Goal: Task Accomplishment & Management: Manage account settings

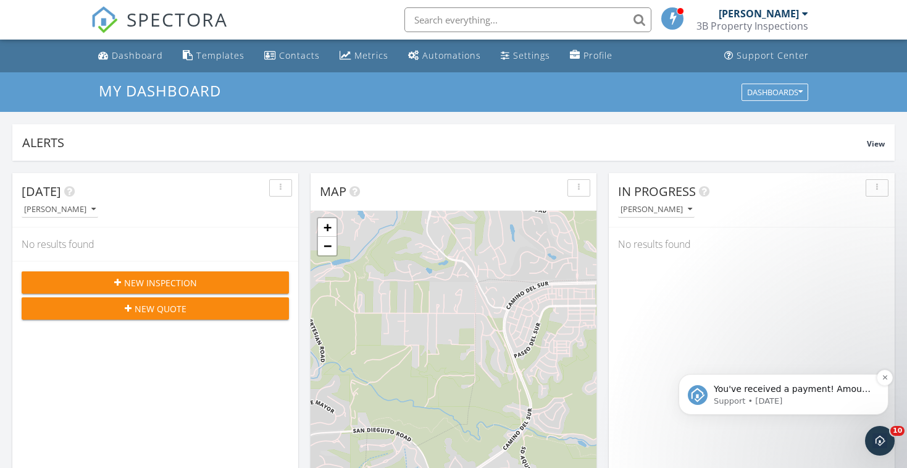
click at [818, 392] on span "You've received a payment! Amount $575.00 Fee $16.11 Net $558.89 Transaction # …" at bounding box center [793, 456] width 159 height 145
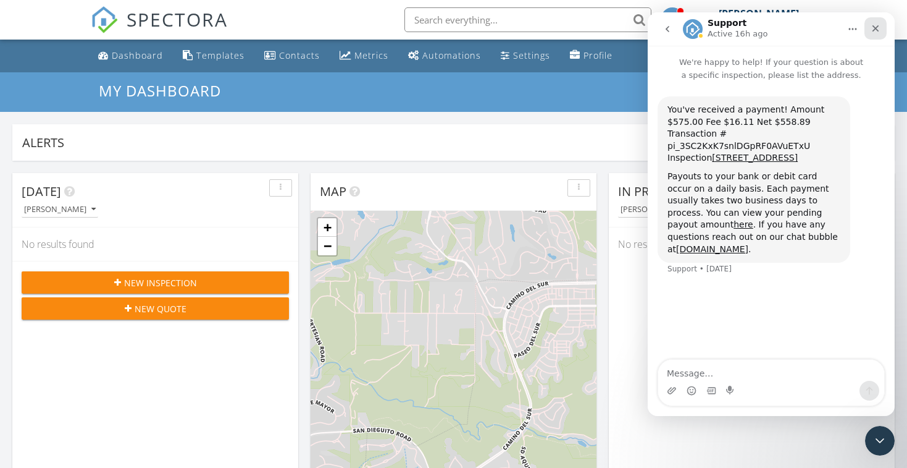
click at [873, 31] on icon "Close" at bounding box center [876, 28] width 7 height 7
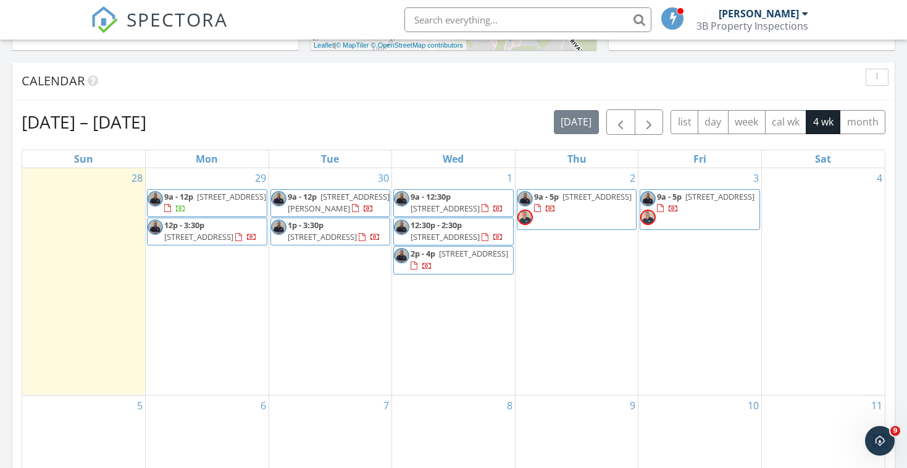
scroll to position [481, 0]
click at [335, 77] on div "Calendar" at bounding box center [445, 81] width 846 height 19
click at [326, 200] on span "33303 Barmetta Ln, Temecula 92592" at bounding box center [339, 202] width 102 height 23
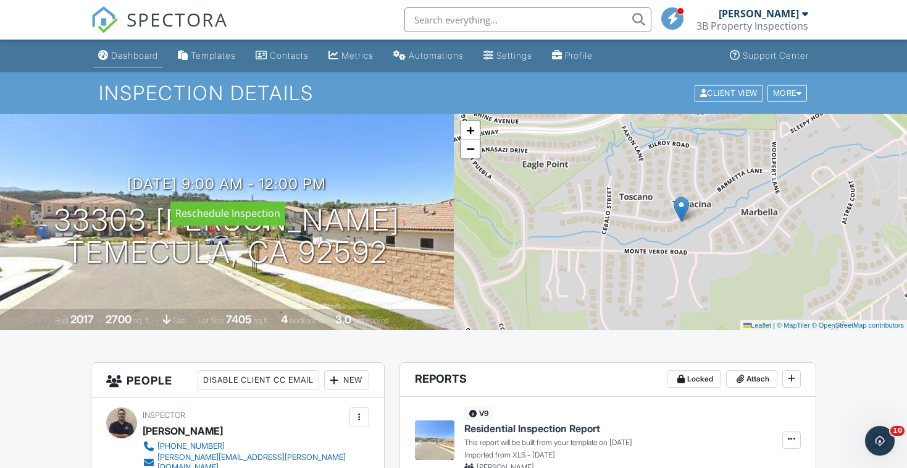
scroll to position [-1, 0]
click at [138, 51] on div "Dashboard" at bounding box center [134, 55] width 47 height 11
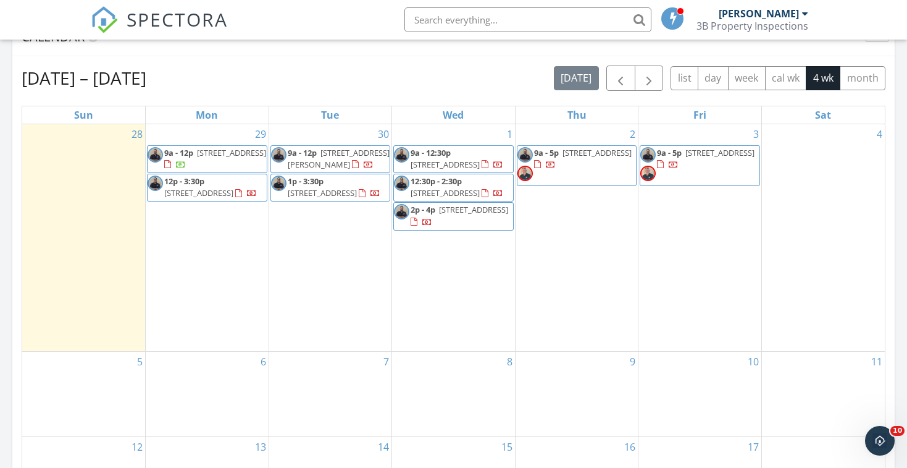
scroll to position [525, 0]
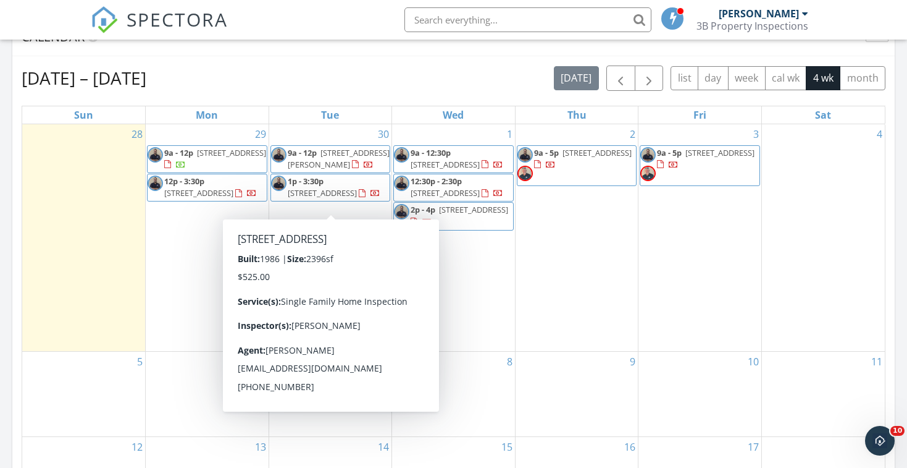
click at [339, 187] on span "14665 Buckwood St, Poway 92064" at bounding box center [322, 192] width 69 height 11
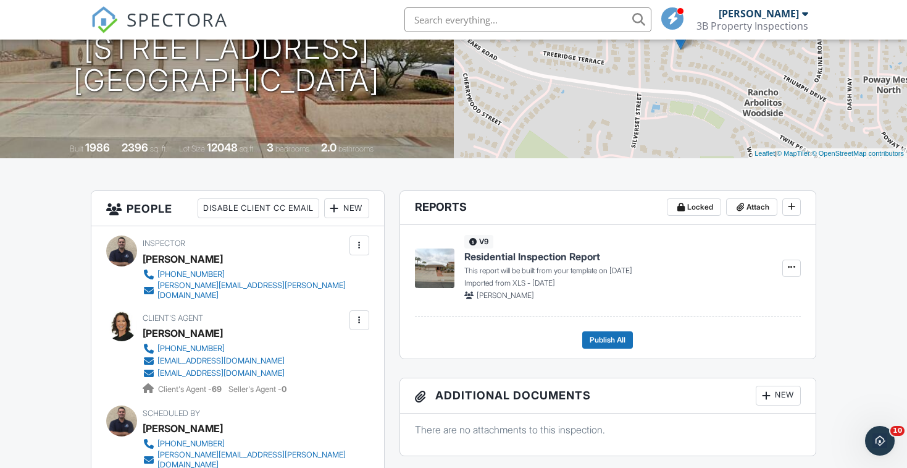
scroll to position [214, 0]
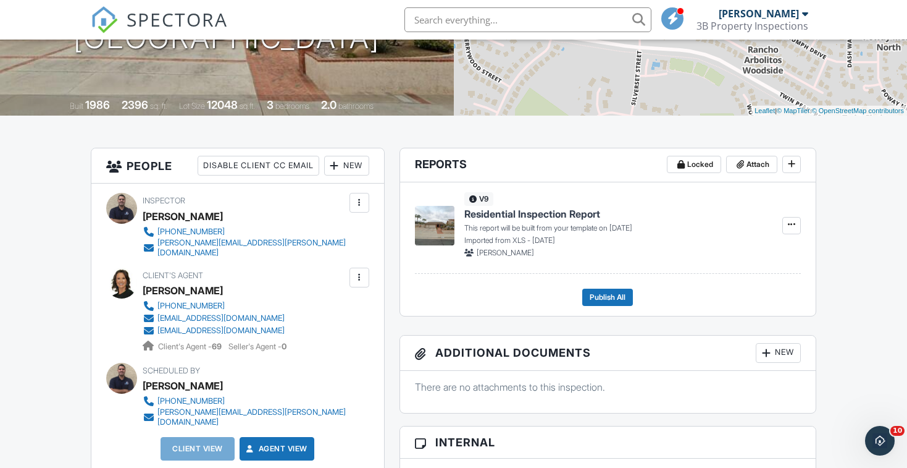
click at [355, 170] on div "New" at bounding box center [346, 166] width 45 height 20
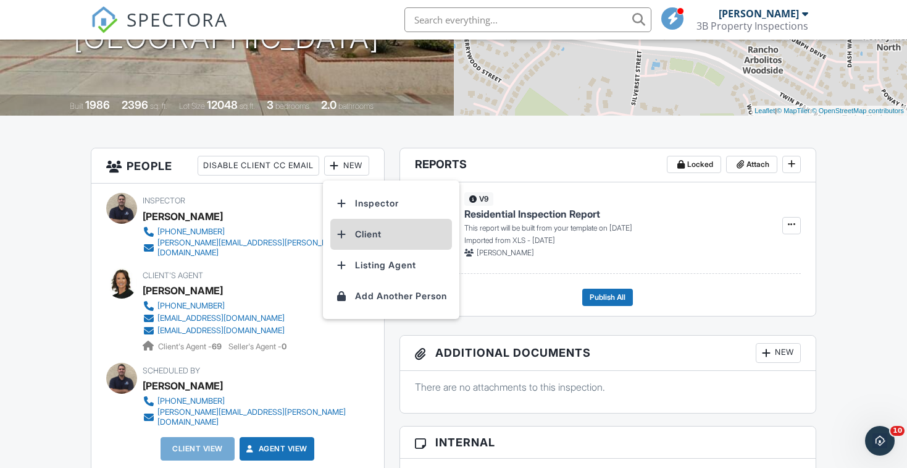
click at [368, 222] on li "Client" at bounding box center [391, 234] width 122 height 31
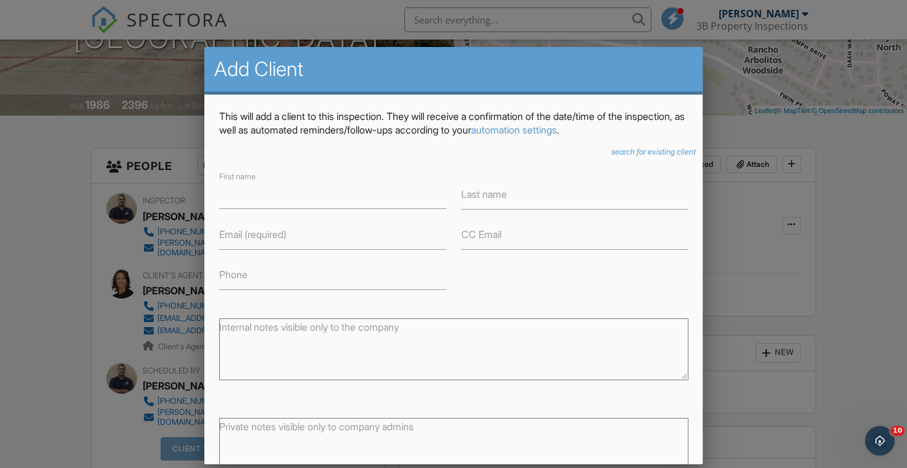
click at [332, 343] on textarea "Internal notes visible only to the company" at bounding box center [453, 349] width 469 height 62
paste textarea "[PERSON_NAME] 1 <[EMAIL_ADDRESS][DOMAIN_NAME]>"
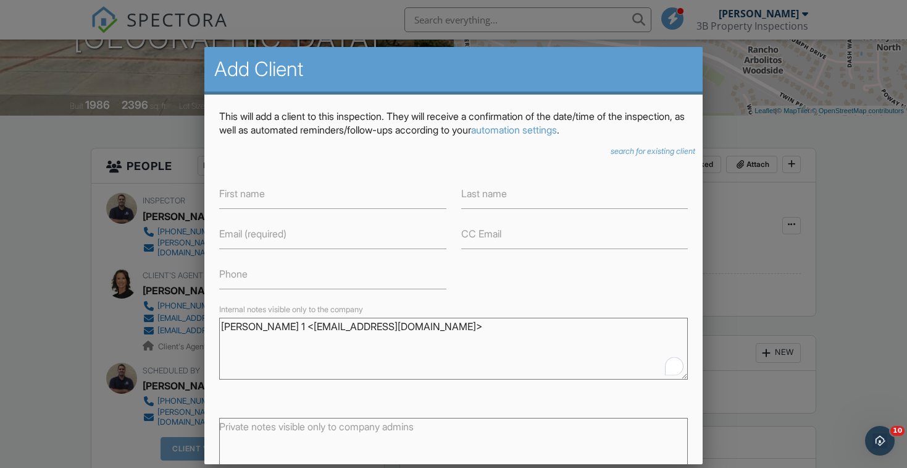
drag, startPoint x: 274, startPoint y: 327, endPoint x: 159, endPoint y: 327, distance: 115.5
type textarea "[PERSON_NAME] 1 <[EMAIL_ADDRESS][DOMAIN_NAME]>"
click at [269, 208] on input "First name" at bounding box center [332, 194] width 227 height 30
paste input "[PERSON_NAME]"
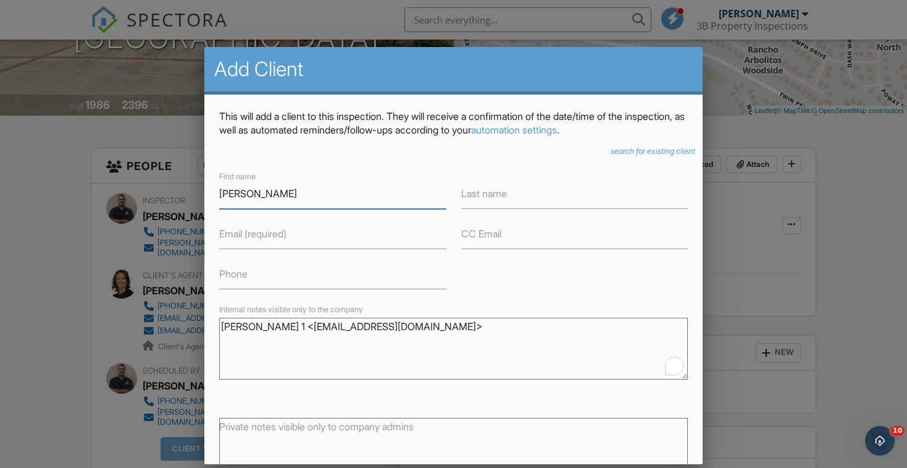
type input "[PERSON_NAME]"
paste input "Don Wieher"
drag, startPoint x: 484, startPoint y: 190, endPoint x: 361, endPoint y: 164, distance: 125.5
click at [361, 164] on div "This will add a client to this inspection. They will receive a confirmation of …" at bounding box center [453, 321] width 499 height 453
drag, startPoint x: 484, startPoint y: 190, endPoint x: 384, endPoint y: 174, distance: 100.8
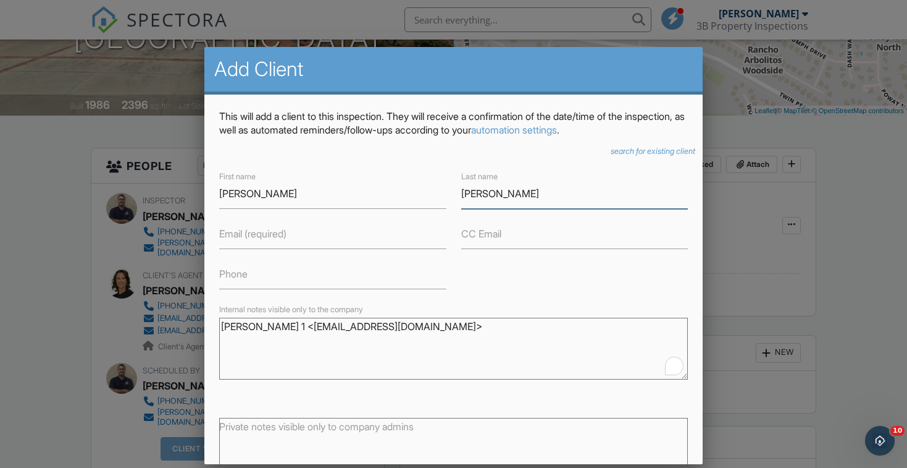
click at [384, 174] on div "First name Don Wieher Last name Don Wieher Email (required) CC Email Phone" at bounding box center [454, 229] width 484 height 120
type input "Wieher"
drag, startPoint x: 237, startPoint y: 195, endPoint x: 344, endPoint y: 196, distance: 106.9
click at [344, 196] on input "Don Wieher" at bounding box center [332, 194] width 227 height 30
type input "Don"
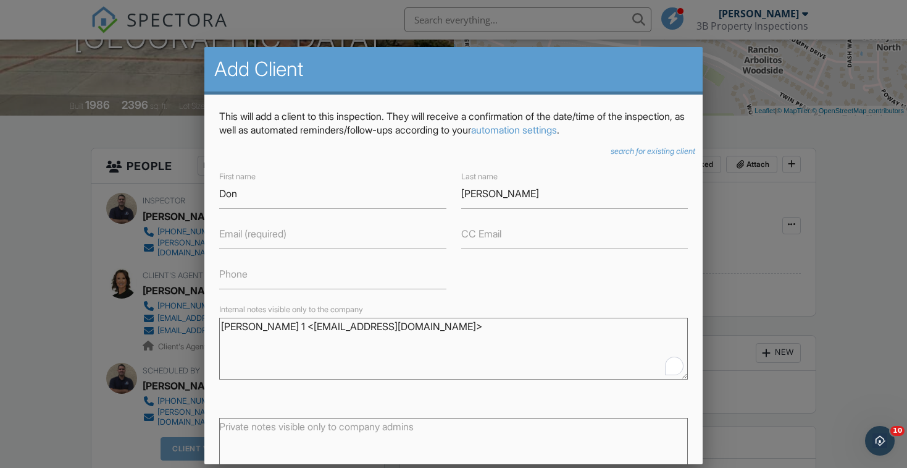
drag, startPoint x: 292, startPoint y: 326, endPoint x: 408, endPoint y: 324, distance: 116.1
click at [408, 324] on textarea "Don Wieher 1 <buellman98@yahoo.com>" at bounding box center [453, 349] width 469 height 62
click at [287, 238] on label "Email (required)" at bounding box center [252, 234] width 67 height 14
click at [288, 238] on input "Email (required)" at bounding box center [332, 234] width 227 height 30
paste input "buellman98@yahoo.com"
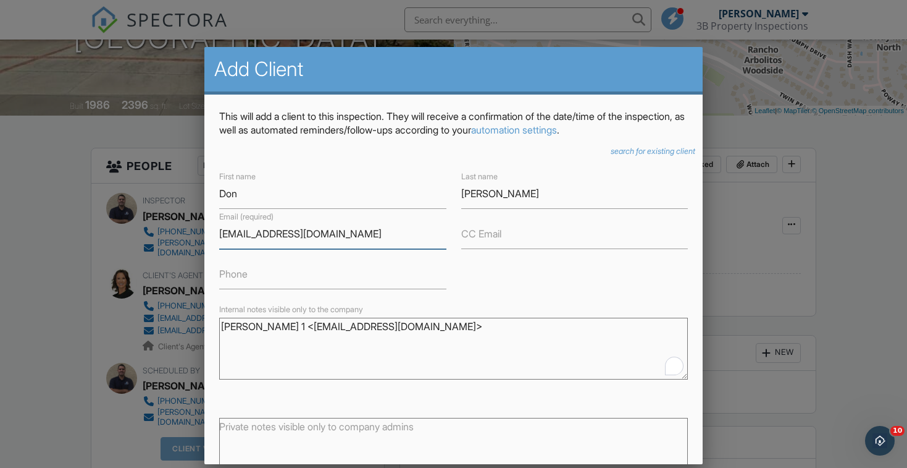
type input "buellman98@yahoo.com"
click at [505, 290] on form "First name Don Last name Wieher Email (required) buellman98@yahoo.com CC Email …" at bounding box center [453, 351] width 469 height 364
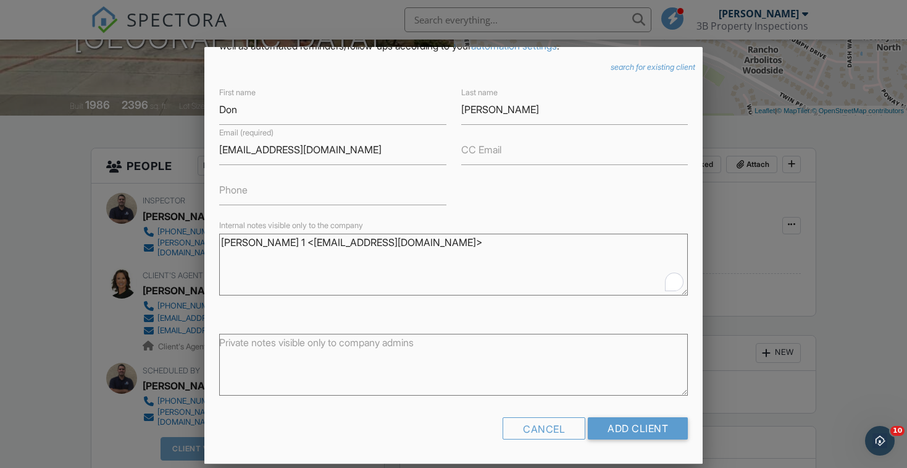
scroll to position [83, 0]
click at [608, 435] on input "Add Client" at bounding box center [638, 429] width 100 height 22
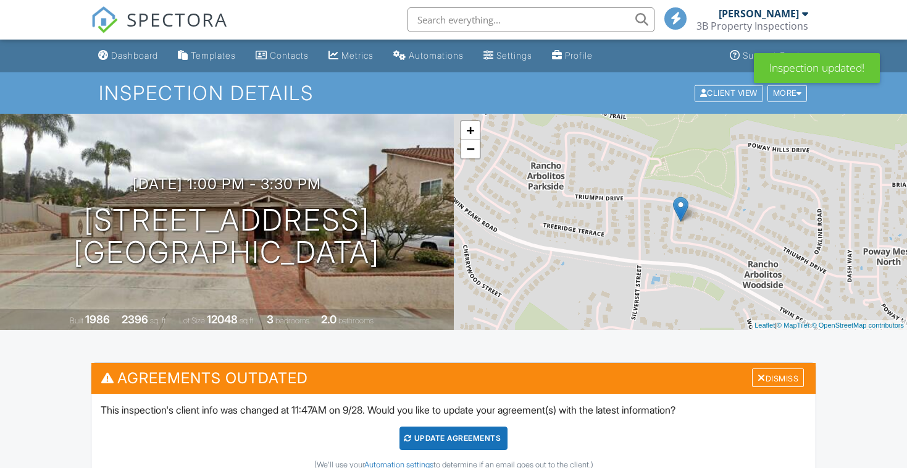
click at [442, 413] on div "This inspection's client info was changed at 11:47AM on 9/28. Would you like to…" at bounding box center [453, 435] width 725 height 85
click at [454, 442] on div "Update Agreements" at bounding box center [454, 437] width 108 height 23
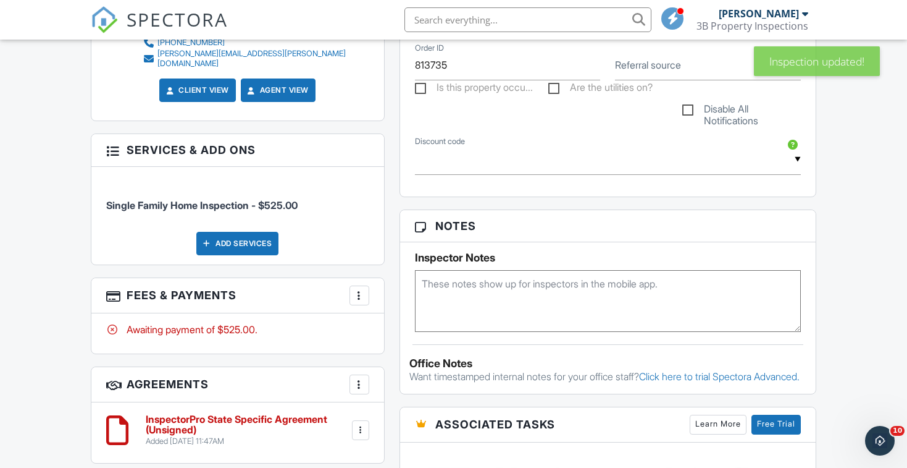
scroll to position [644, 0]
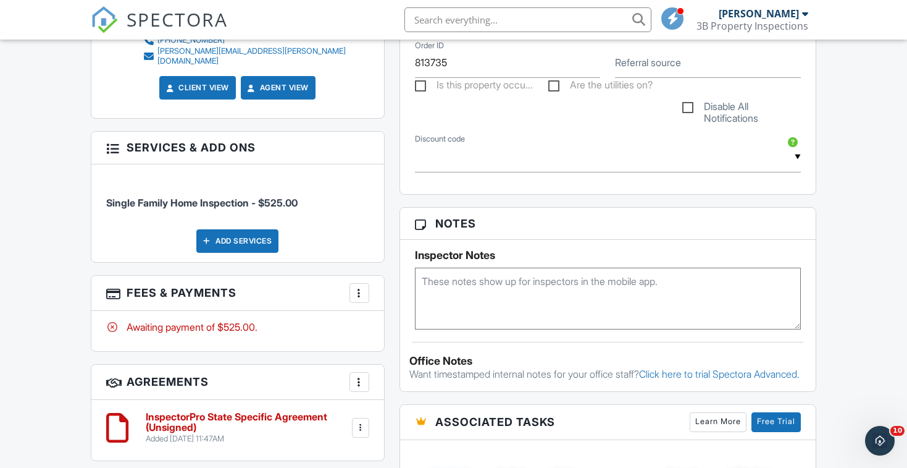
click at [362, 287] on div at bounding box center [359, 293] width 12 height 12
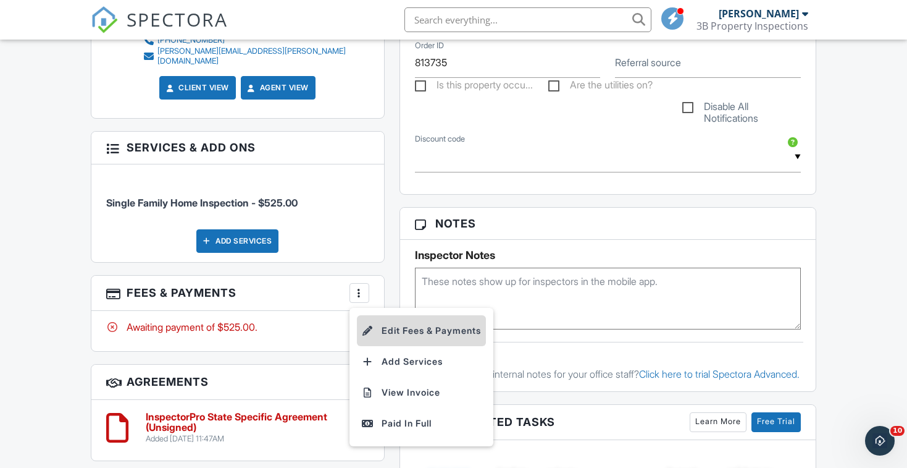
click at [424, 315] on li "Edit Fees & Payments" at bounding box center [421, 330] width 129 height 31
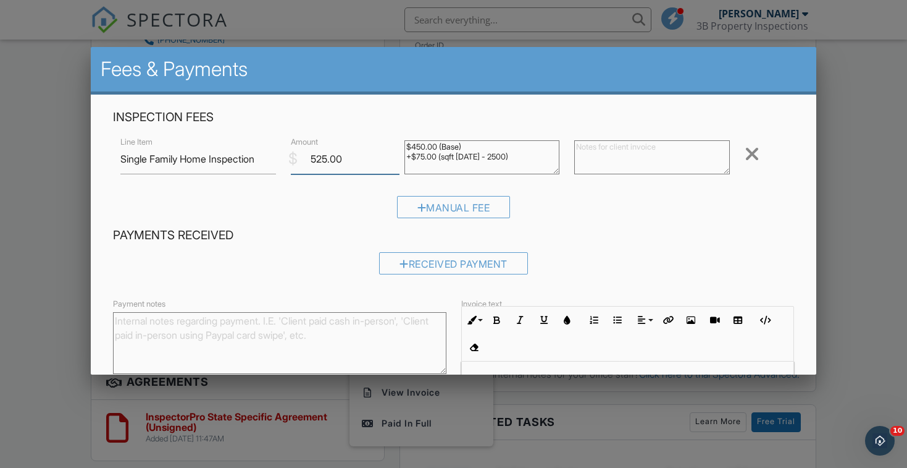
click at [324, 159] on input "525.00" at bounding box center [345, 159] width 109 height 30
click at [538, 220] on div "Manual Fee" at bounding box center [453, 212] width 681 height 32
drag, startPoint x: 327, startPoint y: 158, endPoint x: 256, endPoint y: 154, distance: 70.5
click at [260, 154] on div "Line Item Single Family Home Inspection $ Amount 575.00 $450.00 (Base) +$75.00 …" at bounding box center [453, 158] width 681 height 49
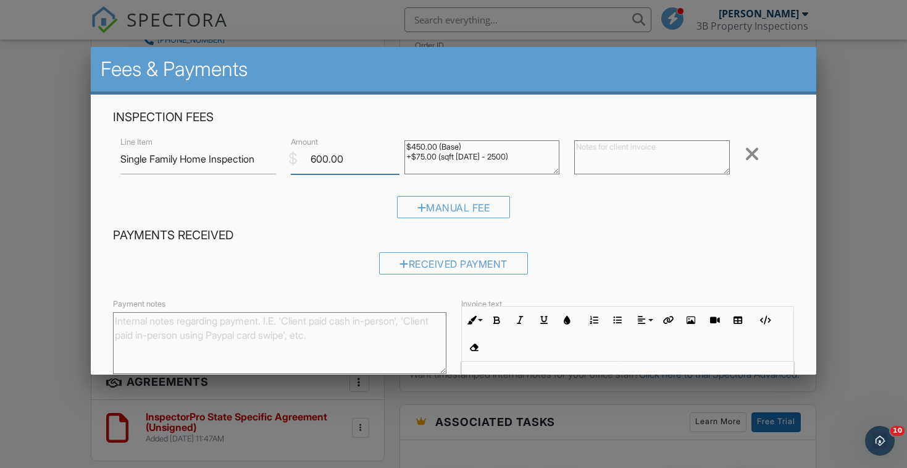
type input "600.00"
click at [596, 212] on div "Manual Fee" at bounding box center [453, 212] width 681 height 32
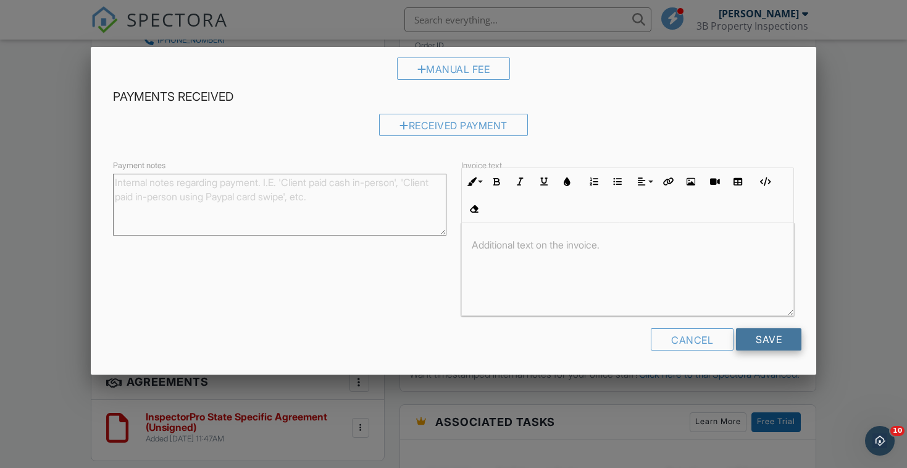
scroll to position [138, 0]
click at [775, 335] on input "Save" at bounding box center [768, 340] width 65 height 22
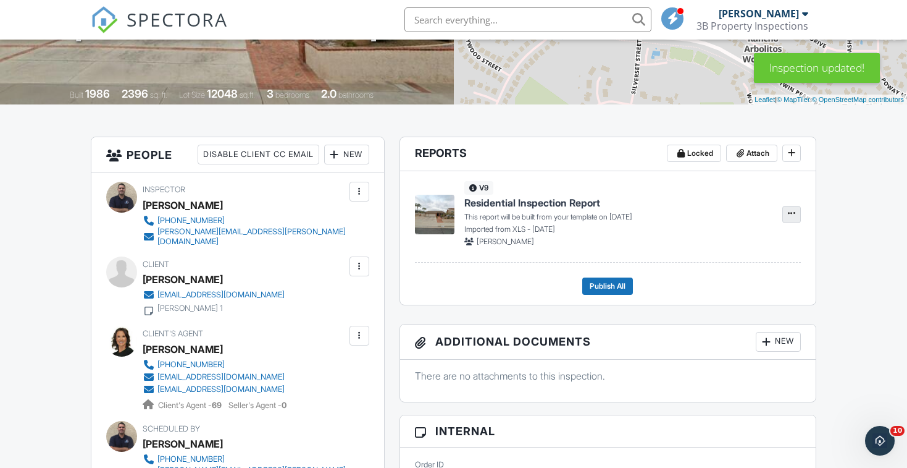
click at [789, 211] on icon at bounding box center [791, 213] width 7 height 9
click at [730, 244] on span "Build Now" at bounding box center [711, 246] width 39 height 13
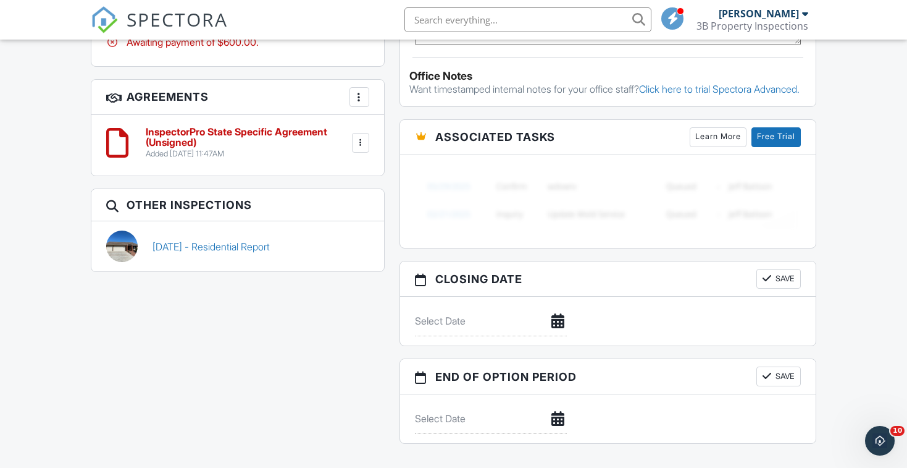
scroll to position [927, 0]
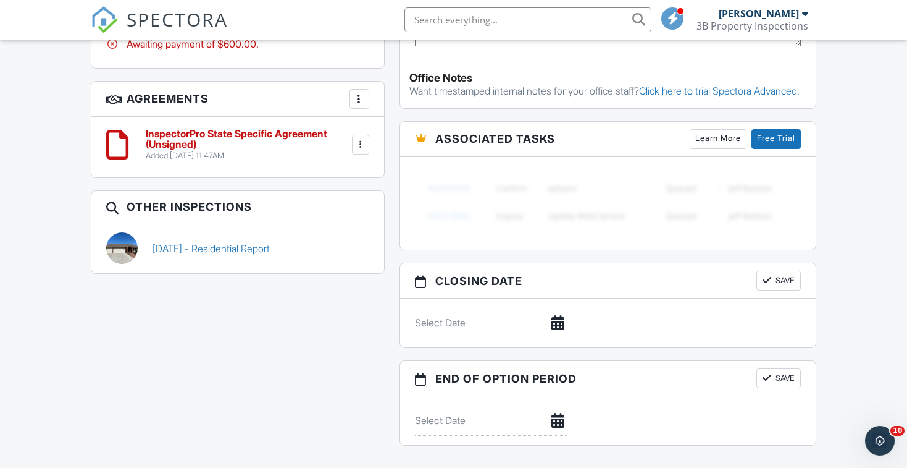
click at [270, 242] on link "09/16/2021 - Residential Report" at bounding box center [211, 249] width 117 height 14
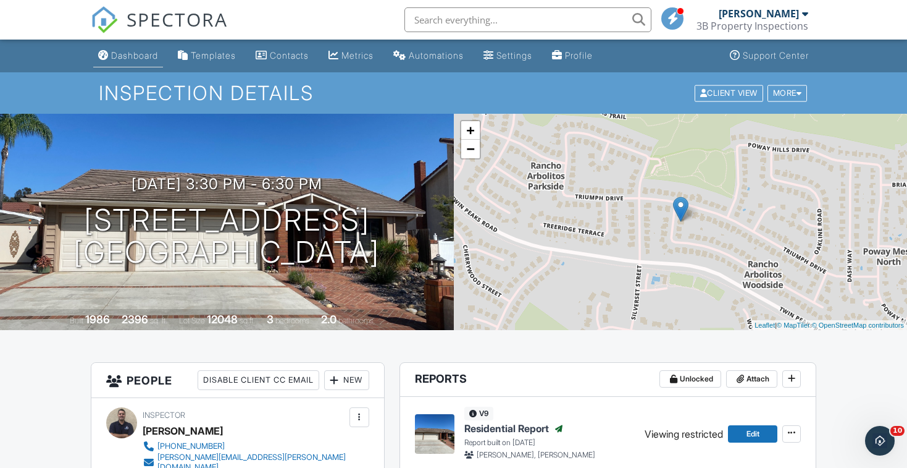
click at [124, 58] on div "Dashboard" at bounding box center [134, 55] width 47 height 11
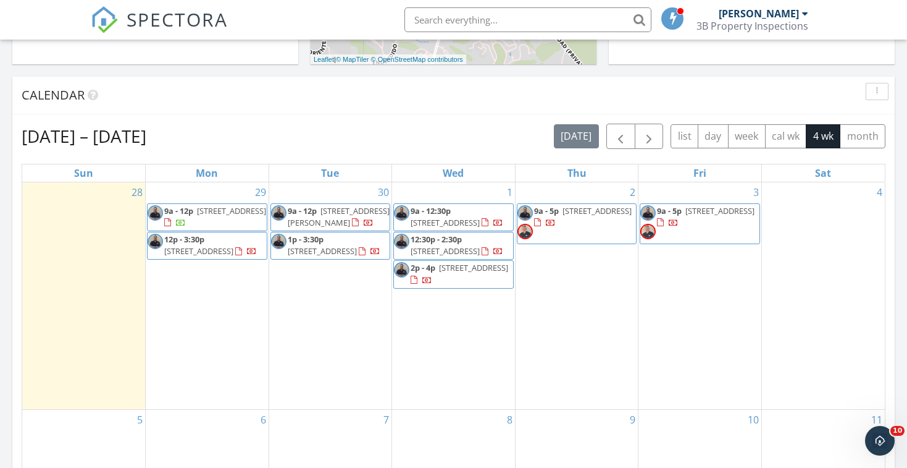
scroll to position [458, 0]
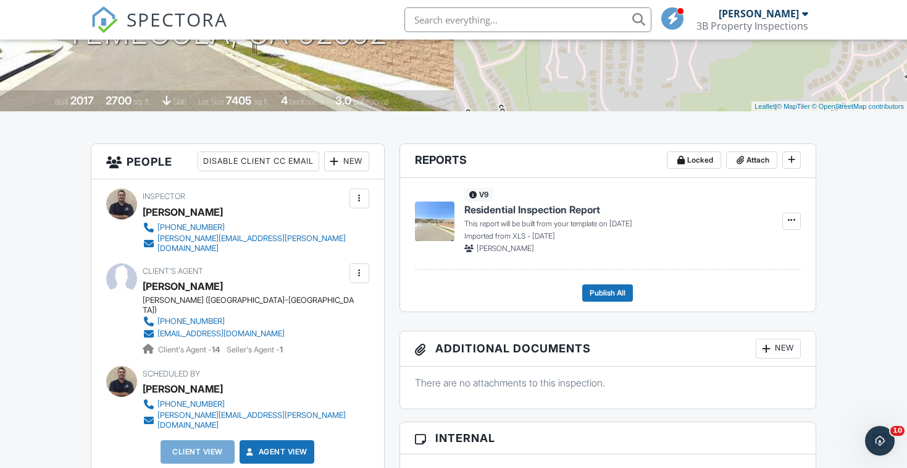
scroll to position [229, 0]
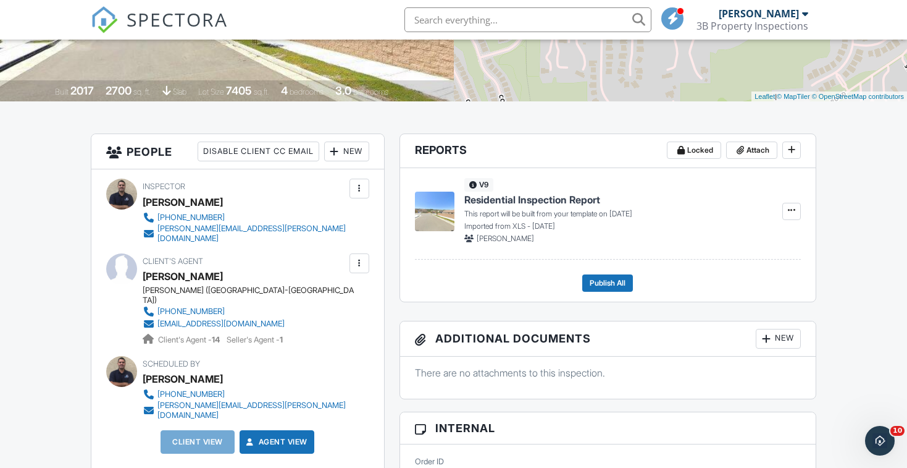
click at [347, 154] on div "New" at bounding box center [346, 151] width 45 height 20
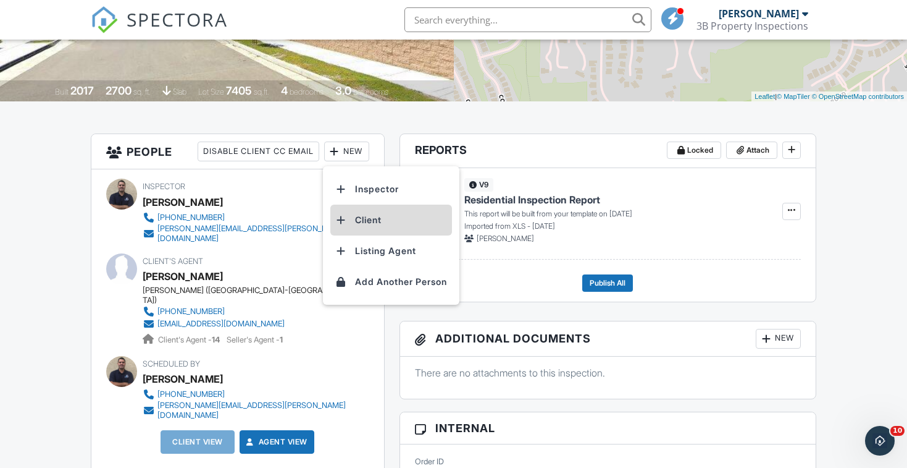
click at [371, 209] on li "Client" at bounding box center [391, 219] width 122 height 31
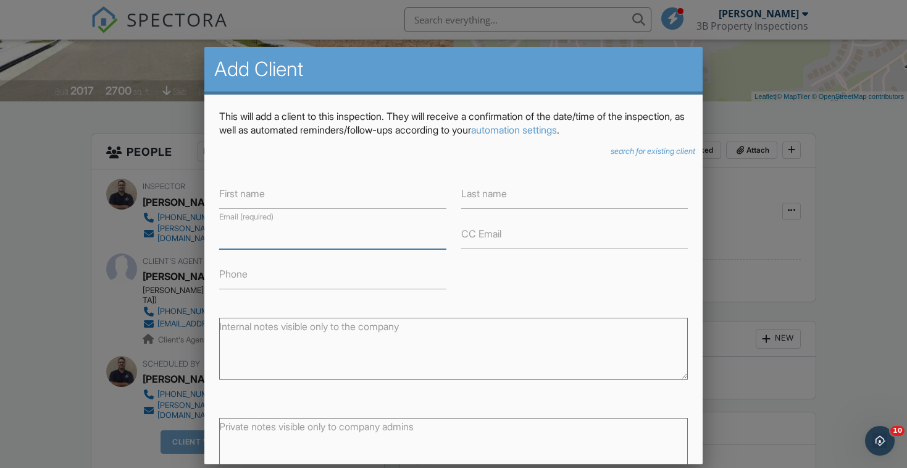
paste input "Rondamcphail@gmIl.com"
type input "Rondamcphail@gmIl.com"
click at [233, 196] on label "First name" at bounding box center [242, 194] width 46 height 14
click at [233, 196] on input "First name" at bounding box center [332, 194] width 227 height 30
paste input "[PERSON_NAME]"
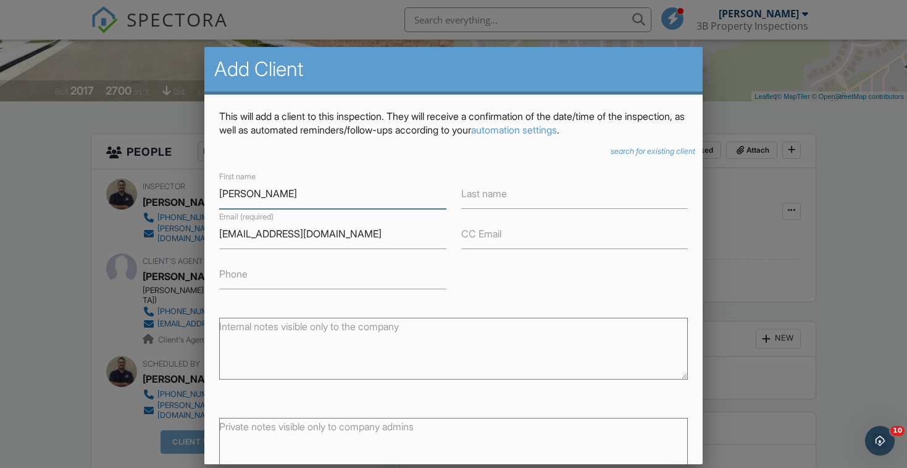
type input "[PERSON_NAME]"
paste input "[PERSON_NAME]"
drag, startPoint x: 494, startPoint y: 190, endPoint x: 385, endPoint y: 172, distance: 110.3
click at [429, 177] on div "First name Ronda McPhail Last name Ronda McPhail Email (required) Rondamcphail@…" at bounding box center [454, 229] width 484 height 120
type input "[PERSON_NAME]"
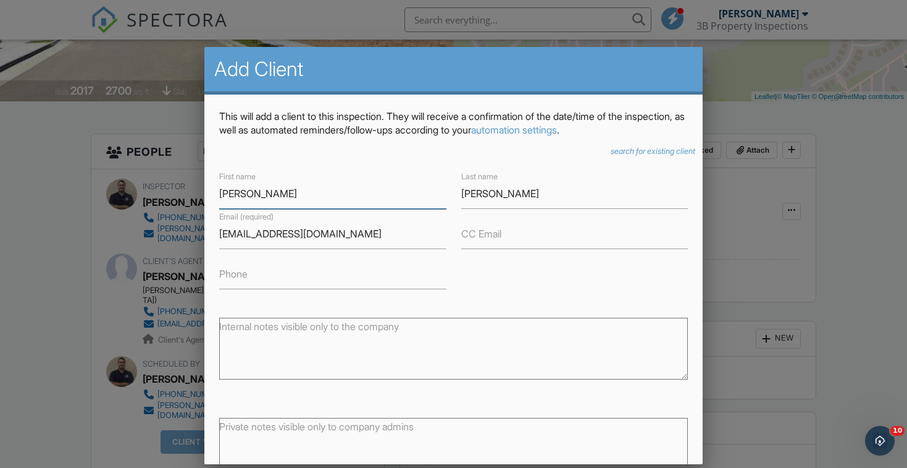
drag, startPoint x: 248, startPoint y: 188, endPoint x: 379, endPoint y: 207, distance: 131.7
click at [379, 207] on input "[PERSON_NAME]" at bounding box center [332, 194] width 227 height 30
type input "[PERSON_NAME]"
click at [315, 276] on input "Phone" at bounding box center [332, 274] width 227 height 30
paste input "‭[PHONE_NUMBER]‬"
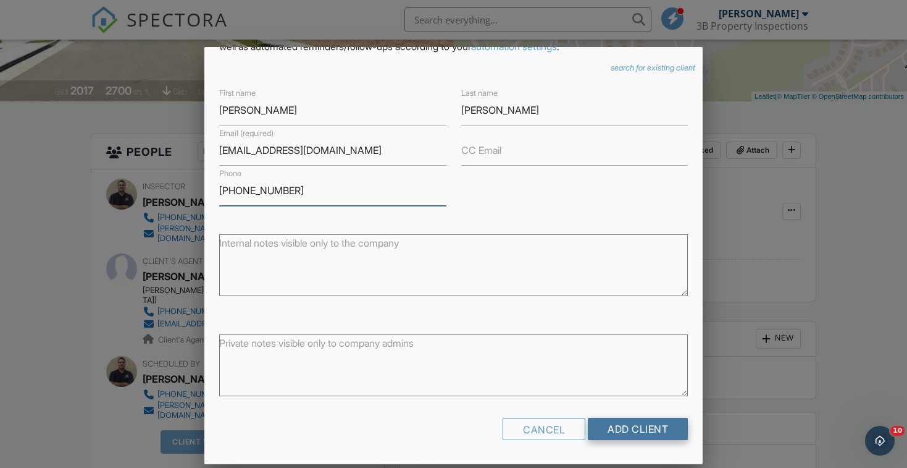
scroll to position [83, 0]
type input "‭[PHONE_NUMBER]‬"
click at [642, 428] on input "Add Client" at bounding box center [638, 429] width 100 height 22
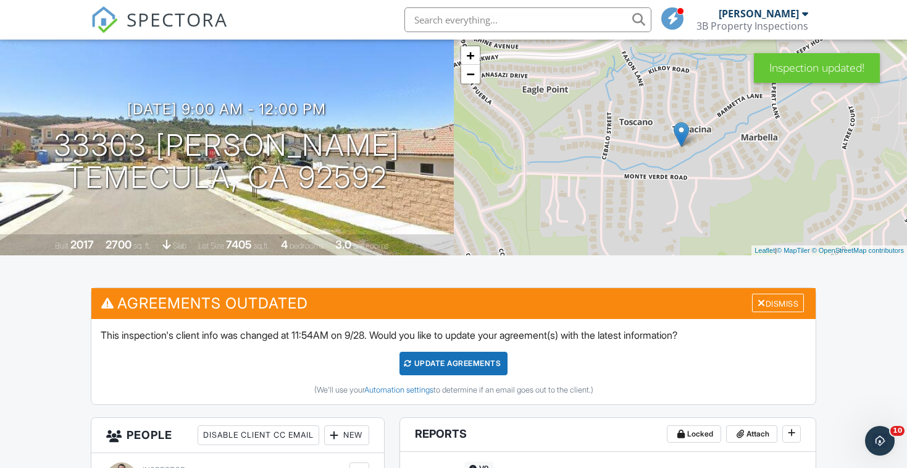
click at [442, 357] on div "Update Agreements" at bounding box center [454, 362] width 108 height 23
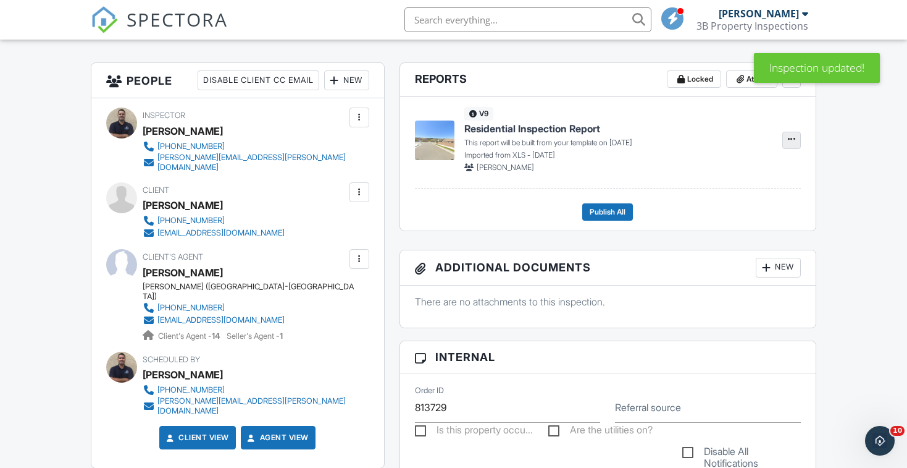
click at [793, 141] on icon at bounding box center [791, 139] width 7 height 9
click at [709, 170] on span "Build Now" at bounding box center [711, 172] width 39 height 13
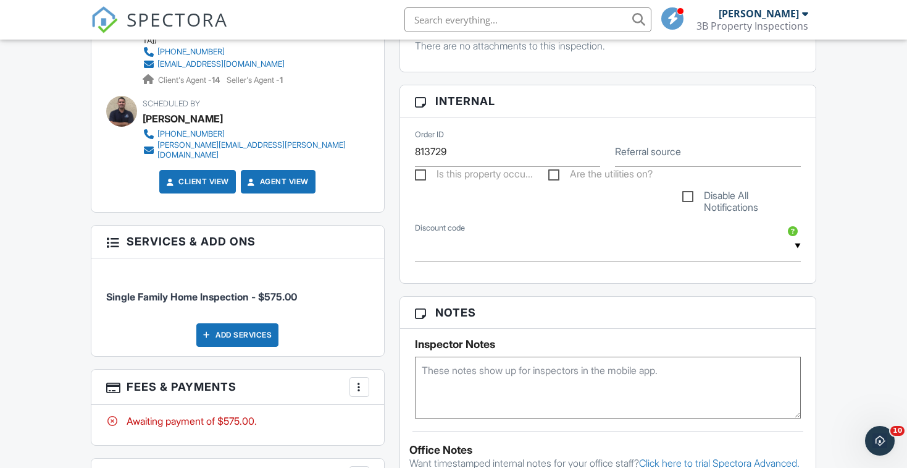
scroll to position [698, 0]
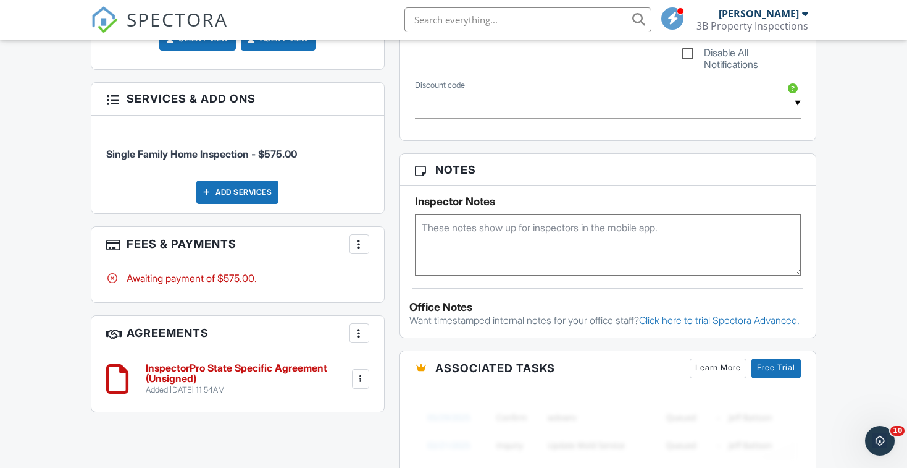
click at [355, 238] on div at bounding box center [359, 244] width 12 height 12
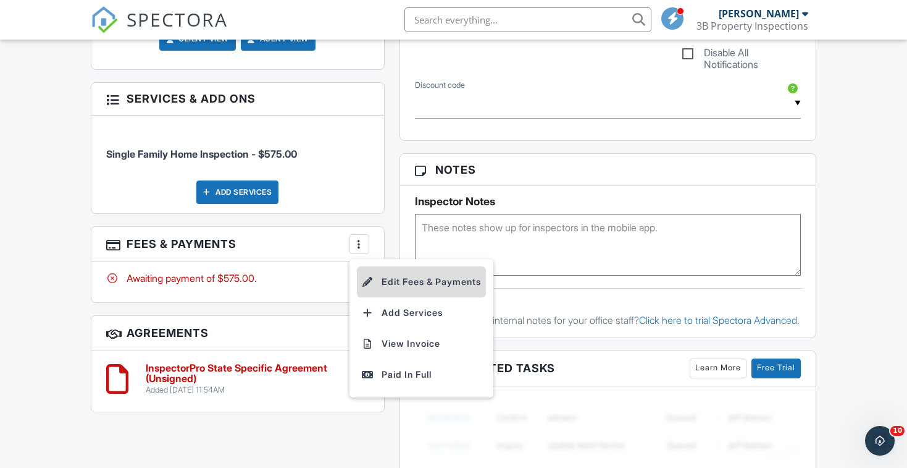
click at [447, 266] on li "Edit Fees & Payments" at bounding box center [421, 281] width 129 height 31
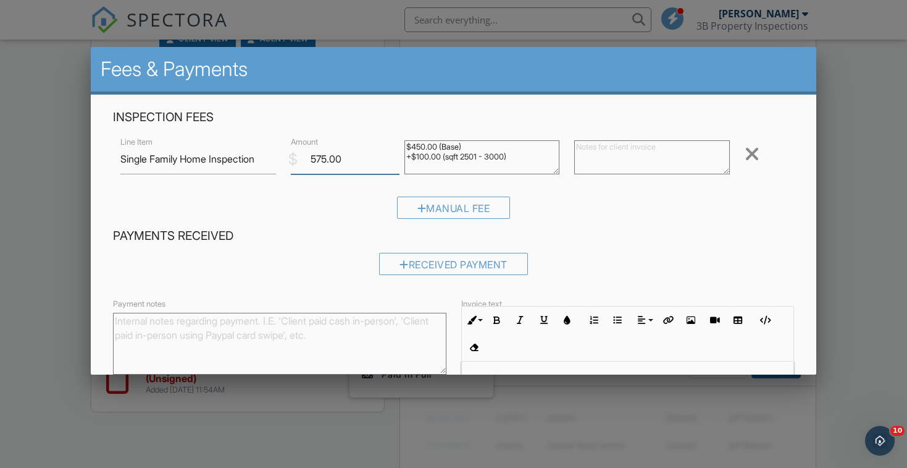
drag, startPoint x: 327, startPoint y: 158, endPoint x: 258, endPoint y: 140, distance: 70.7
click at [258, 140] on div "Line Item Single Family Home Inspection $ Amount 575.00 $450.00 (Base) +$100.00…" at bounding box center [453, 158] width 681 height 49
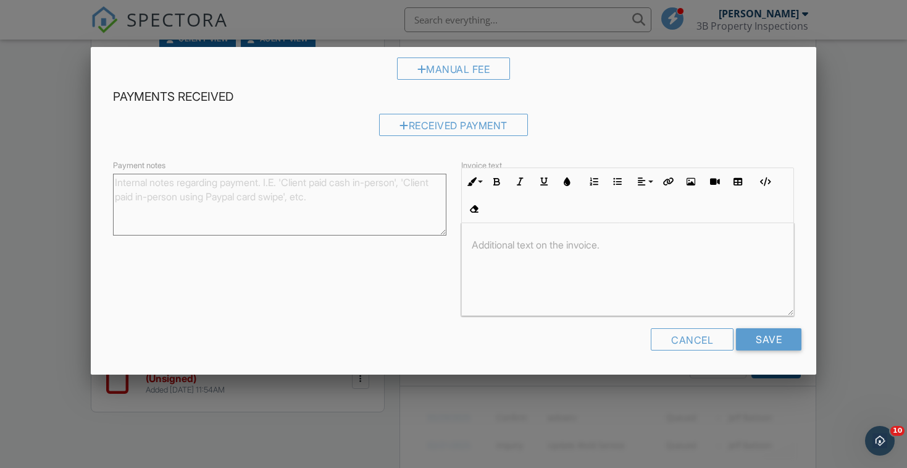
scroll to position [138, 0]
type input "600.00"
click at [755, 330] on input "Save" at bounding box center [768, 340] width 65 height 22
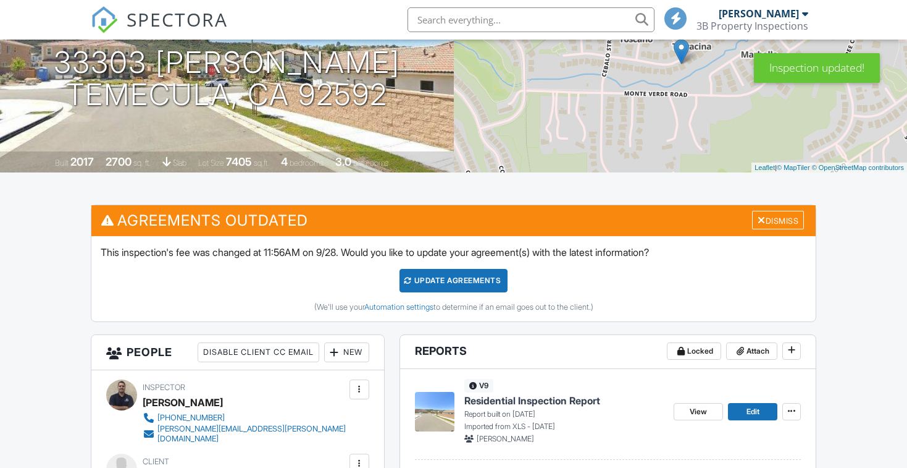
click at [434, 282] on div "Update Agreements" at bounding box center [454, 280] width 108 height 23
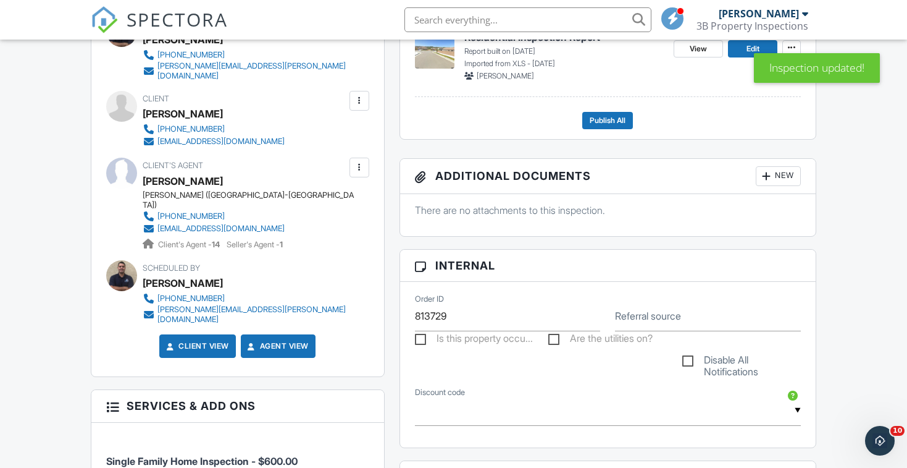
scroll to position [572, 0]
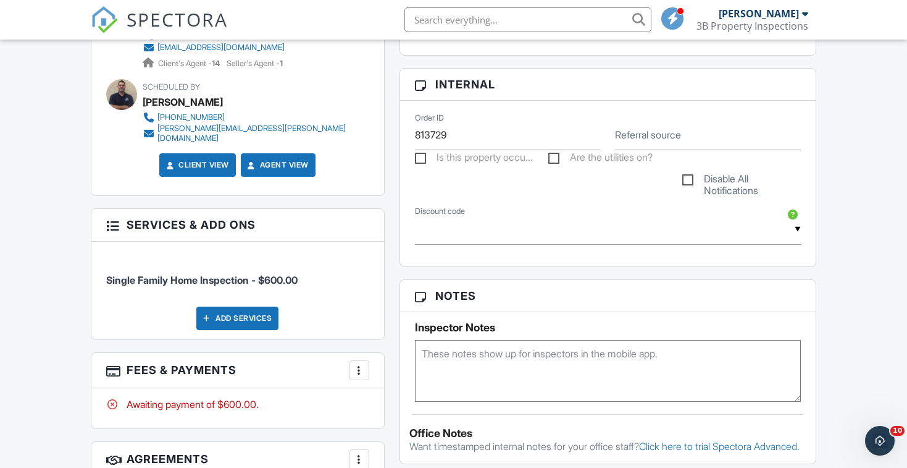
click at [354, 360] on div "More" at bounding box center [360, 370] width 20 height 20
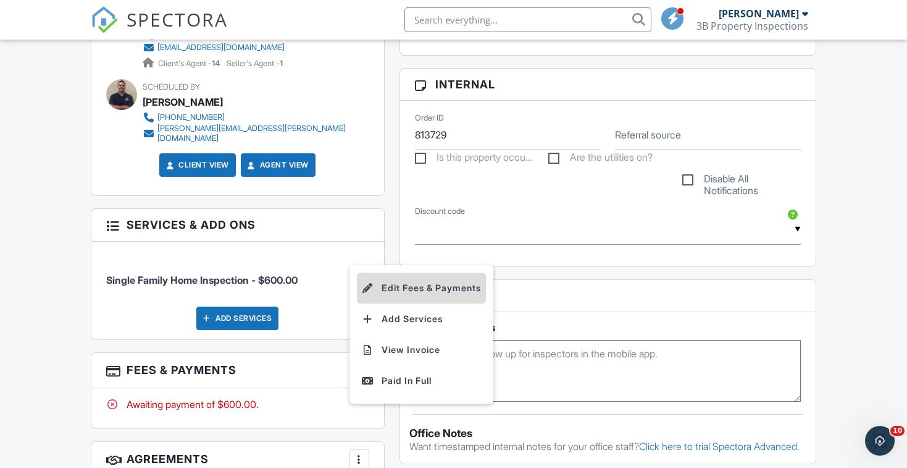
click at [390, 272] on li "Edit Fees & Payments" at bounding box center [421, 287] width 129 height 31
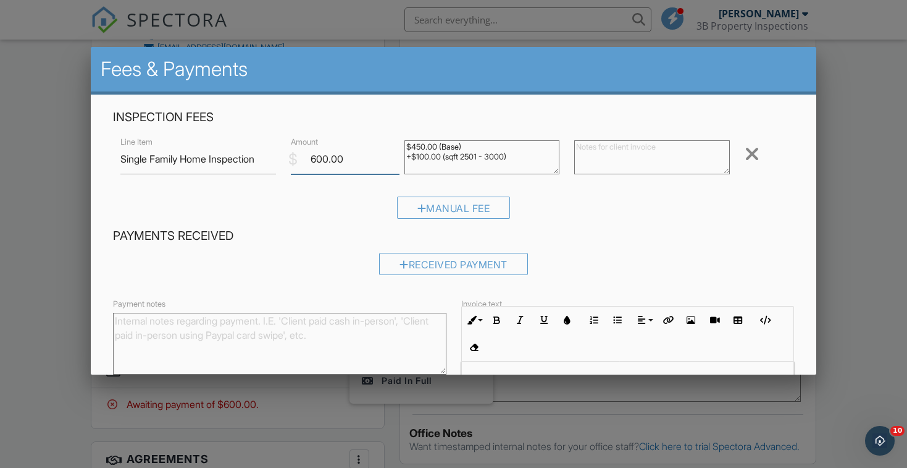
drag, startPoint x: 329, startPoint y: 162, endPoint x: 267, endPoint y: 144, distance: 63.9
click at [280, 146] on div "Line Item Single Family Home Inspection $ Amount 600.00 $450.00 (Base) +$100.00…" at bounding box center [453, 158] width 681 height 49
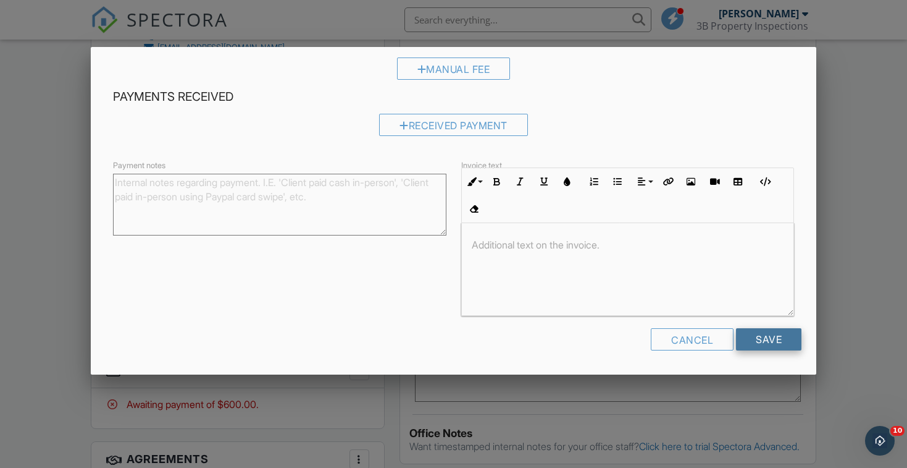
scroll to position [138, 0]
type input "575.00"
click at [775, 342] on input "Save" at bounding box center [768, 340] width 65 height 22
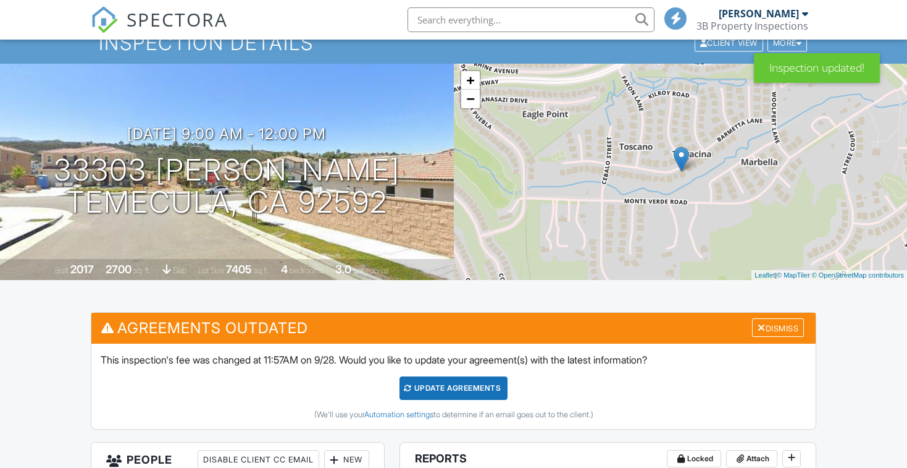
click at [439, 384] on div "Update Agreements" at bounding box center [454, 387] width 108 height 23
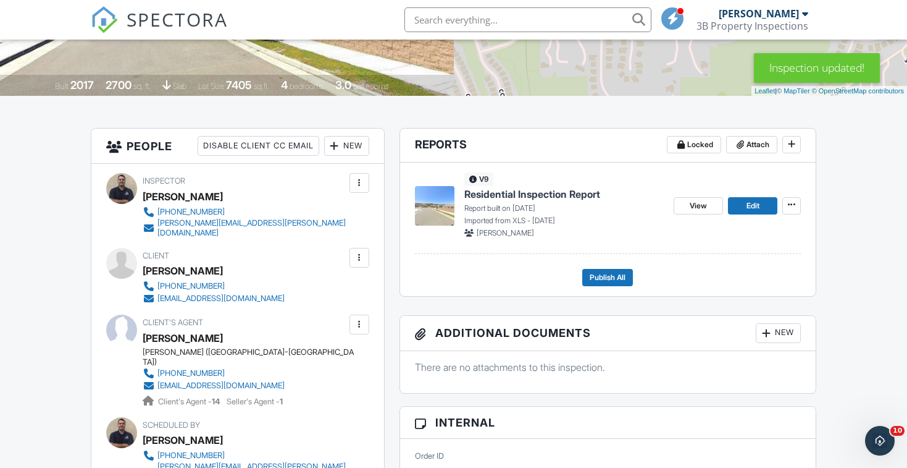
scroll to position [245, 0]
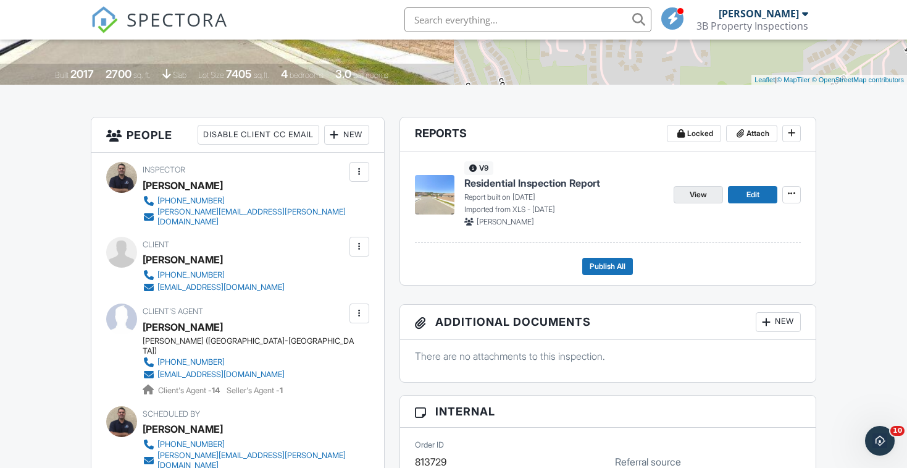
click at [701, 195] on span "View" at bounding box center [698, 194] width 17 height 12
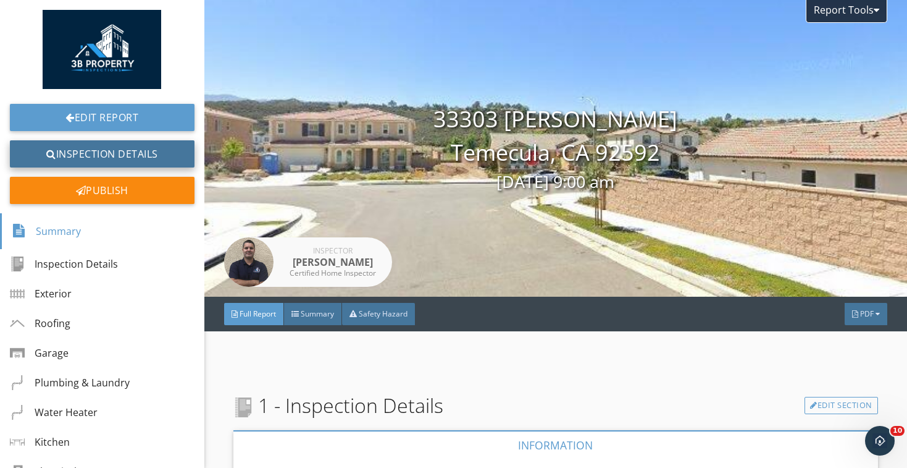
click at [111, 151] on link "Inspection Details" at bounding box center [102, 153] width 185 height 27
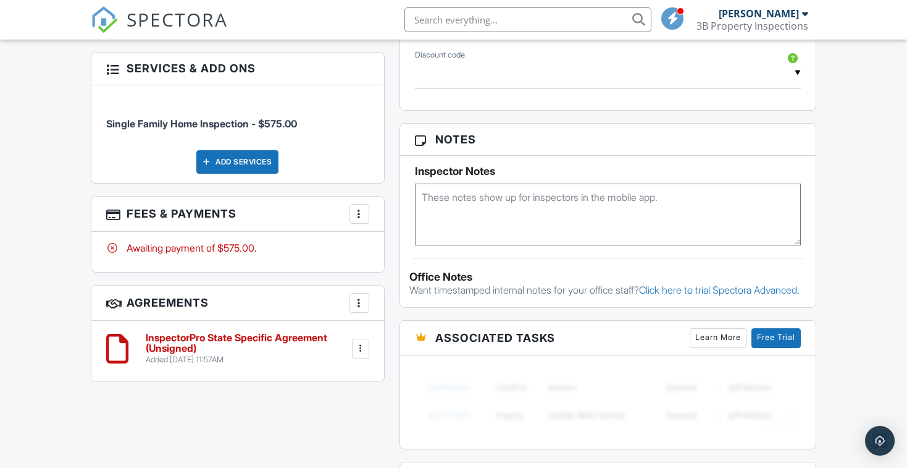
scroll to position [762, 0]
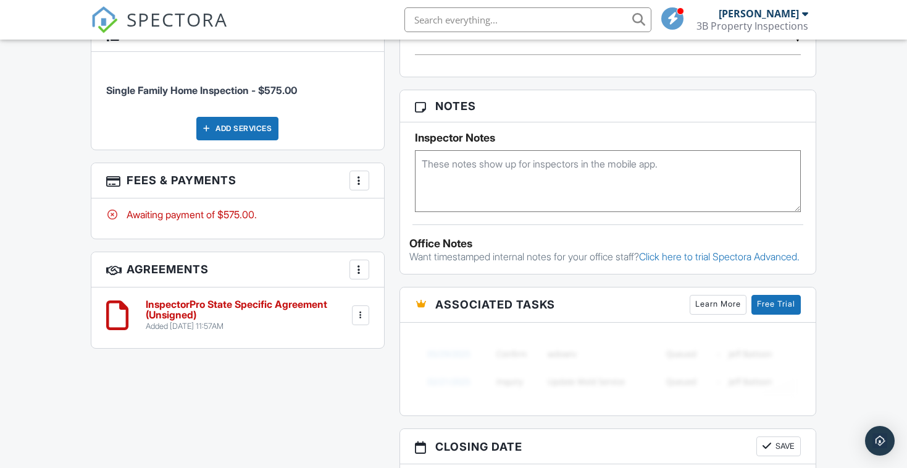
click at [287, 299] on h6 "InspectorPro State Specific Agreement (Unsigned)" at bounding box center [248, 310] width 204 height 22
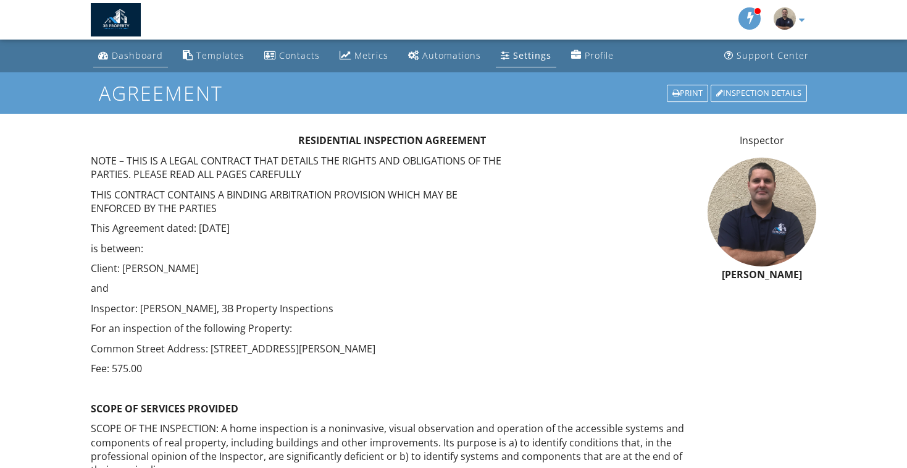
click at [146, 56] on div "Dashboard" at bounding box center [137, 55] width 51 height 12
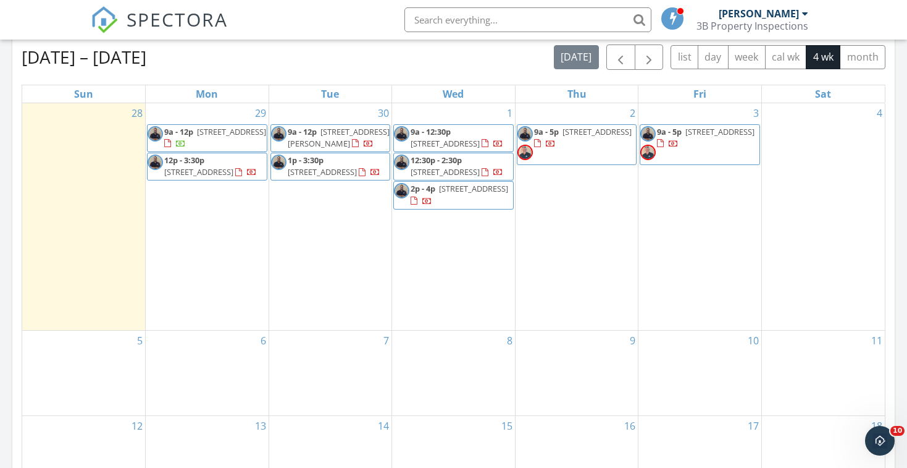
scroll to position [545, 0]
click at [342, 173] on span "14665 Buckwood St, Poway 92064" at bounding box center [322, 172] width 69 height 11
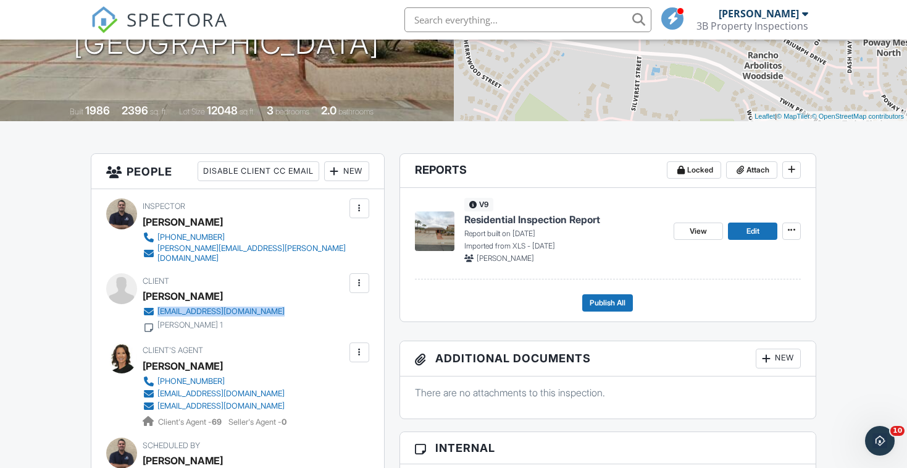
scroll to position [310, 0]
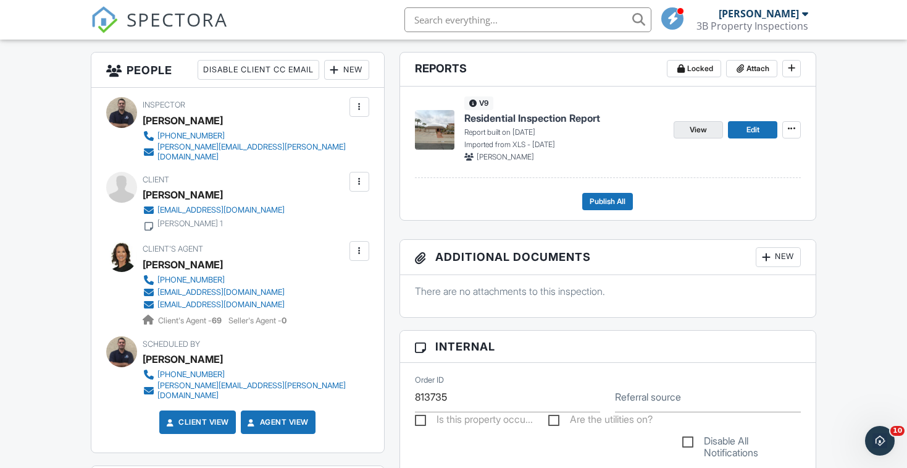
click at [692, 135] on span "View" at bounding box center [698, 130] width 17 height 12
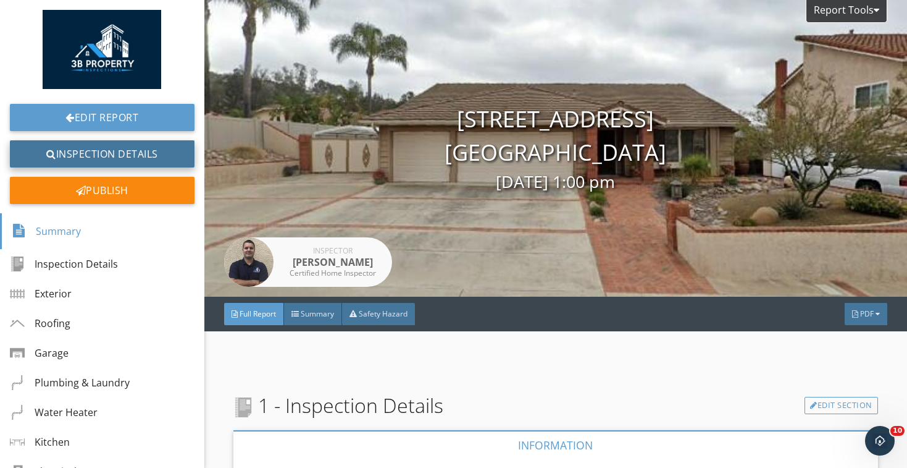
click at [122, 162] on link "Inspection Details" at bounding box center [102, 153] width 185 height 27
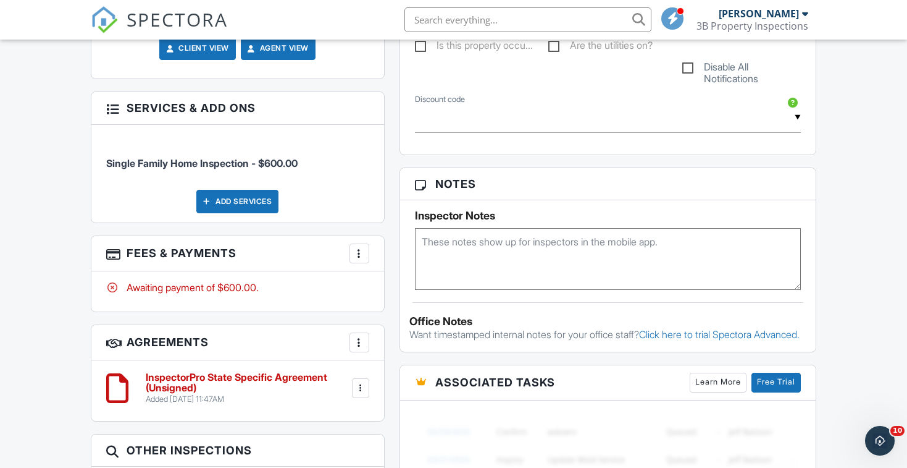
scroll to position [696, 0]
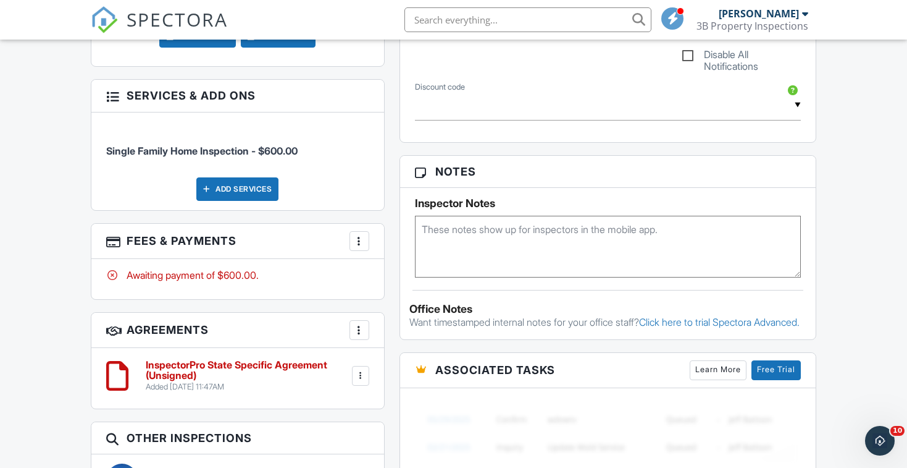
click at [360, 235] on div at bounding box center [359, 241] width 12 height 12
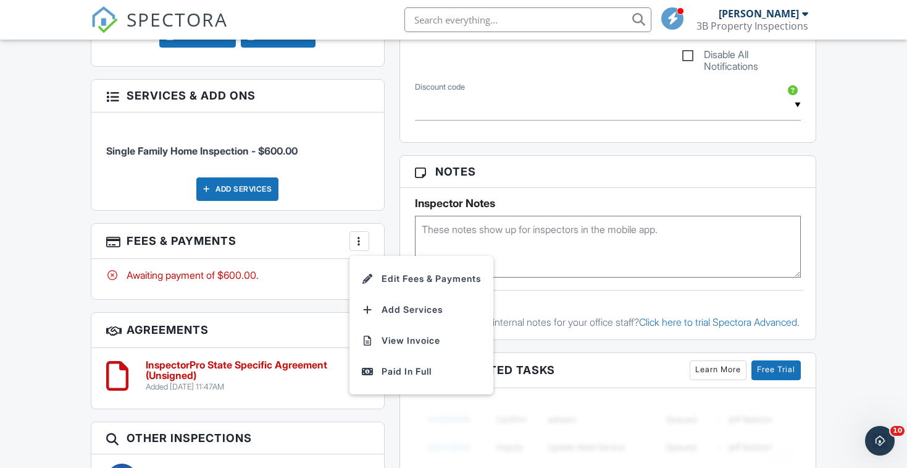
click at [57, 261] on div "Dashboard Templates Contacts Metrics Automations Settings Profile Support Cente…" at bounding box center [453, 108] width 907 height 1530
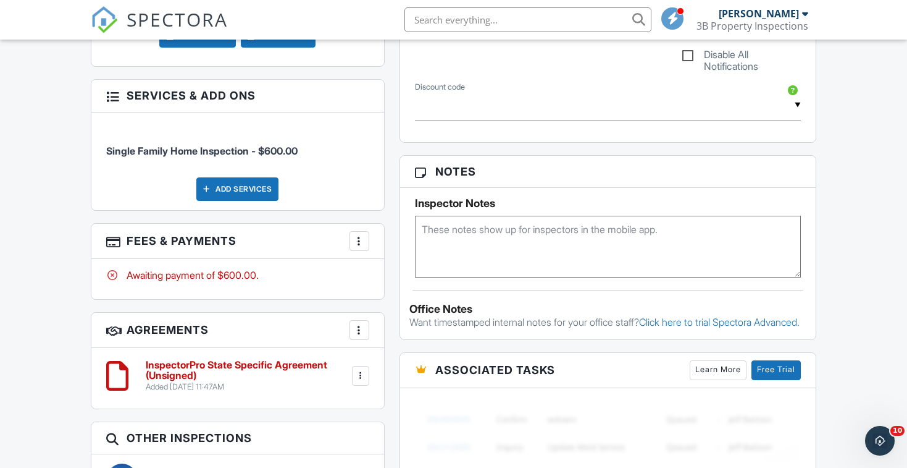
click at [183, 360] on h6 "InspectorPro State Specific Agreement (Unsigned)" at bounding box center [248, 371] width 204 height 22
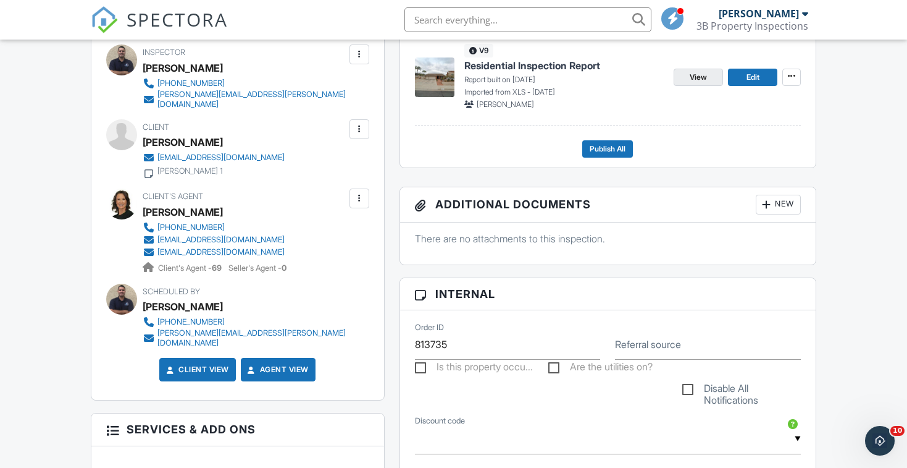
click at [703, 83] on link "View" at bounding box center [698, 77] width 49 height 17
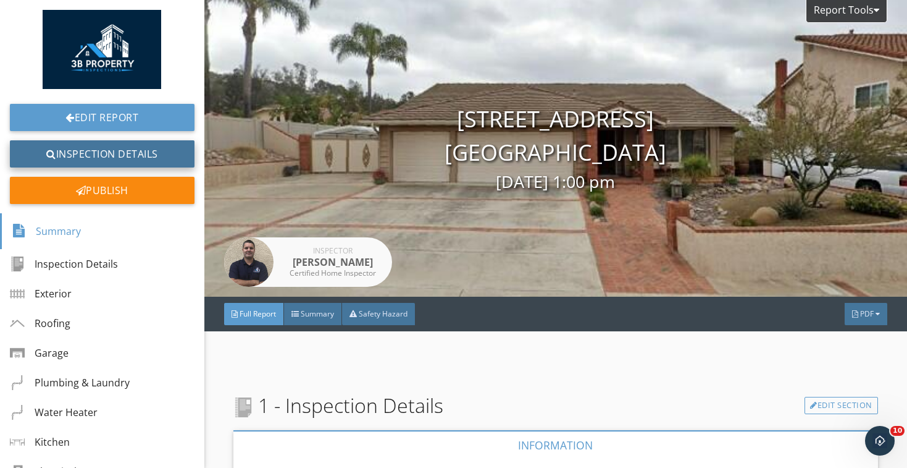
click at [175, 153] on link "Inspection Details" at bounding box center [102, 153] width 185 height 27
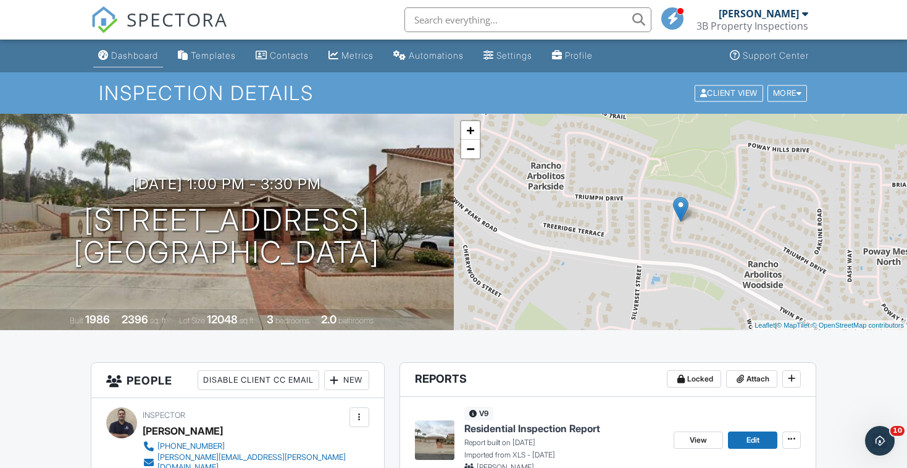
click at [140, 59] on div "Dashboard" at bounding box center [134, 55] width 47 height 11
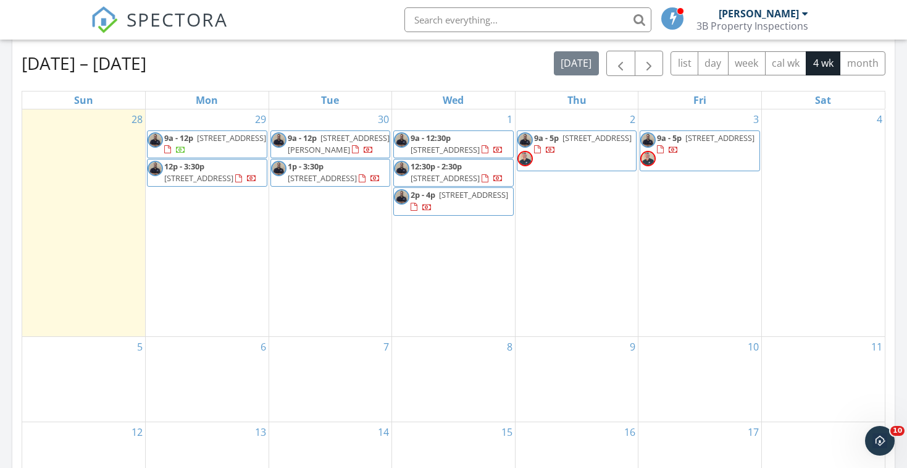
scroll to position [542, 0]
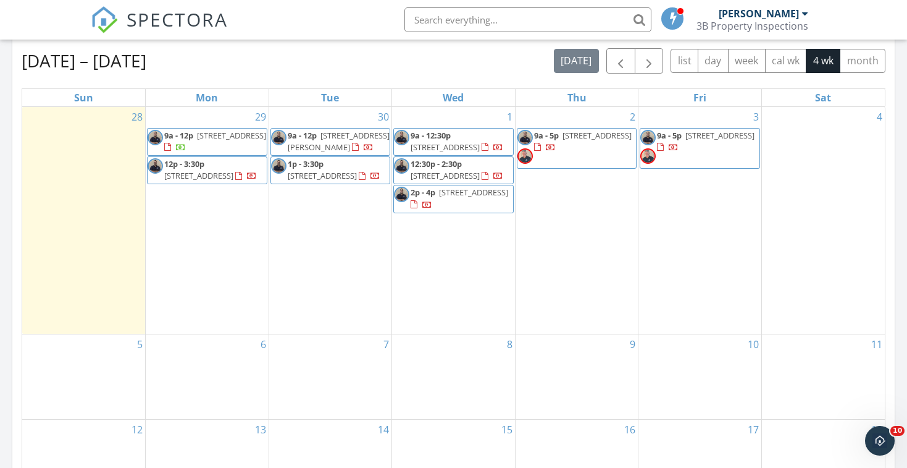
click at [480, 143] on span "18 Calle Verdadero, San Clemente 92673" at bounding box center [445, 146] width 69 height 11
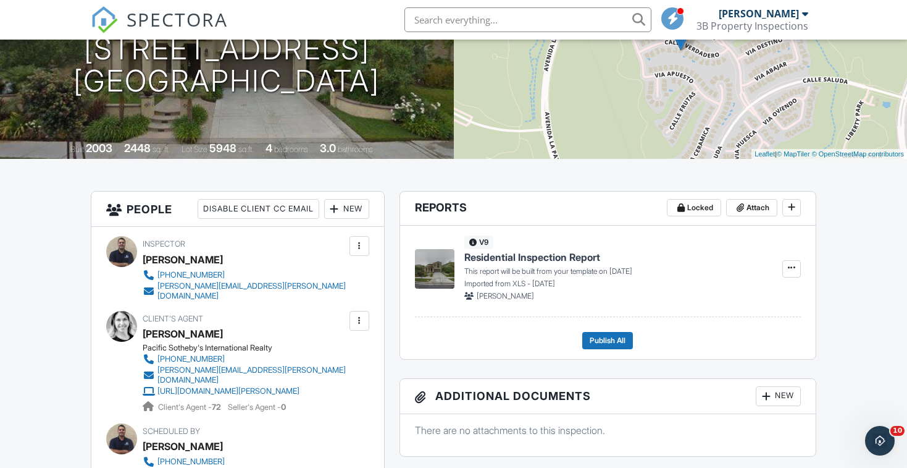
scroll to position [172, 0]
click at [339, 208] on div at bounding box center [335, 208] width 12 height 12
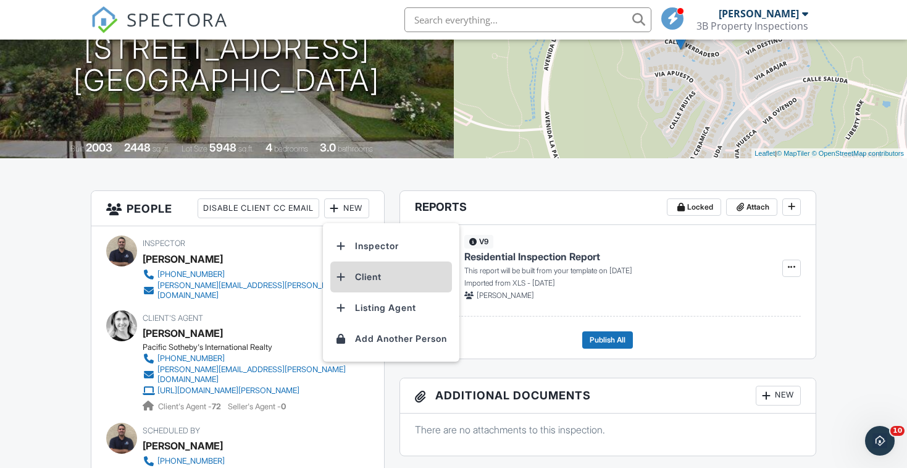
click at [370, 266] on li "Client" at bounding box center [391, 276] width 122 height 31
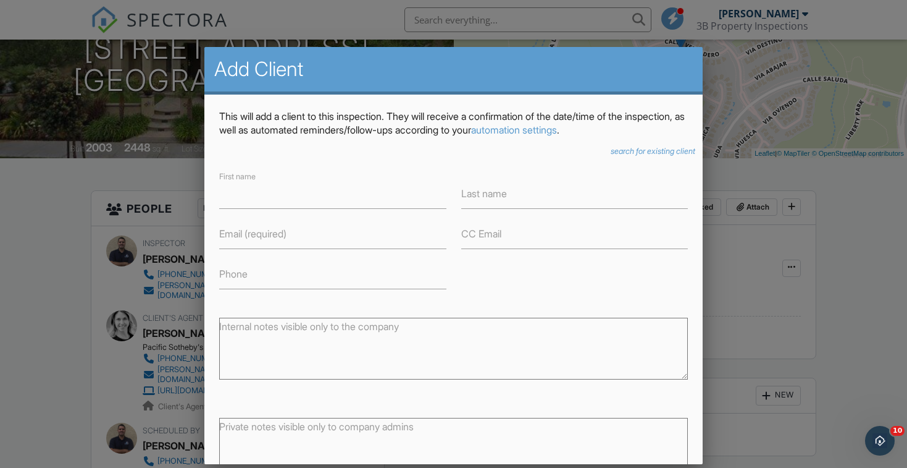
click at [268, 234] on label "Email (required)" at bounding box center [252, 234] width 67 height 14
click at [268, 234] on input "Email (required)" at bounding box center [332, 234] width 227 height 30
click at [268, 234] on label "Email (required)" at bounding box center [252, 234] width 67 height 14
click at [268, 234] on input "Email (required)" at bounding box center [332, 234] width 227 height 30
paste input "[PERSON_NAME][EMAIL_ADDRESS][DOMAIN_NAME]"
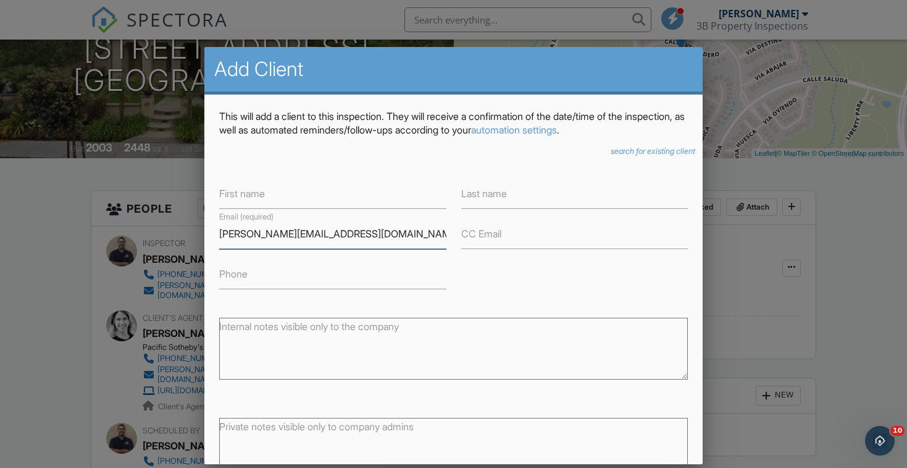
type input "[PERSON_NAME][EMAIL_ADDRESS][DOMAIN_NAME]"
paste input "‭+1 (424) 542-2274‬"
type input "‭+1 (424) 542-2274‬"
paste input "[EMAIL_ADDRESS][DOMAIN_NAME]"
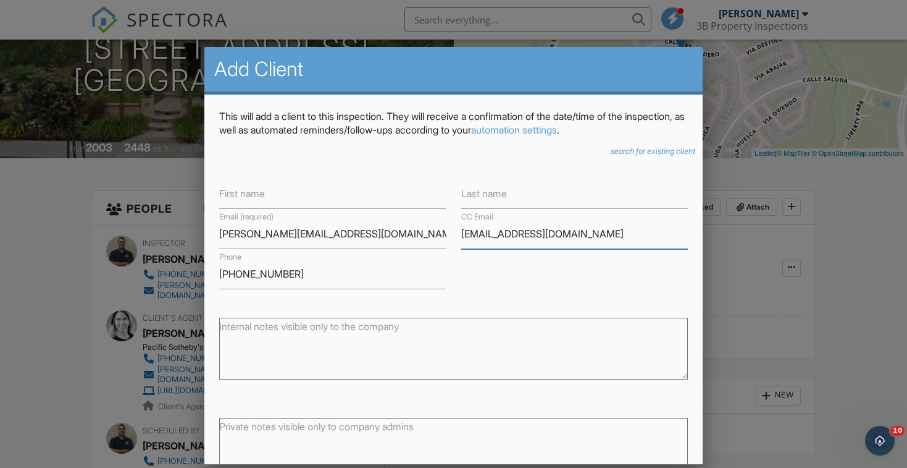
type input "victoriarennison1@gmail.com"
click at [333, 275] on input "‭+1 (424) 542-2274‬" at bounding box center [332, 274] width 227 height 30
paste input "‭+1 (424) 521-0882‬"
type input "‭[PHONE_NUMBER]‬ / ‭[PHONE_NUMBER]‬"
click at [253, 199] on label "First name" at bounding box center [242, 194] width 46 height 14
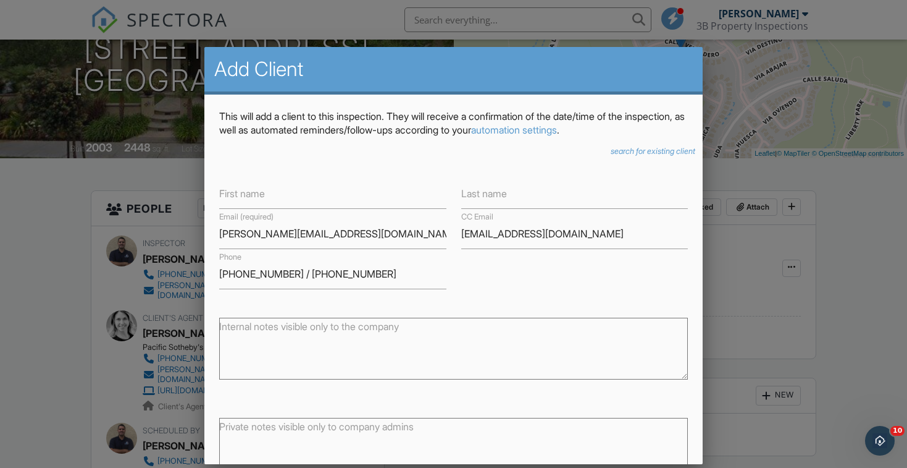
click at [253, 199] on input "First name" at bounding box center [332, 194] width 227 height 30
type input "Andrew & Victoria"
click at [492, 194] on label "Last name" at bounding box center [484, 194] width 46 height 14
click at [492, 194] on input "Last name" at bounding box center [574, 194] width 227 height 30
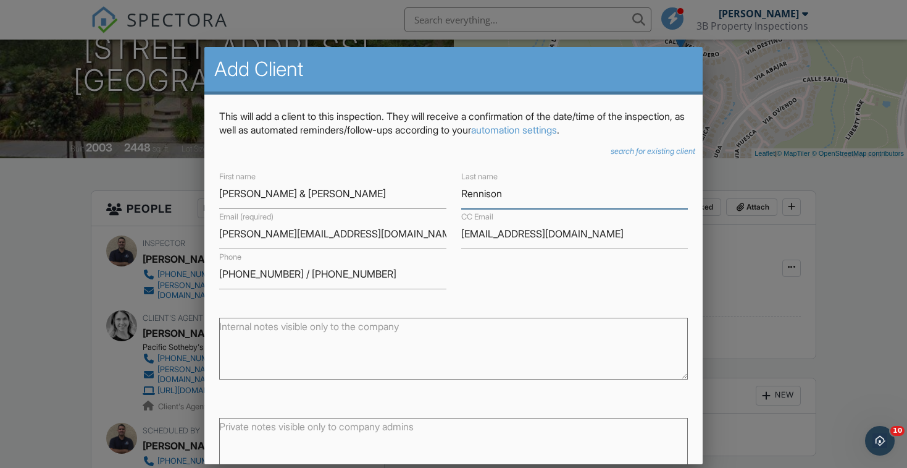
type input "Rennison"
drag, startPoint x: 281, startPoint y: 193, endPoint x: 417, endPoint y: 200, distance: 136.0
click at [417, 200] on input "Andrew & Victoria" at bounding box center [332, 194] width 227 height 30
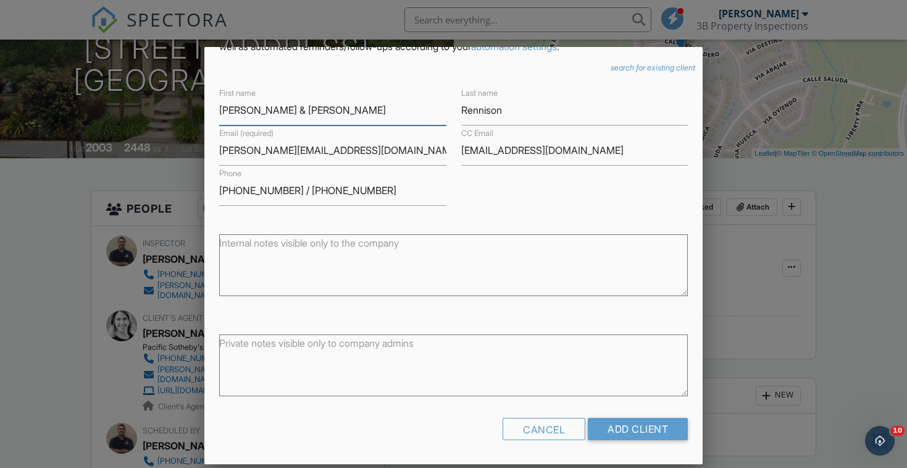
scroll to position [83, 0]
type input "Andrew & Vicky"
click at [629, 431] on input "Add Client" at bounding box center [638, 429] width 100 height 22
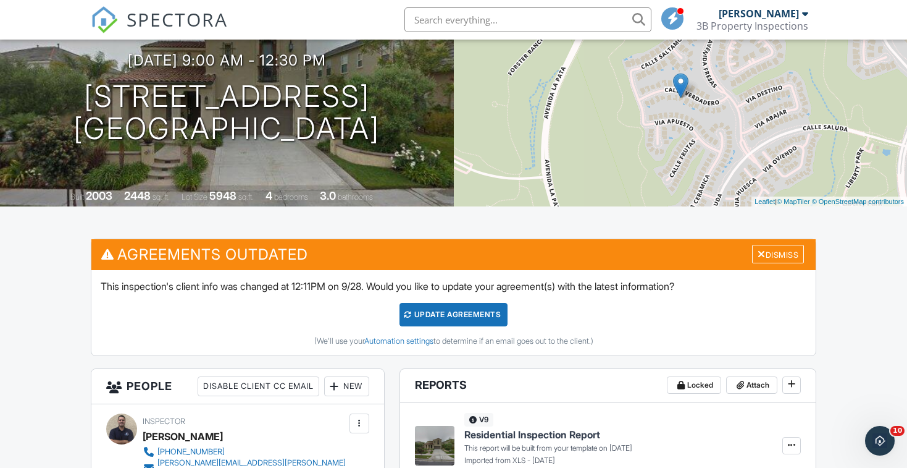
scroll to position [135, 0]
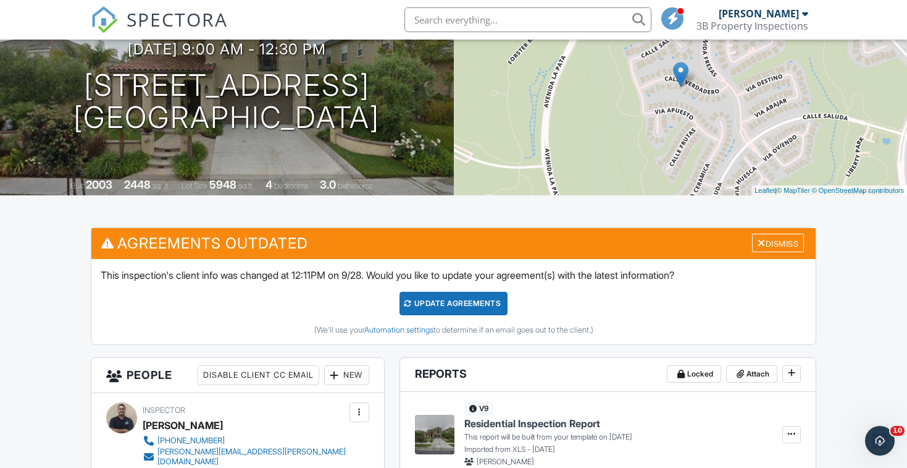
click at [469, 307] on div "Update Agreements" at bounding box center [454, 303] width 108 height 23
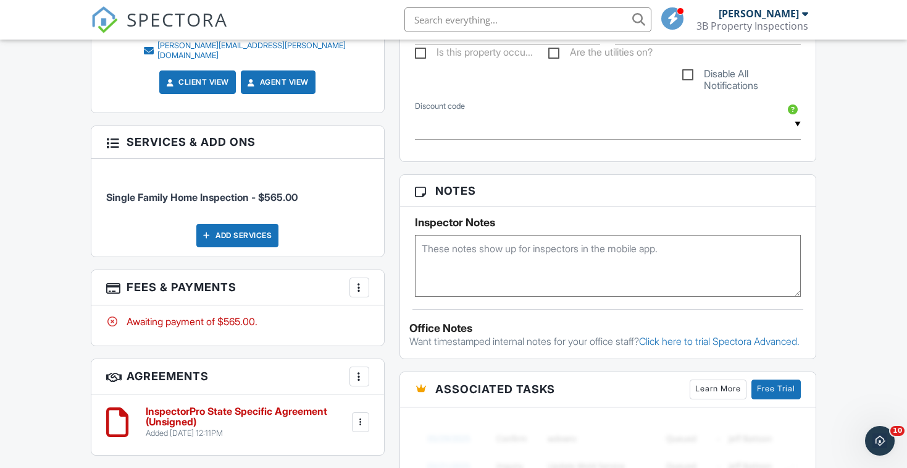
scroll to position [668, 0]
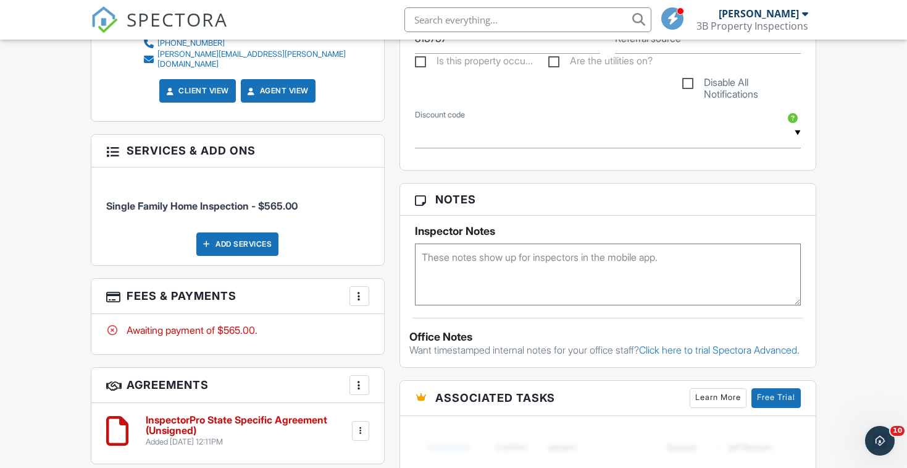
click at [362, 290] on div at bounding box center [359, 296] width 12 height 12
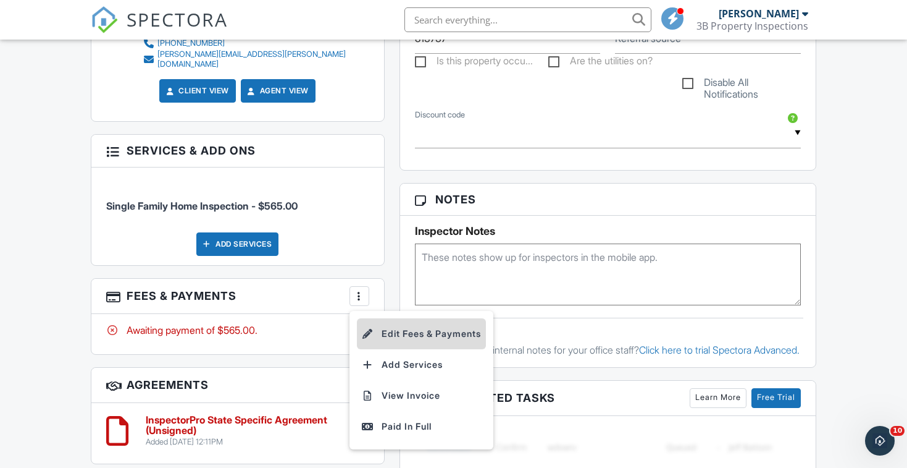
click at [410, 319] on li "Edit Fees & Payments" at bounding box center [421, 333] width 129 height 31
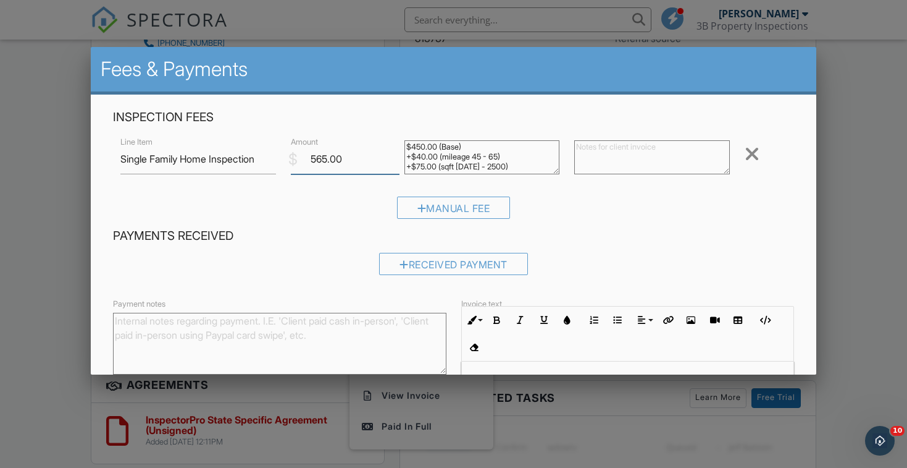
drag, startPoint x: 328, startPoint y: 163, endPoint x: 287, endPoint y: 158, distance: 41.8
click at [287, 158] on div "$ Amount 565.00" at bounding box center [341, 159] width 114 height 30
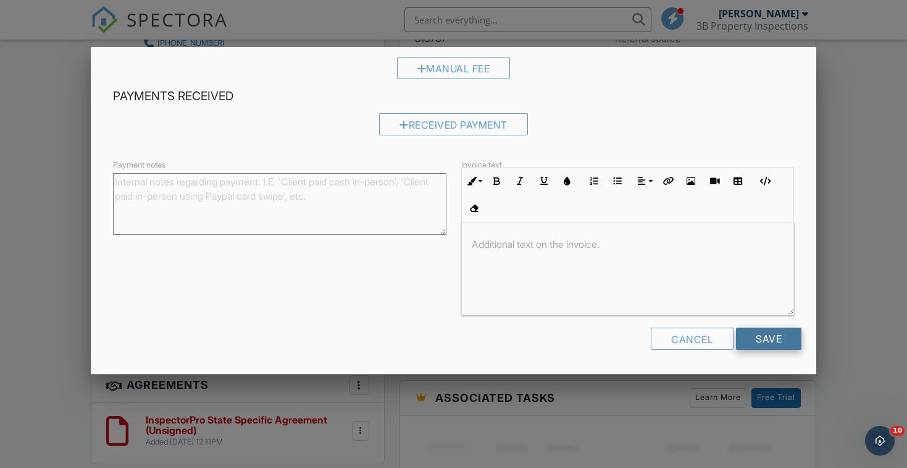
scroll to position [138, 0]
type input "600.00"
click at [790, 337] on input "Save" at bounding box center [768, 340] width 65 height 22
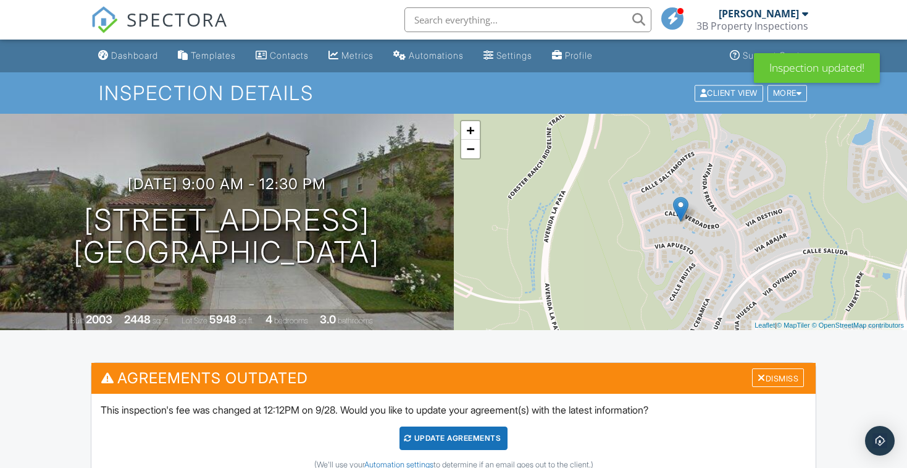
scroll to position [61, 0]
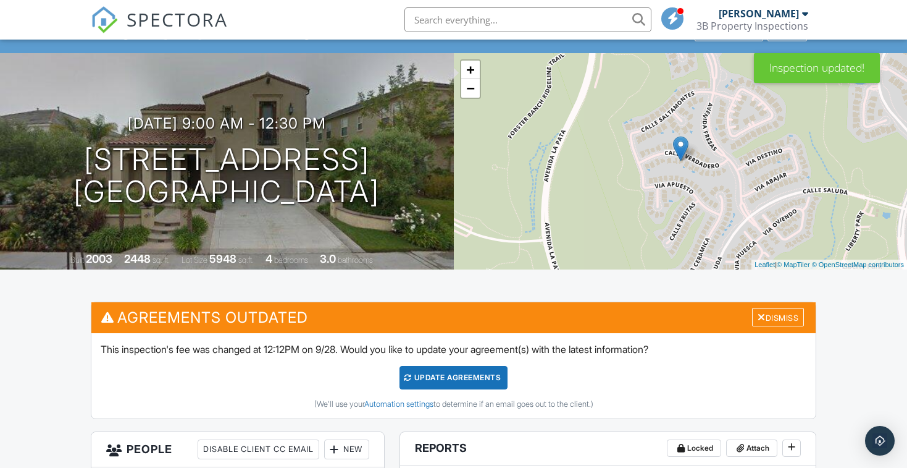
click at [453, 381] on div "Update Agreements" at bounding box center [454, 377] width 108 height 23
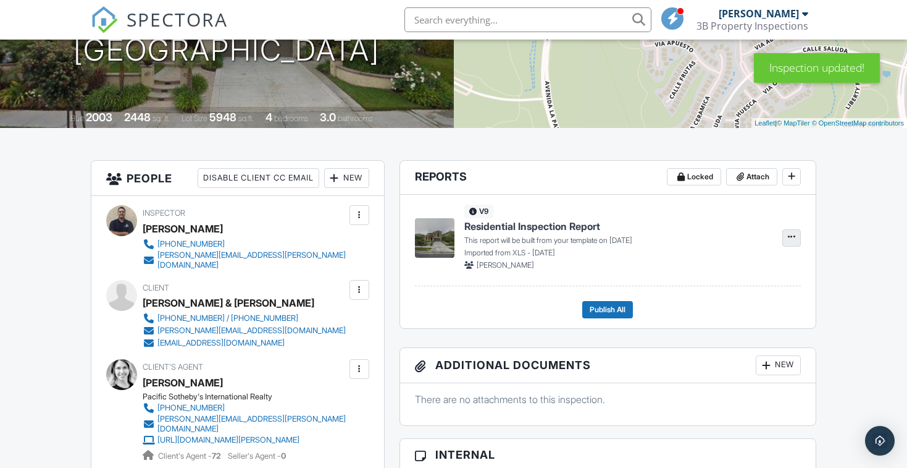
scroll to position [240, 0]
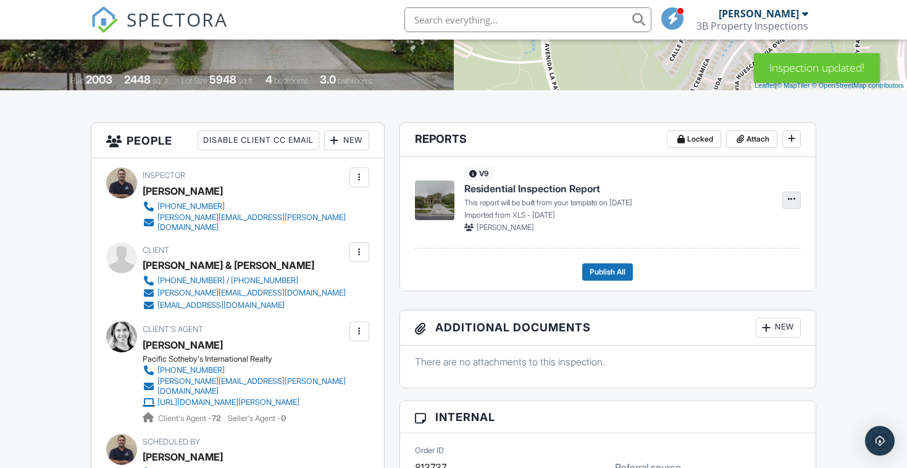
click at [791, 198] on icon at bounding box center [791, 199] width 7 height 9
click at [711, 232] on span "Build Now" at bounding box center [711, 232] width 39 height 13
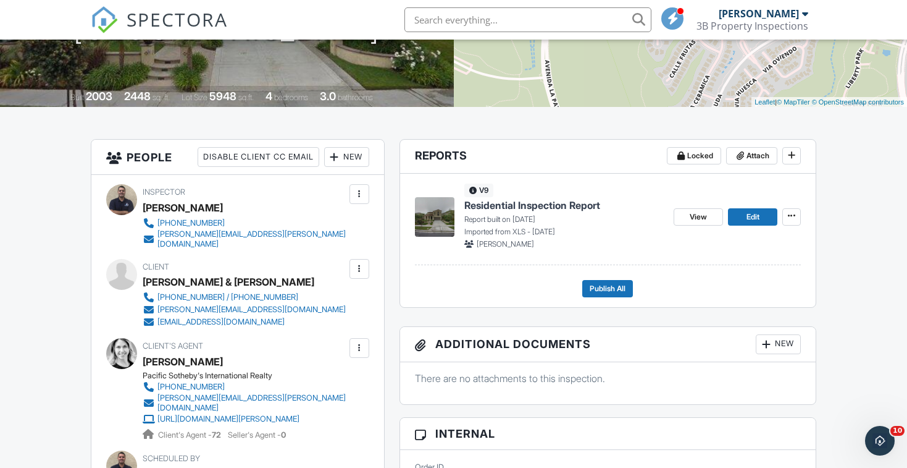
scroll to position [276, 0]
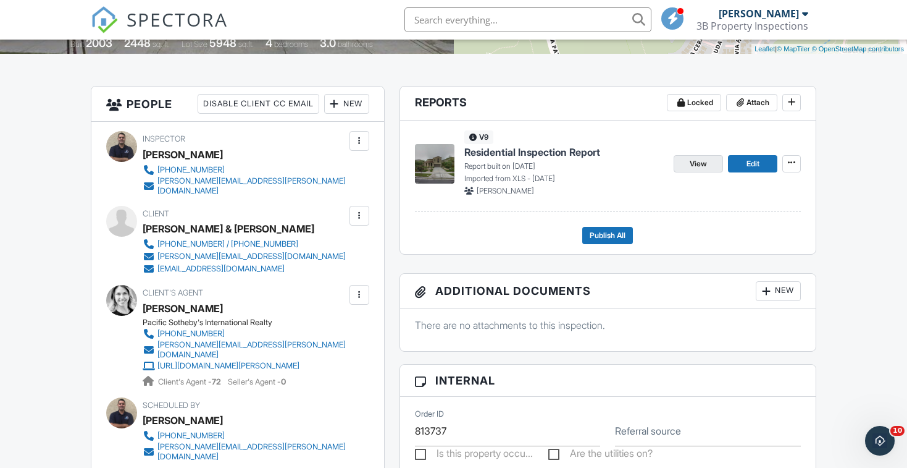
click at [712, 161] on link "View" at bounding box center [698, 163] width 49 height 17
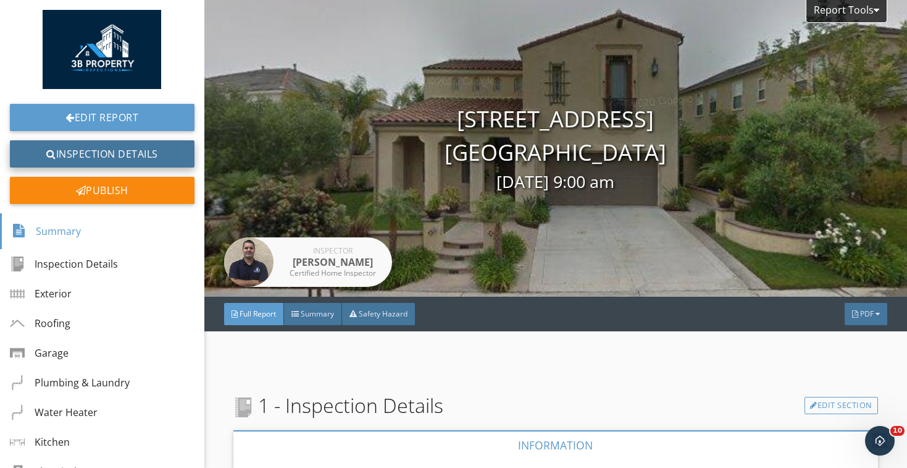
click at [174, 150] on link "Inspection Details" at bounding box center [102, 153] width 185 height 27
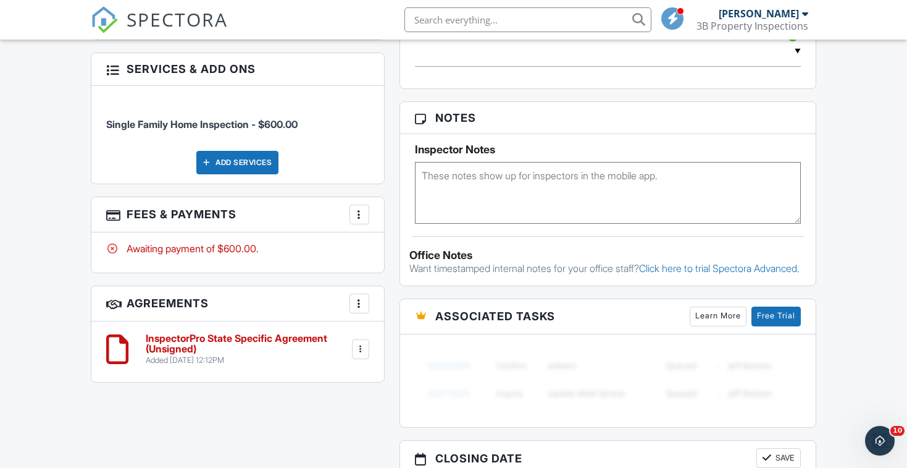
scroll to position [770, 0]
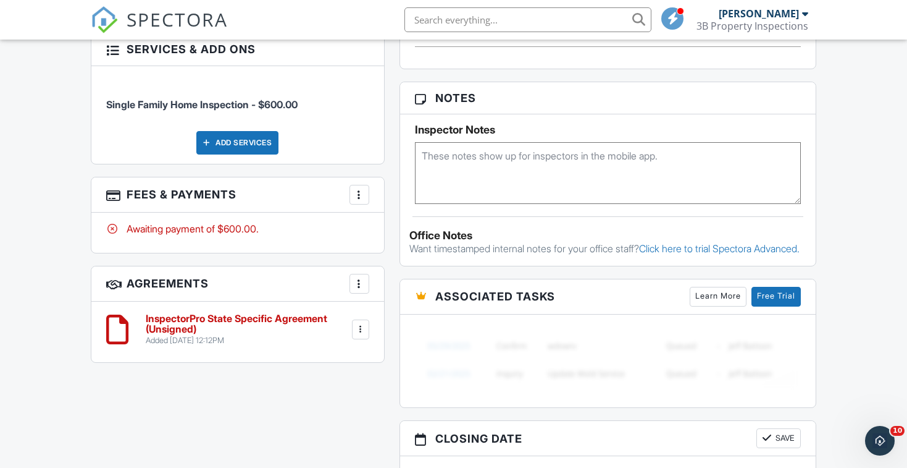
click at [235, 313] on h6 "InspectorPro State Specific Agreement (Unsigned)" at bounding box center [248, 324] width 204 height 22
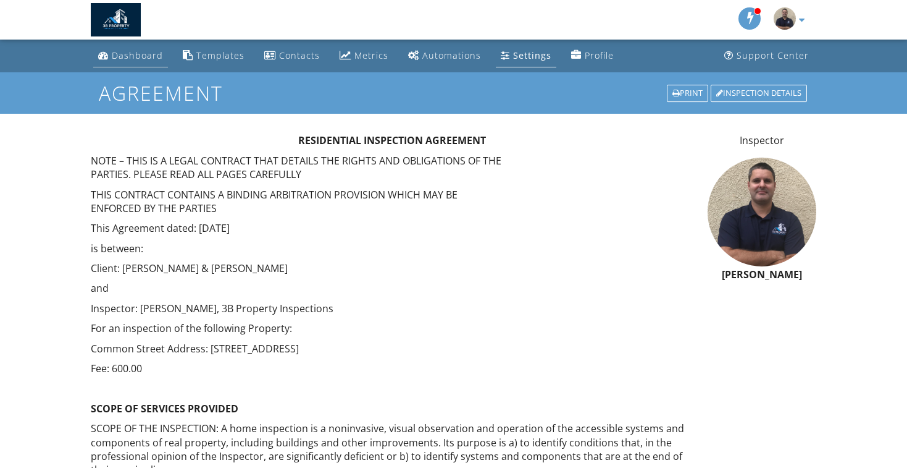
click at [141, 59] on div "Dashboard" at bounding box center [137, 55] width 51 height 12
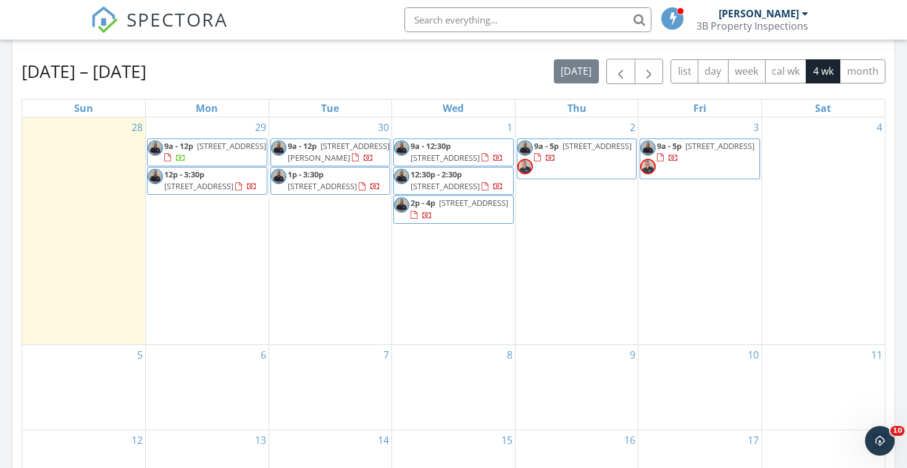
scroll to position [498, 0]
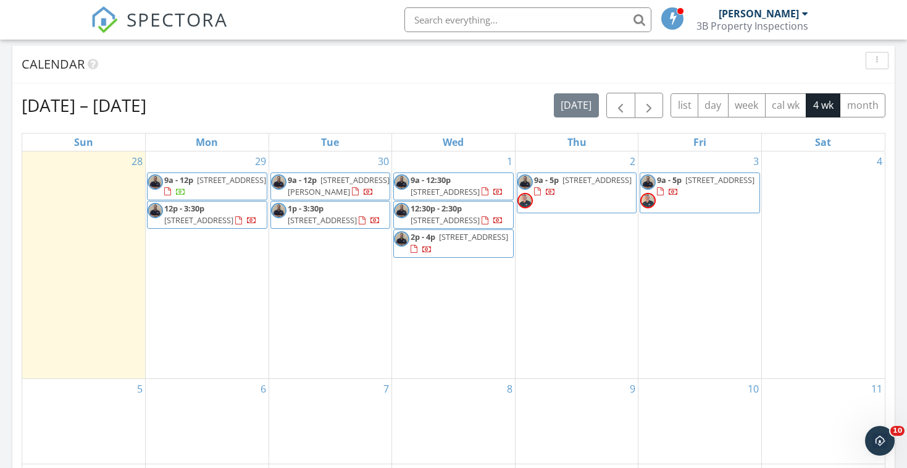
click at [451, 225] on span "[STREET_ADDRESS]" at bounding box center [445, 219] width 69 height 11
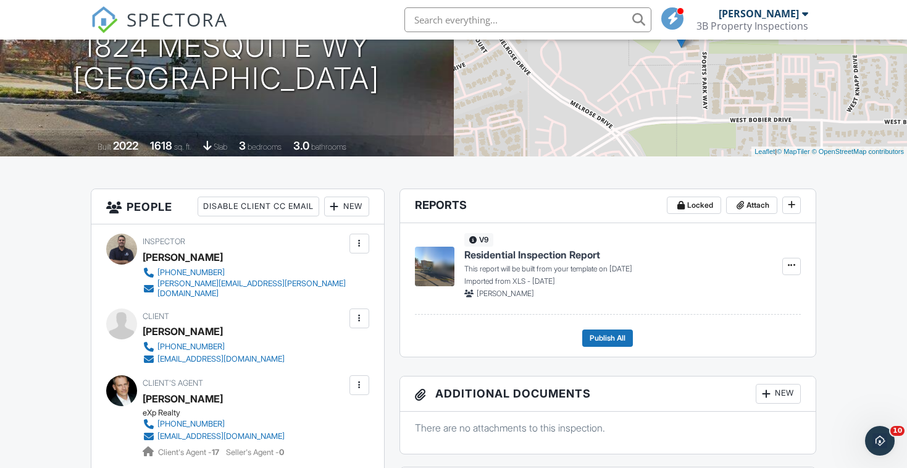
scroll to position [175, 0]
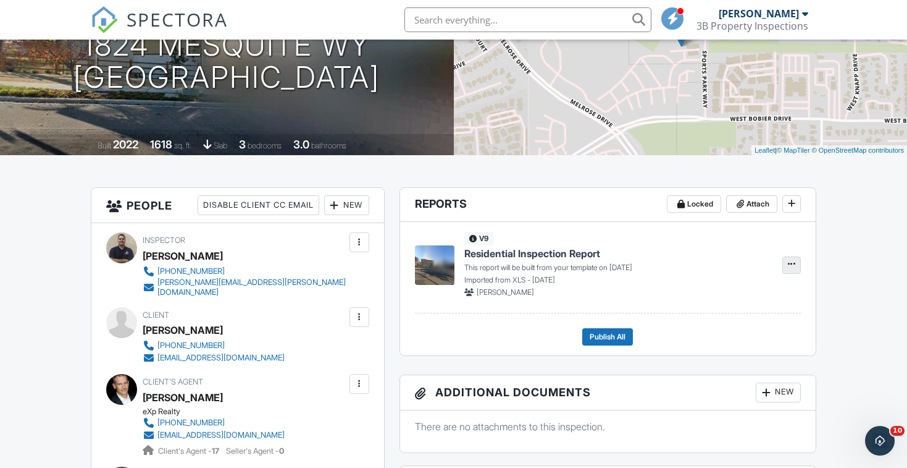
click at [793, 267] on icon at bounding box center [791, 263] width 7 height 9
click at [708, 297] on span "Build Now" at bounding box center [711, 297] width 39 height 13
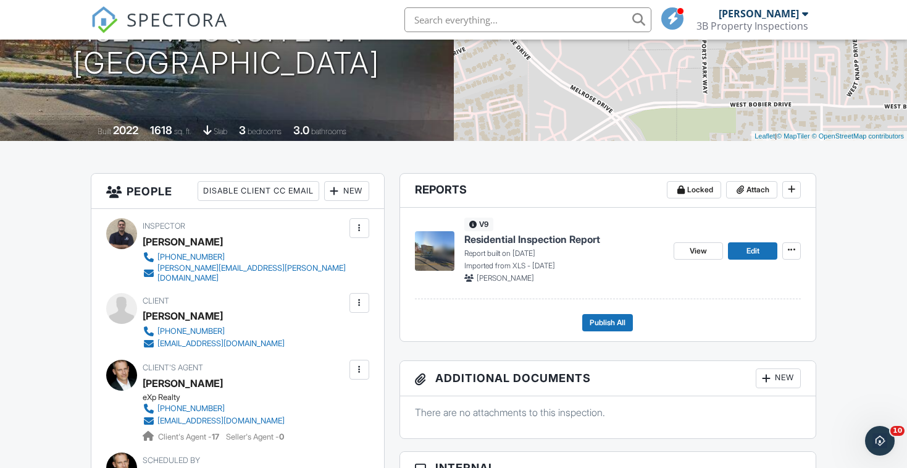
scroll to position [176, 0]
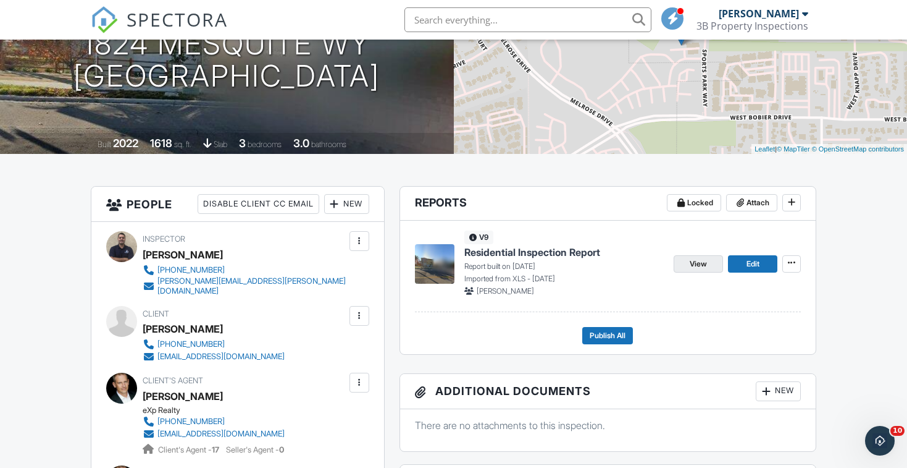
click at [717, 258] on link "View" at bounding box center [698, 263] width 49 height 17
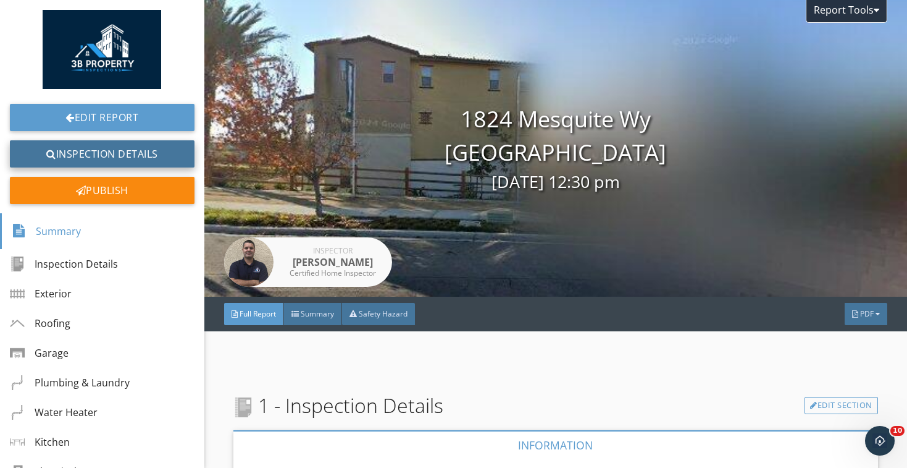
click at [160, 152] on link "Inspection Details" at bounding box center [102, 153] width 185 height 27
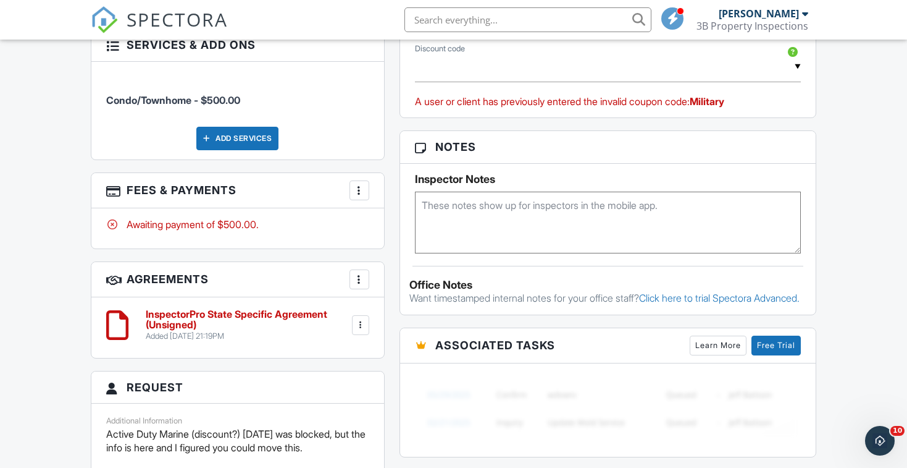
scroll to position [808, 0]
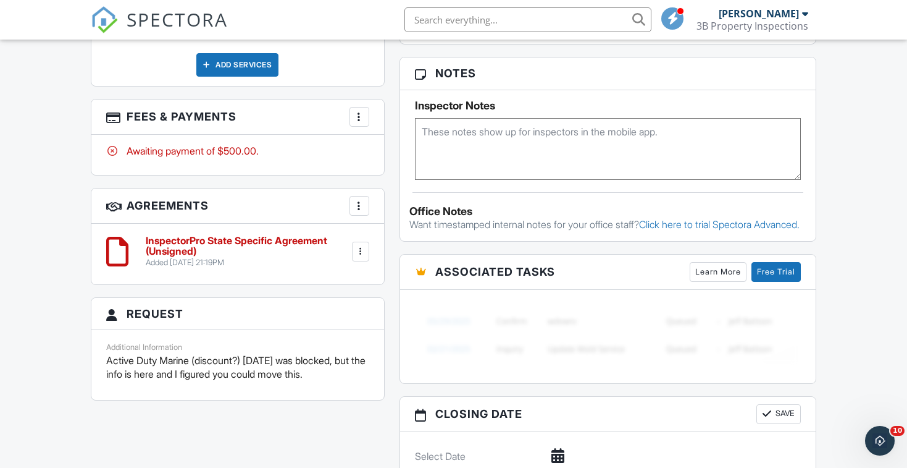
click at [248, 235] on h6 "InspectorPro State Specific Agreement (Unsigned)" at bounding box center [248, 246] width 204 height 22
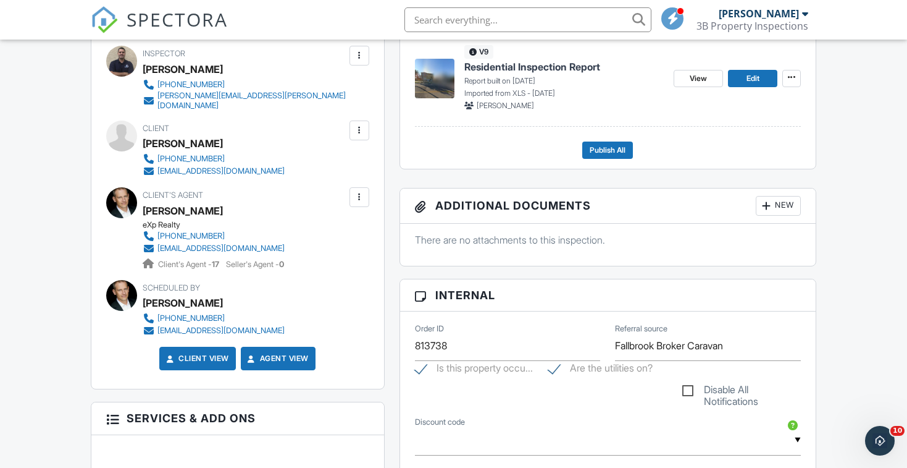
scroll to position [362, 0]
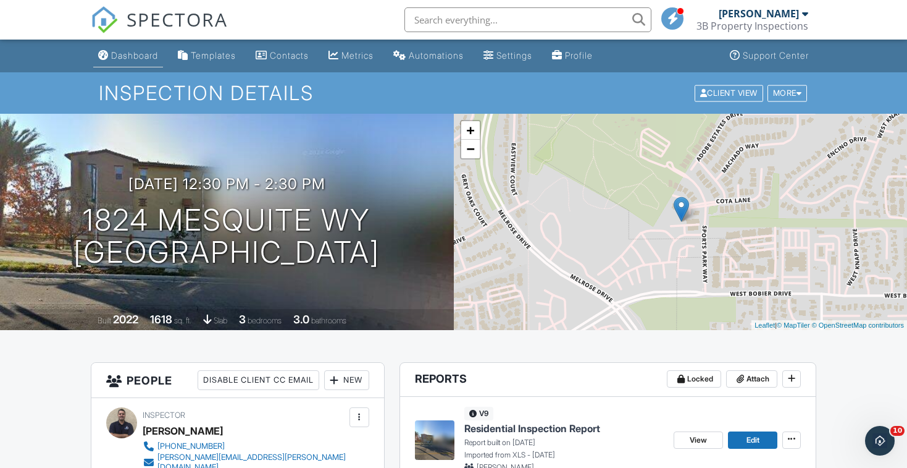
click at [141, 56] on div "Dashboard" at bounding box center [134, 55] width 47 height 11
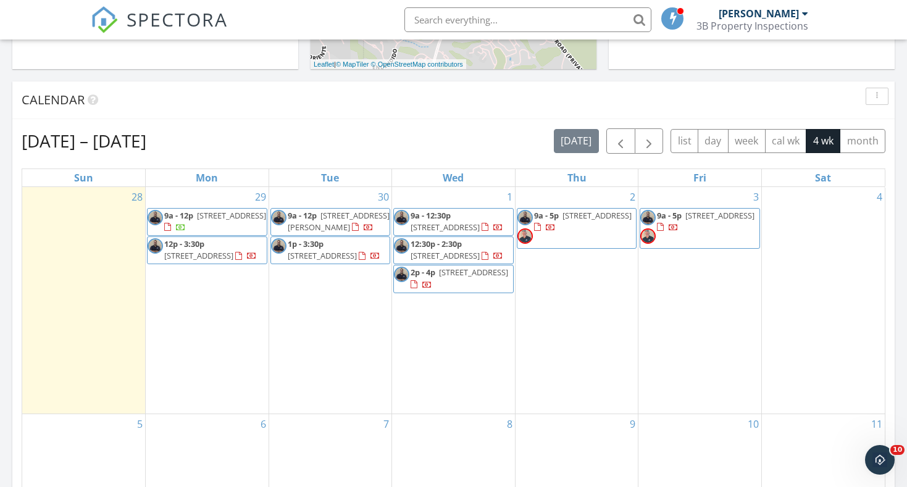
scroll to position [539, 0]
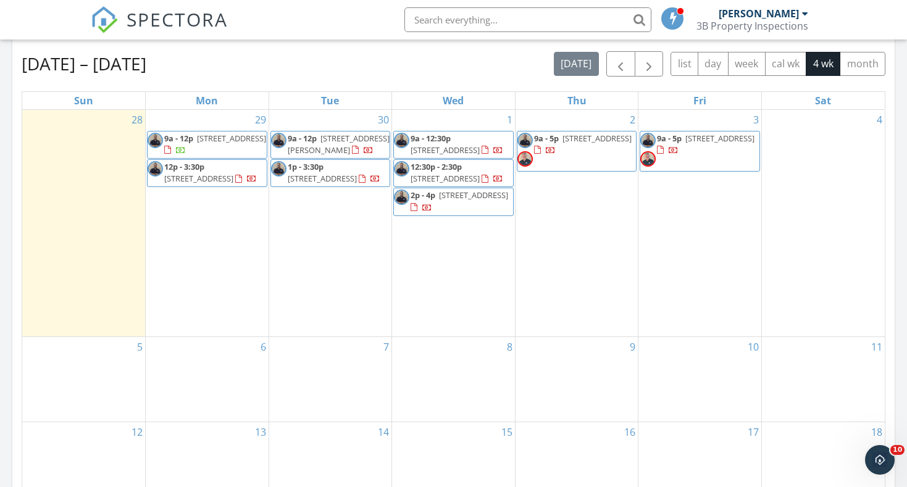
click at [478, 201] on span "1050 Rock Springs Rd 146, Escondido 92026" at bounding box center [473, 195] width 69 height 11
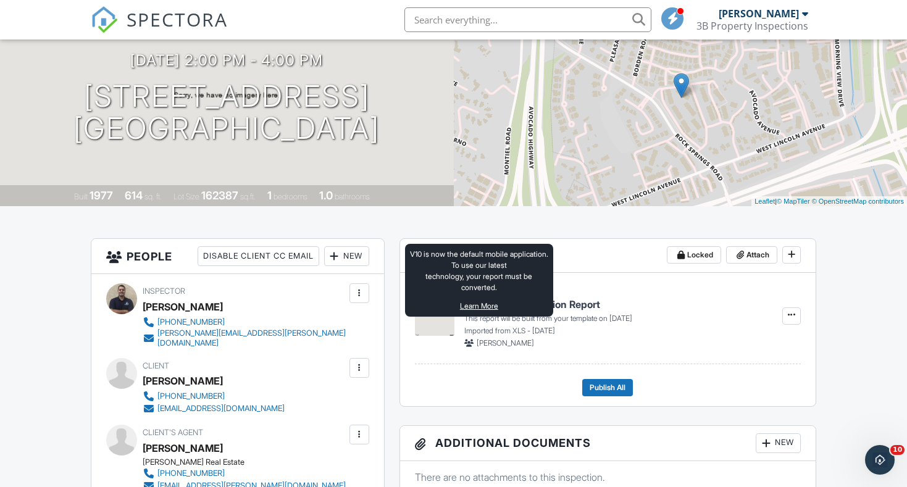
scroll to position [160, 0]
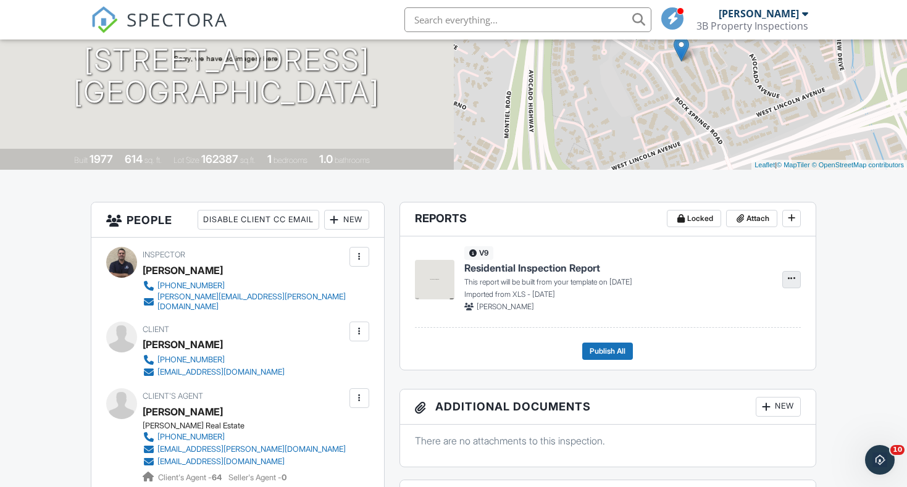
click at [796, 282] on span at bounding box center [792, 278] width 12 height 12
click at [718, 310] on span "Build Now" at bounding box center [711, 312] width 39 height 13
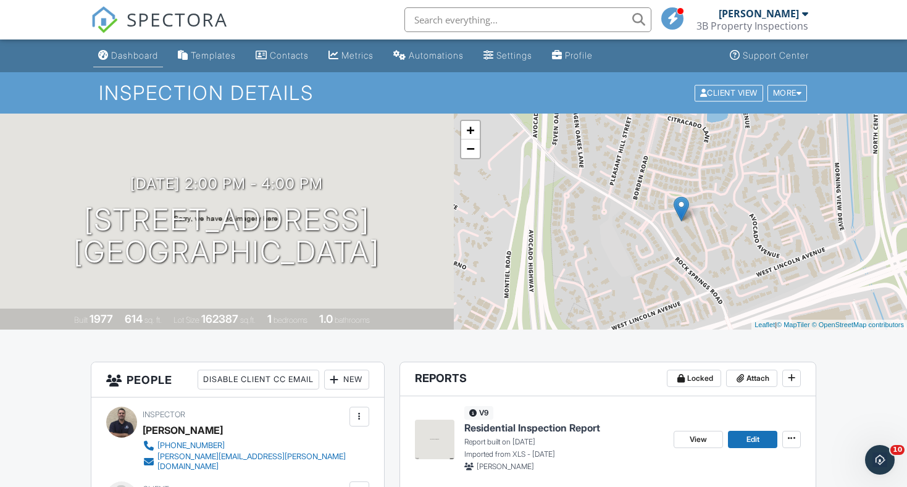
scroll to position [0, 0]
click at [137, 49] on link "Dashboard" at bounding box center [128, 55] width 70 height 23
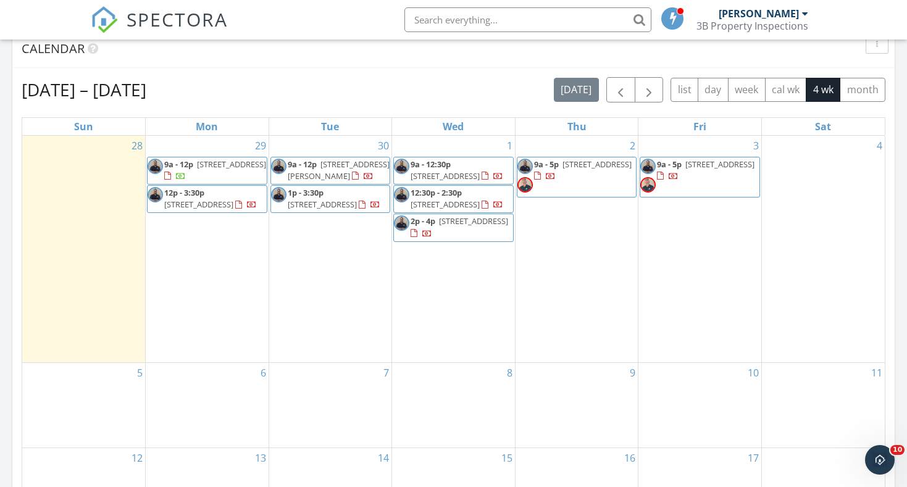
scroll to position [539, 0]
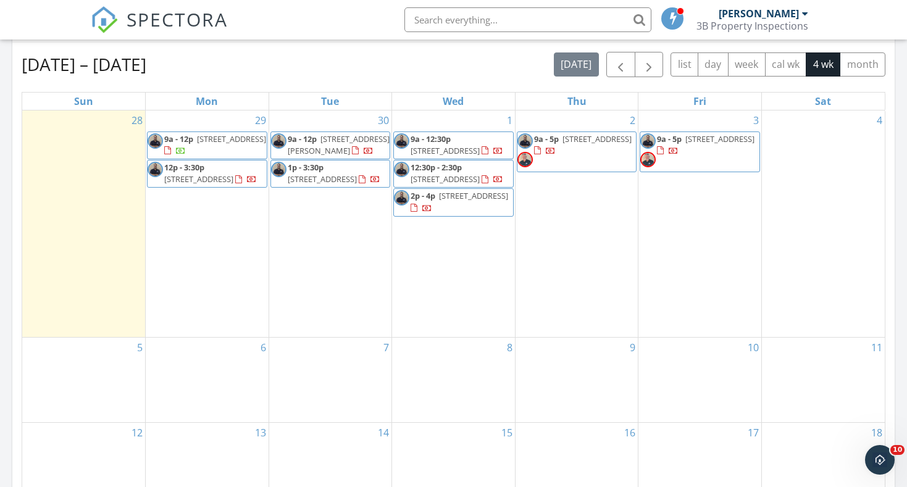
click at [606, 143] on span "9a - 5p 2542-2550 Broadway, San Diego 92102" at bounding box center [577, 151] width 119 height 37
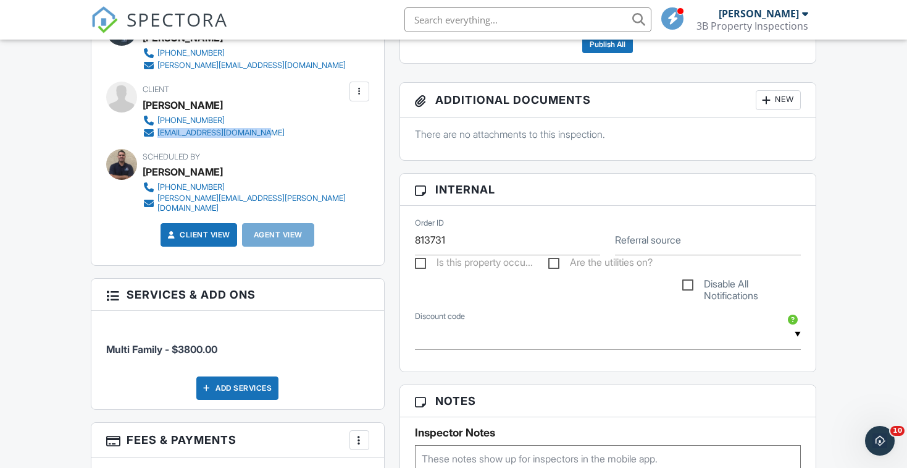
scroll to position [331, 0]
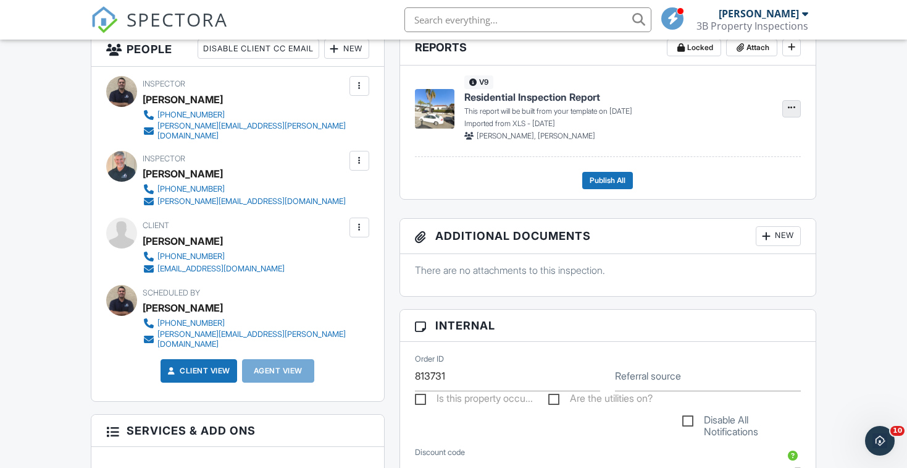
click at [799, 103] on button at bounding box center [792, 108] width 19 height 17
click at [746, 140] on label "Build Now" at bounding box center [730, 141] width 127 height 29
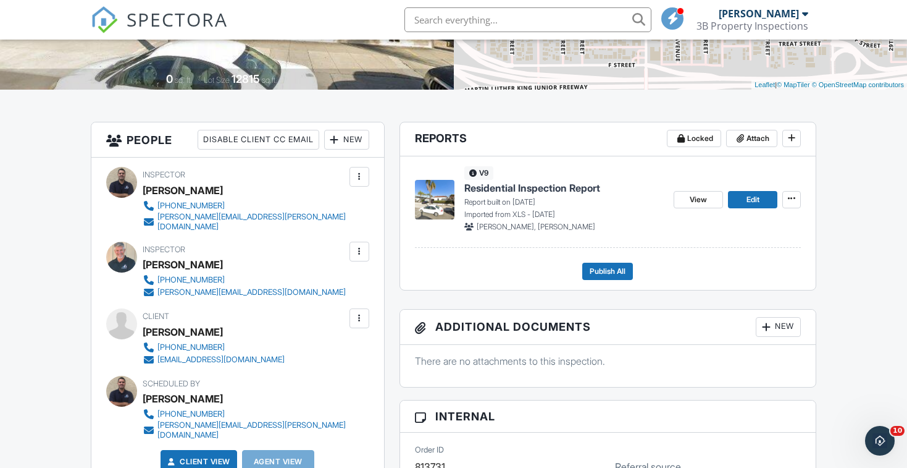
scroll to position [241, 0]
click at [696, 202] on span "View" at bounding box center [698, 199] width 17 height 12
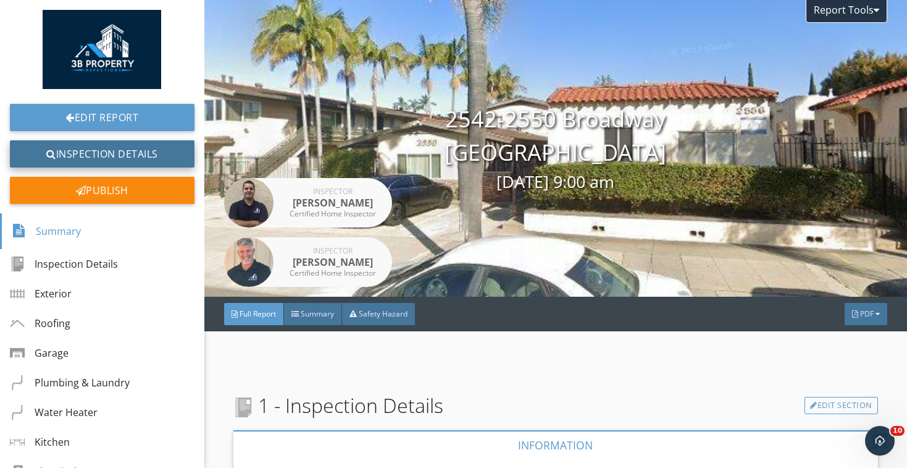
click at [140, 161] on link "Inspection Details" at bounding box center [102, 153] width 185 height 27
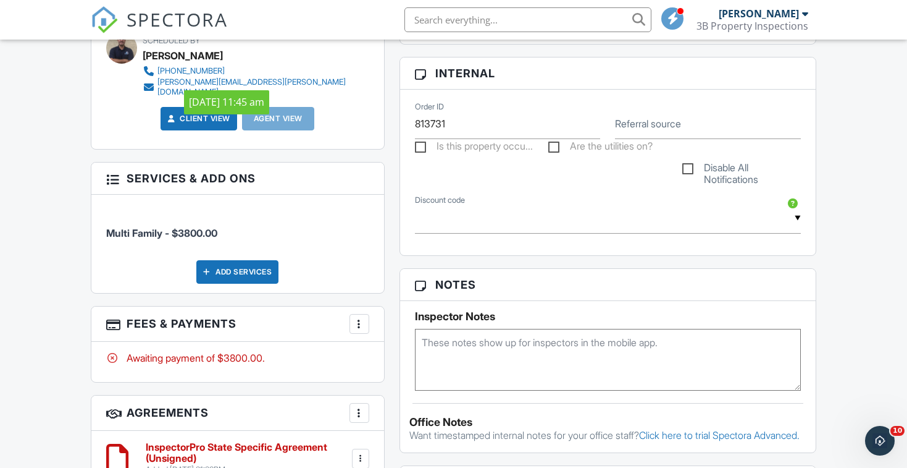
scroll to position [647, 0]
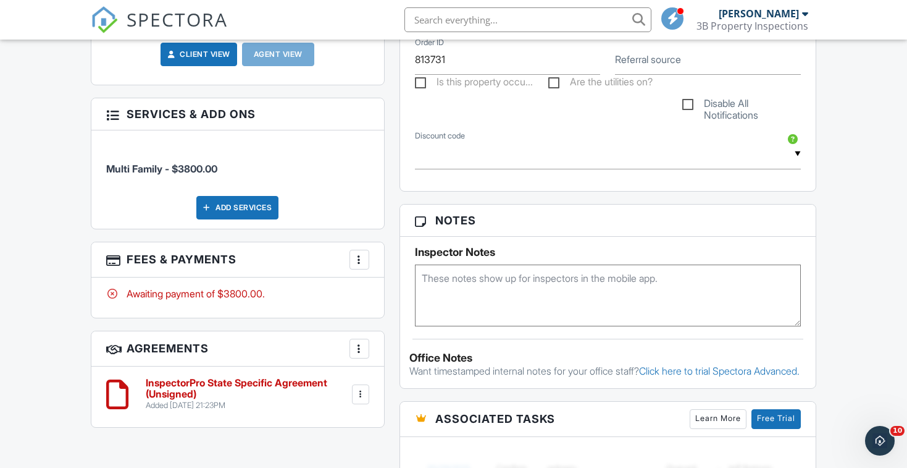
click at [274, 377] on h6 "InspectorPro State Specific Agreement (Unsigned)" at bounding box center [248, 388] width 204 height 22
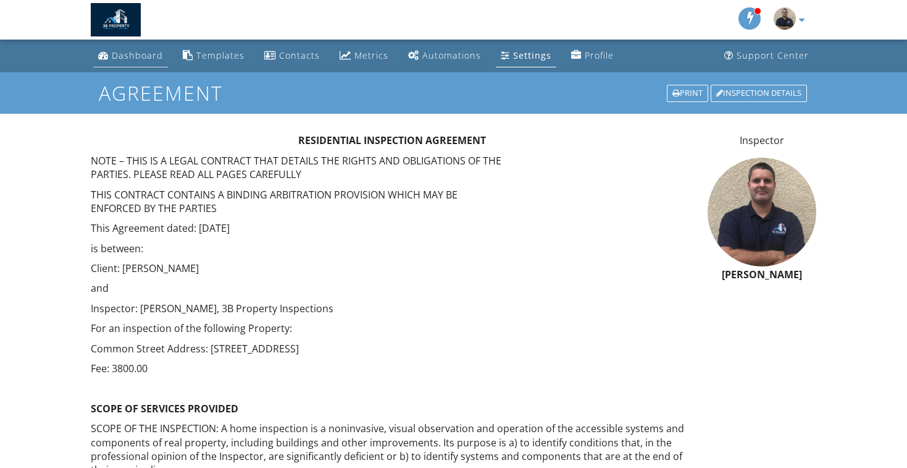
click at [149, 52] on div "Dashboard" at bounding box center [137, 55] width 51 height 12
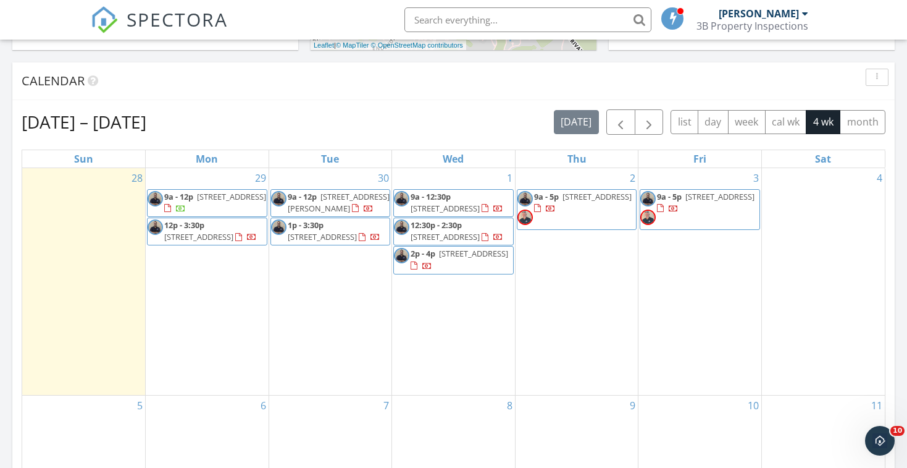
scroll to position [503, 0]
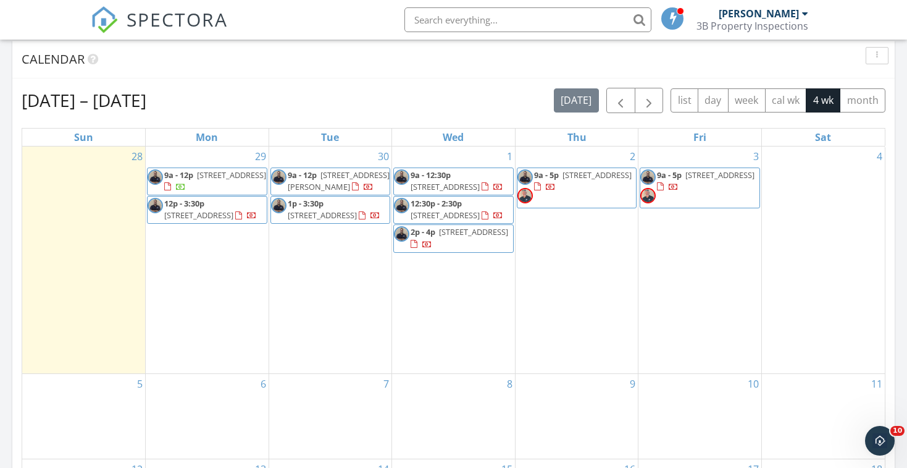
click at [712, 180] on span "2556-2564 Broadway, San Diego 92102" at bounding box center [720, 174] width 69 height 11
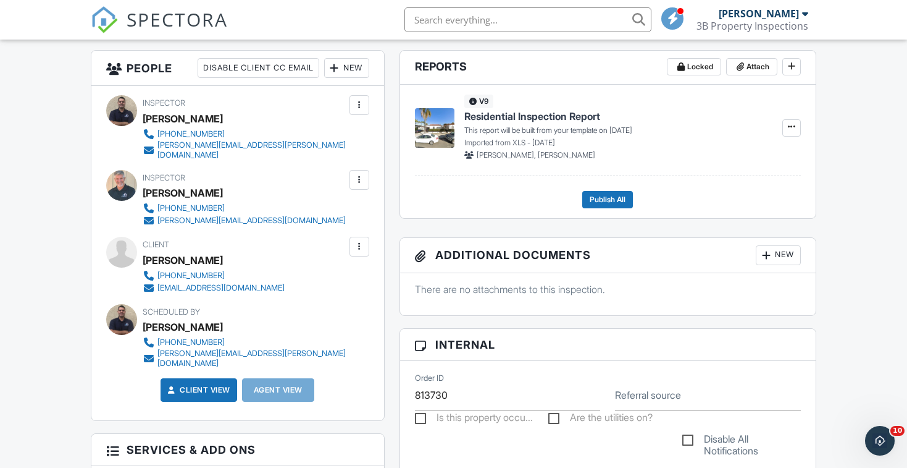
scroll to position [287, 0]
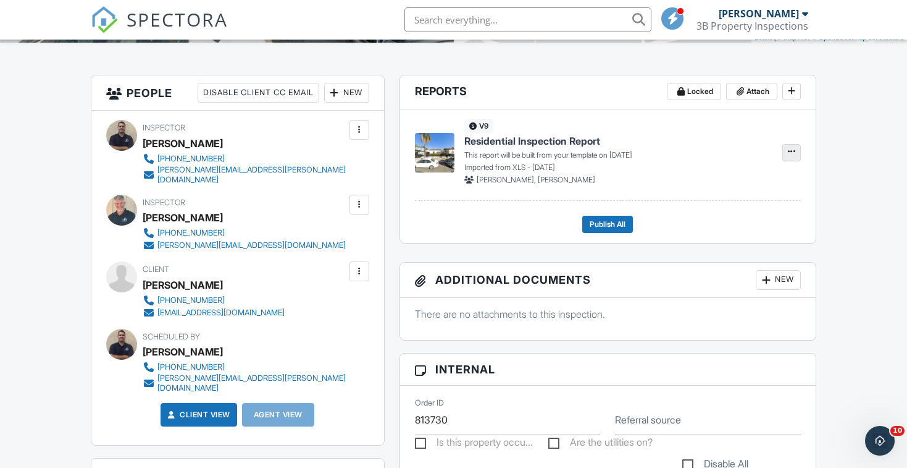
click at [794, 152] on icon at bounding box center [791, 151] width 7 height 9
click at [723, 187] on span "Build Now" at bounding box center [711, 185] width 39 height 13
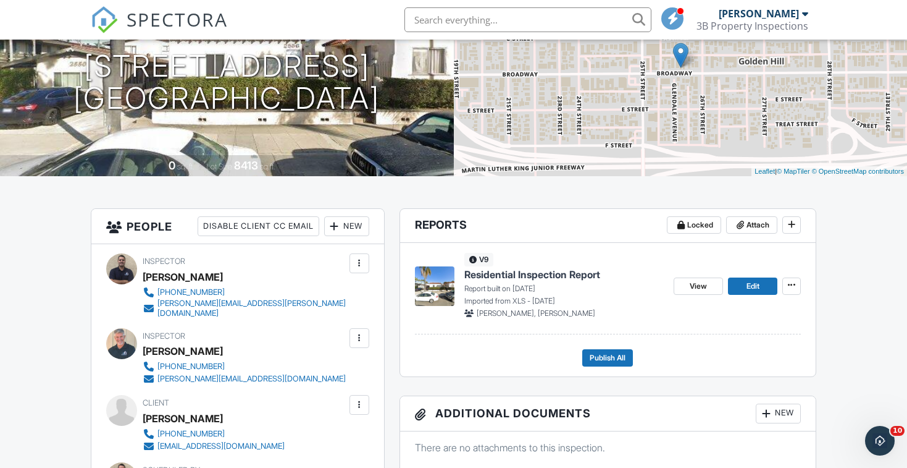
scroll to position [161, 0]
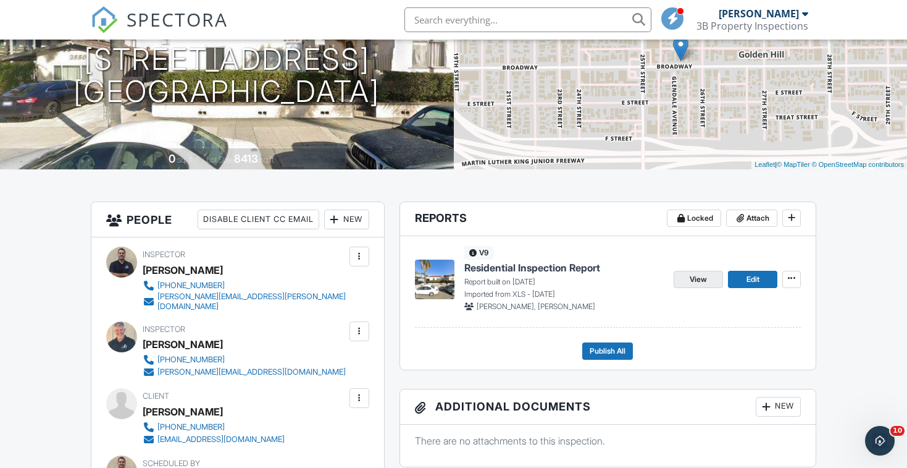
click at [707, 279] on span "View" at bounding box center [698, 279] width 17 height 12
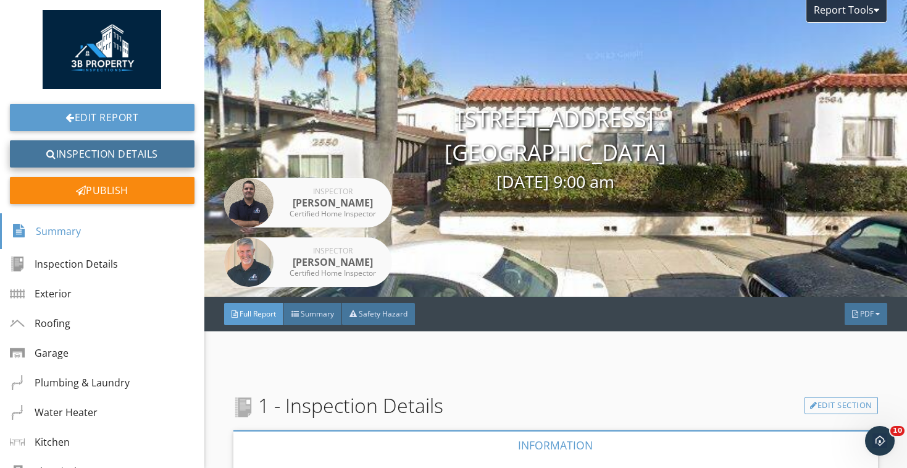
click at [130, 156] on link "Inspection Details" at bounding box center [102, 153] width 185 height 27
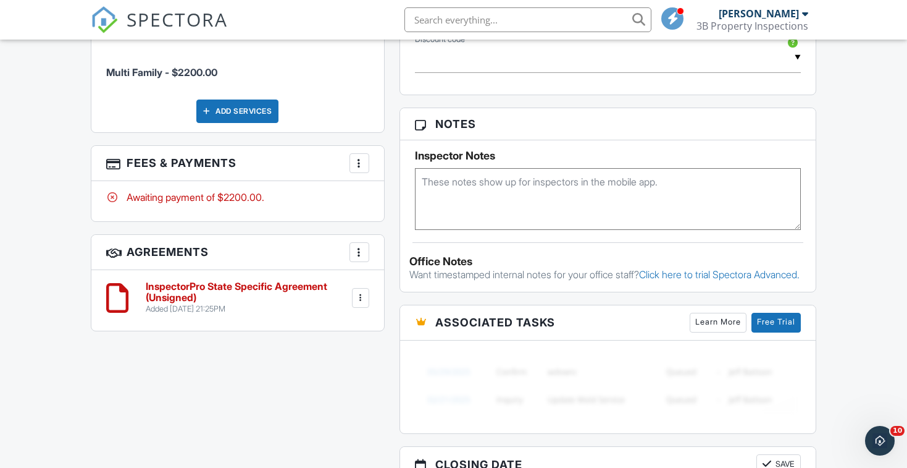
scroll to position [765, 0]
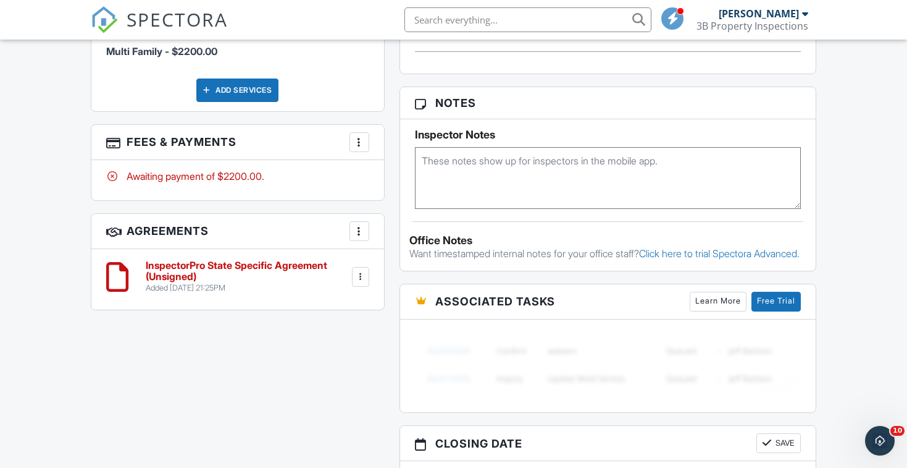
click at [256, 260] on h6 "InspectorPro State Specific Agreement (Unsigned)" at bounding box center [248, 271] width 204 height 22
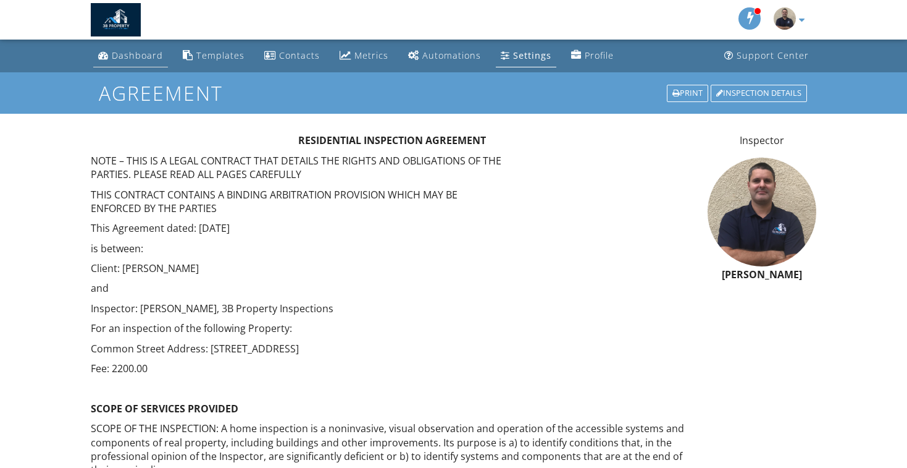
click at [149, 61] on div "Dashboard" at bounding box center [137, 55] width 51 height 12
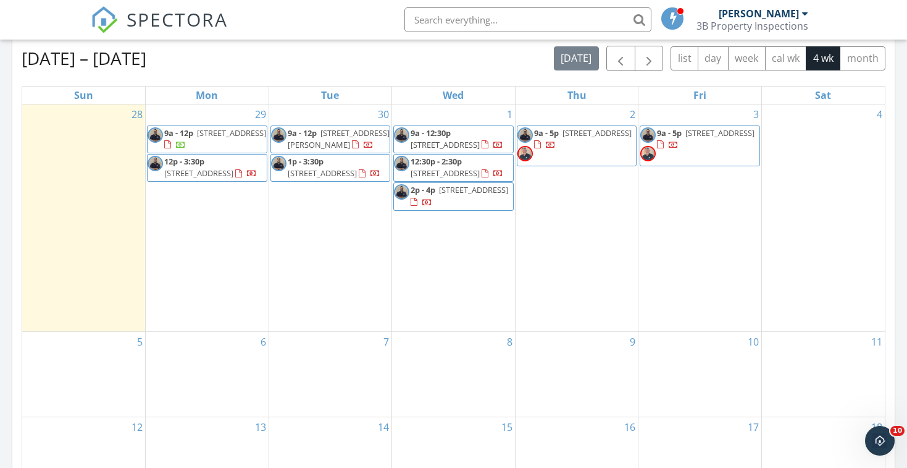
scroll to position [522, 0]
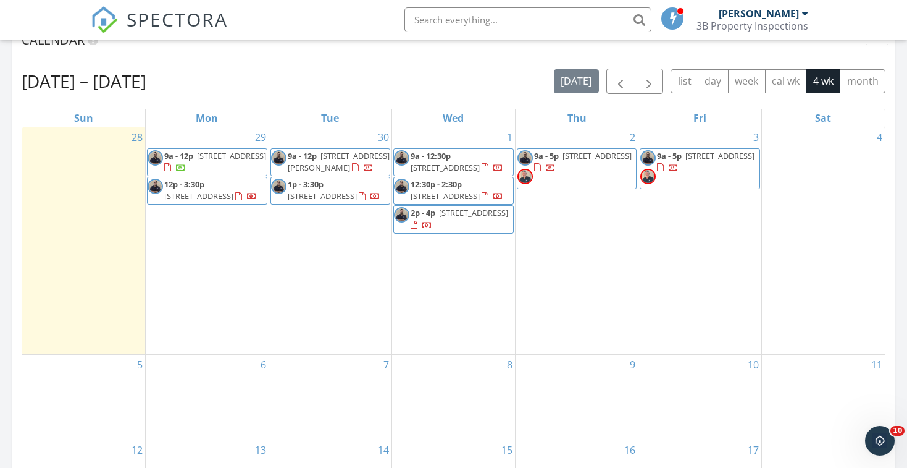
click at [439, 218] on span "1050 Rock Springs Rd 146, Escondido 92026" at bounding box center [473, 212] width 69 height 11
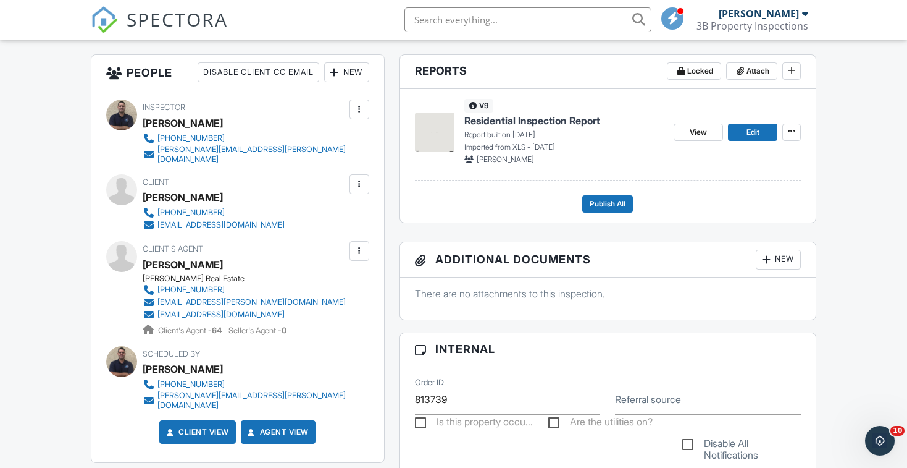
scroll to position [313, 0]
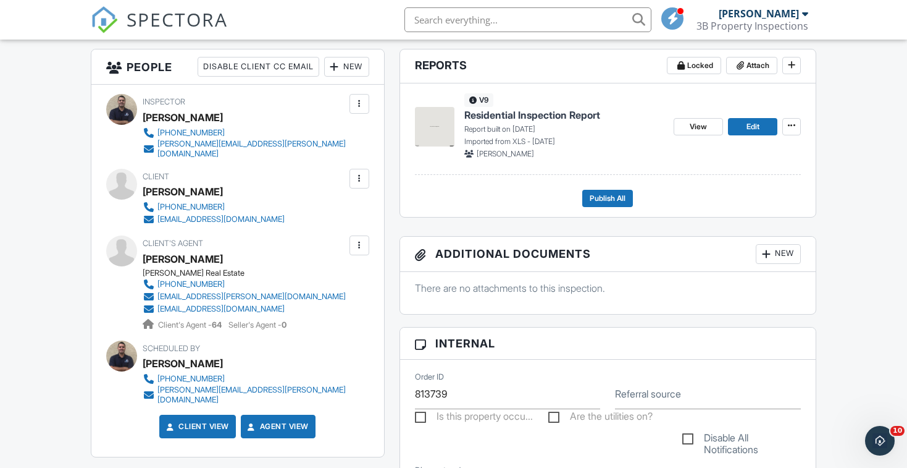
click at [363, 172] on div at bounding box center [359, 178] width 12 height 12
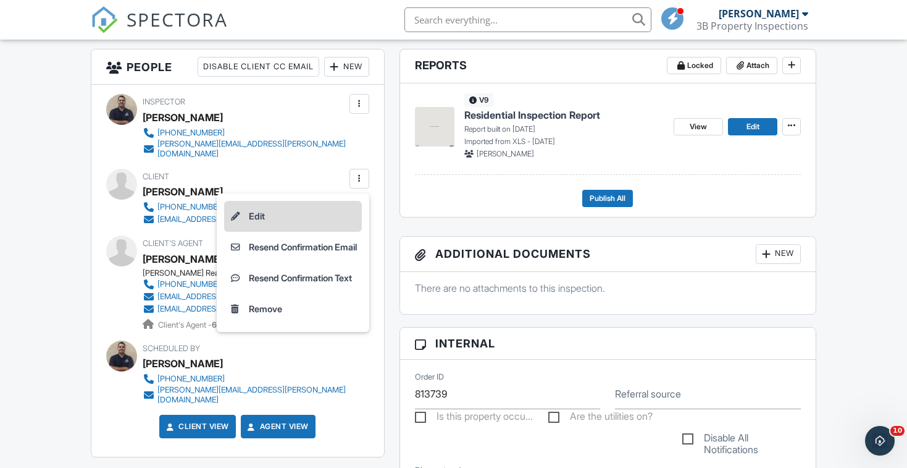
click at [329, 201] on li "Edit" at bounding box center [293, 216] width 138 height 31
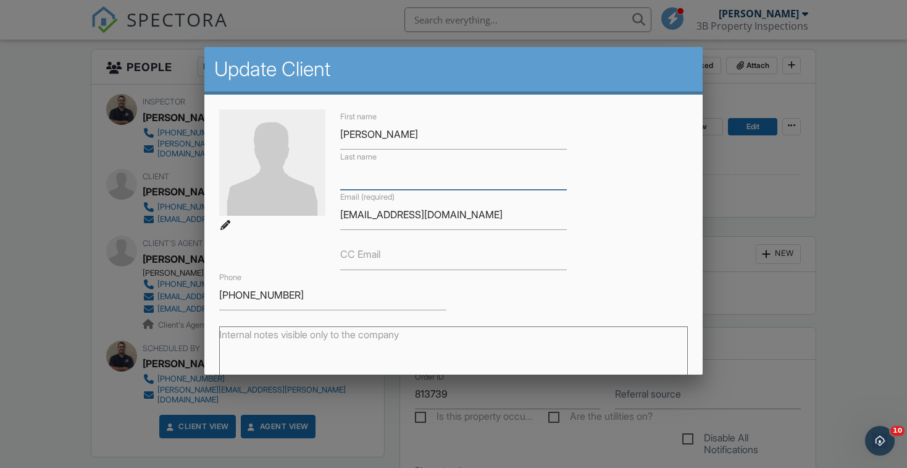
paste input "[PERSON_NAME]"
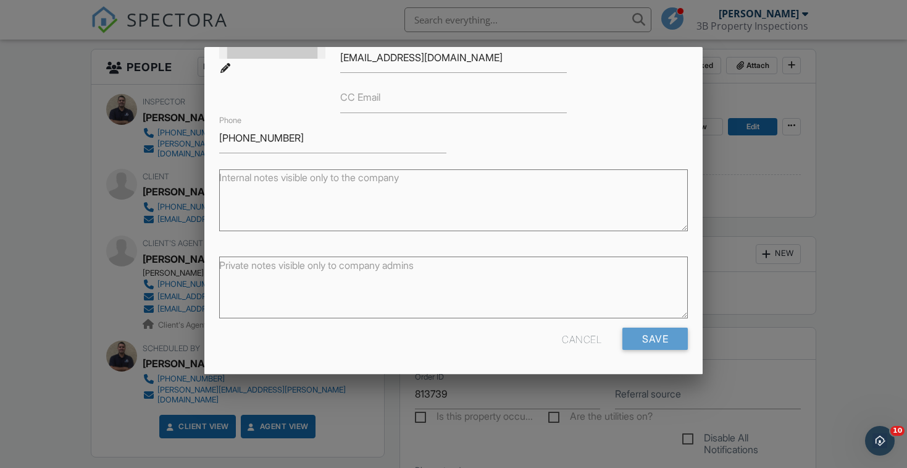
scroll to position [156, 0]
type input "[PERSON_NAME]"
click at [641, 342] on input "Save" at bounding box center [655, 339] width 65 height 22
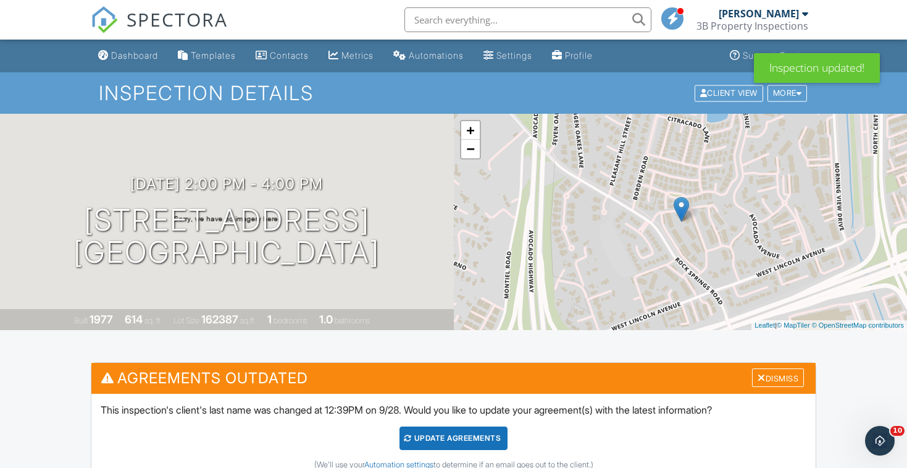
click at [482, 437] on div "Update Agreements" at bounding box center [454, 437] width 108 height 23
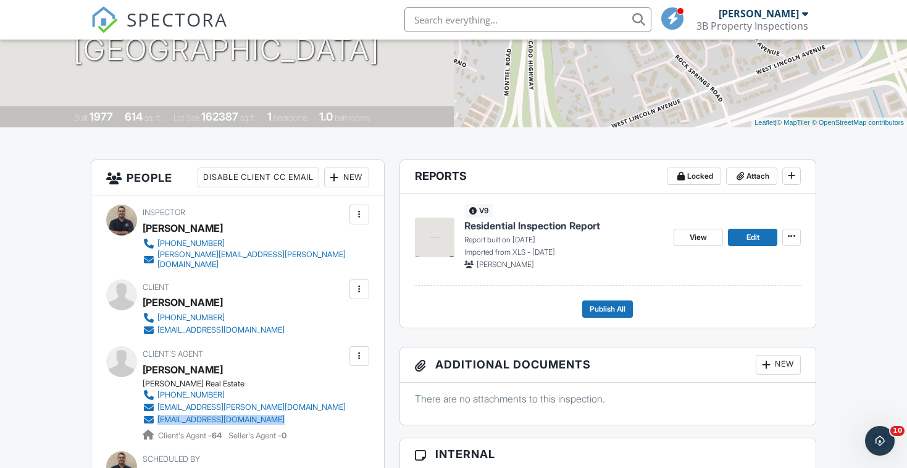
scroll to position [230, 0]
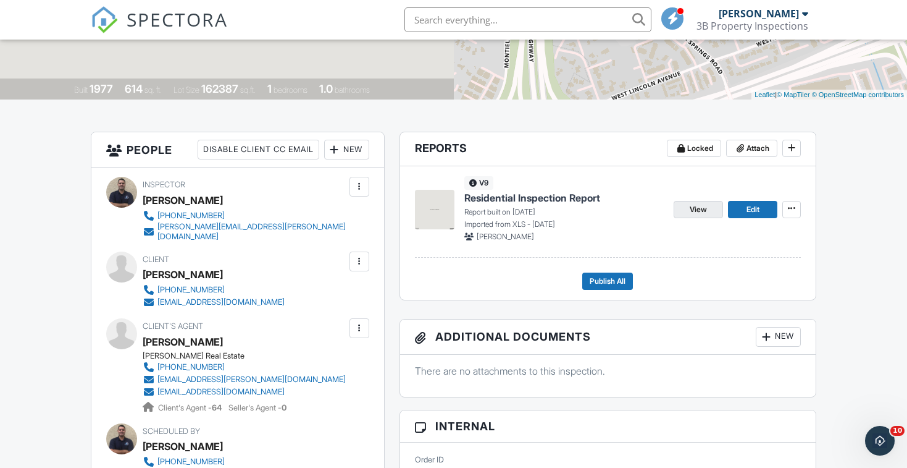
click at [709, 206] on link "View" at bounding box center [698, 209] width 49 height 17
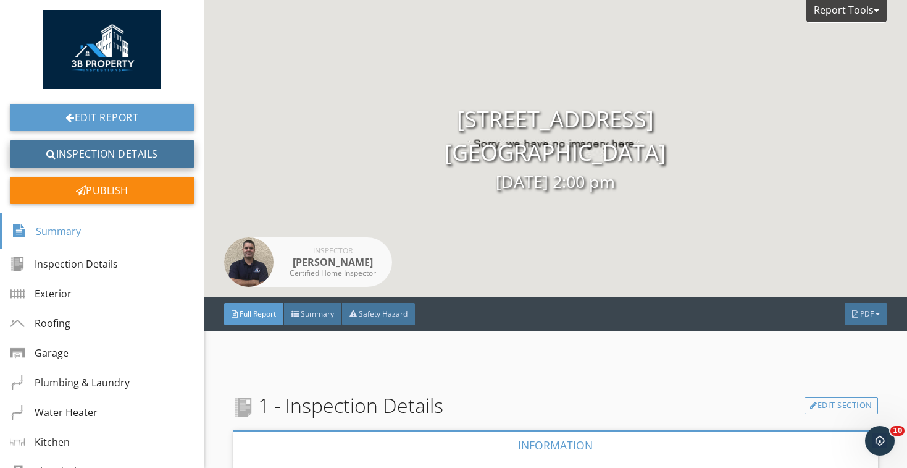
click at [152, 160] on link "Inspection Details" at bounding box center [102, 153] width 185 height 27
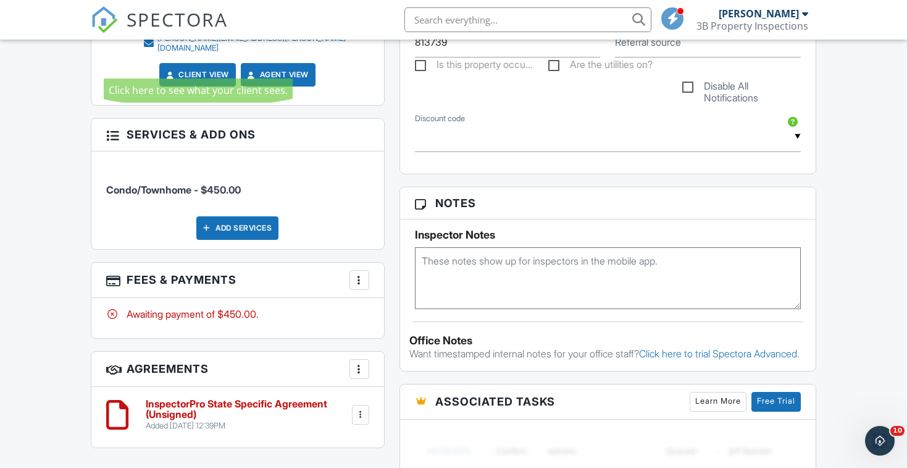
scroll to position [684, 0]
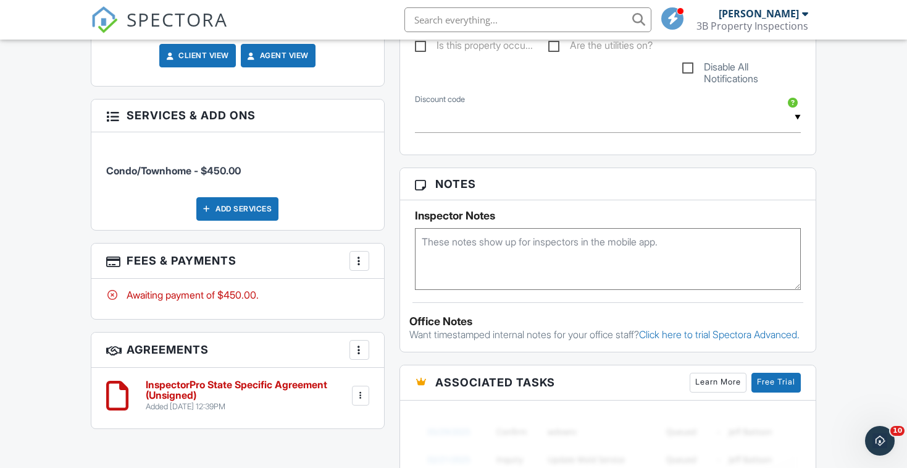
click at [204, 379] on h6 "InspectorPro State Specific Agreement (Unsigned)" at bounding box center [248, 390] width 204 height 22
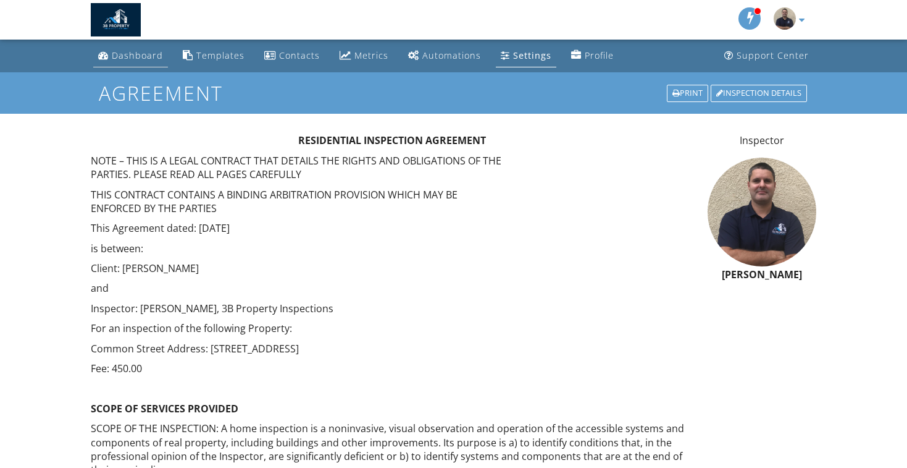
click at [141, 52] on div "Dashboard" at bounding box center [137, 55] width 51 height 12
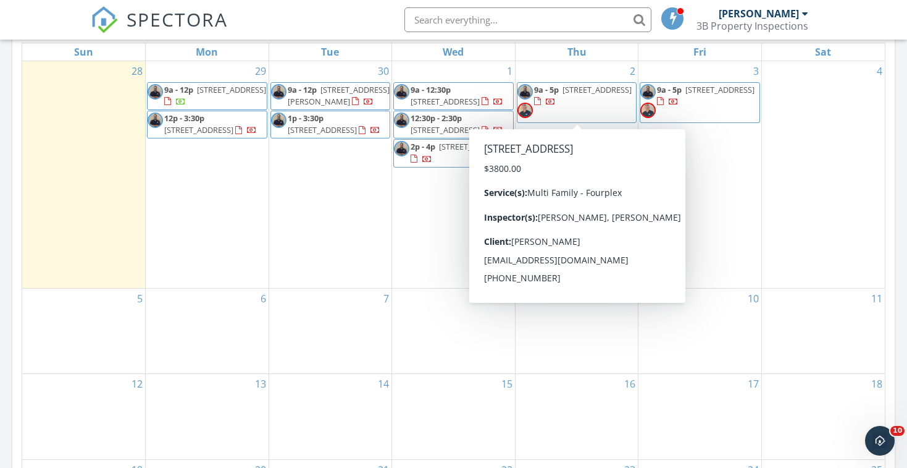
scroll to position [597, 0]
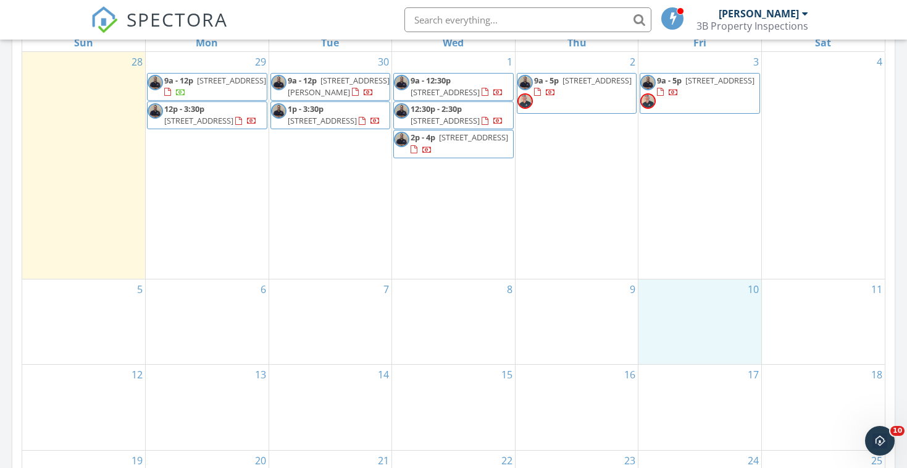
click at [732, 297] on div "10" at bounding box center [700, 321] width 123 height 85
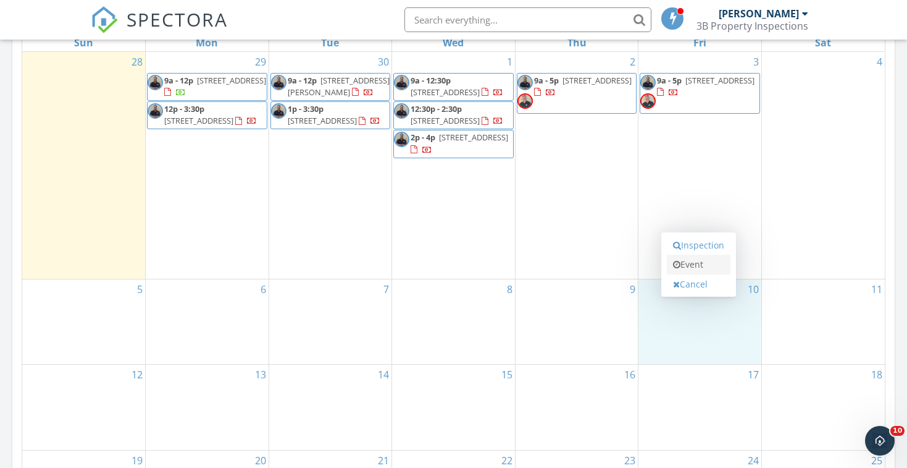
click at [707, 270] on link "Event" at bounding box center [699, 265] width 64 height 20
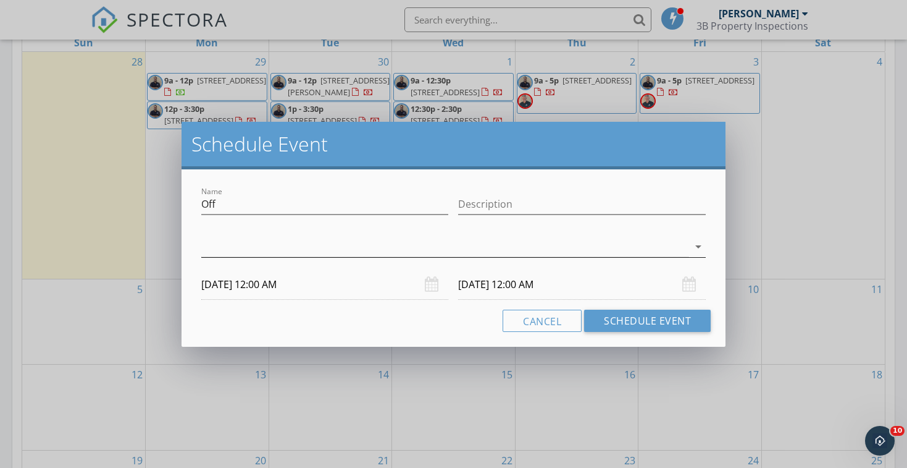
click at [434, 243] on div at bounding box center [444, 247] width 487 height 20
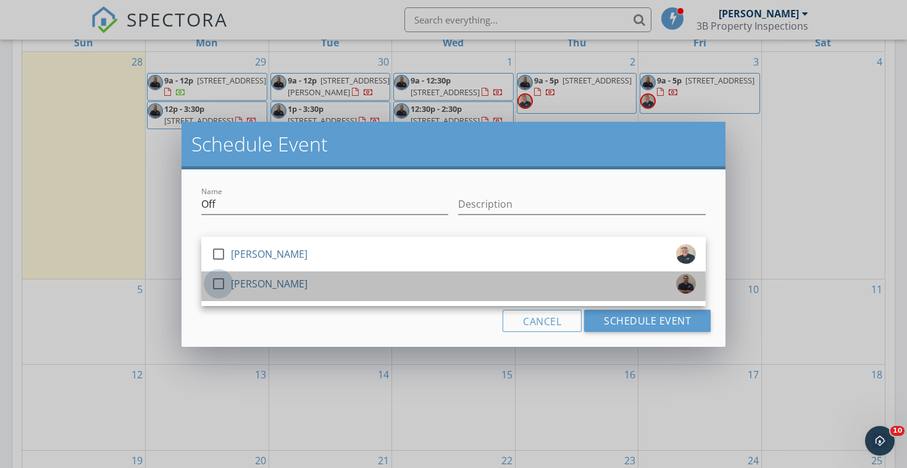
click at [224, 287] on div at bounding box center [218, 283] width 21 height 21
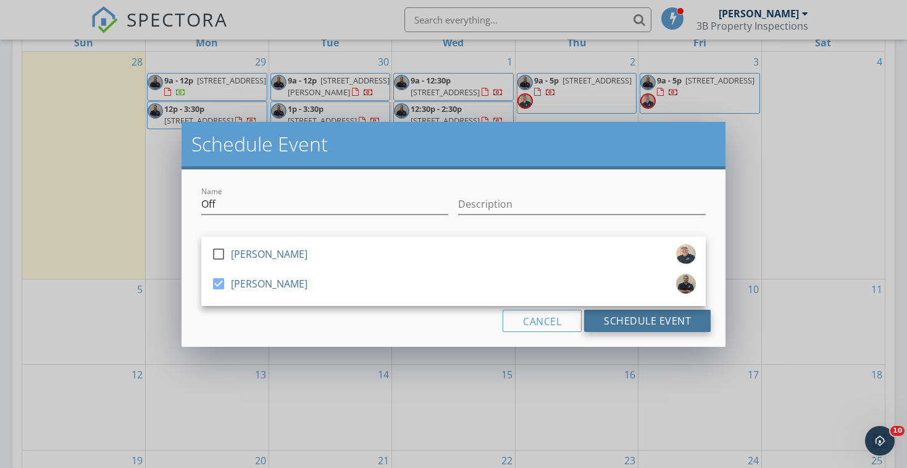
click at [612, 321] on button "Schedule Event" at bounding box center [647, 320] width 127 height 22
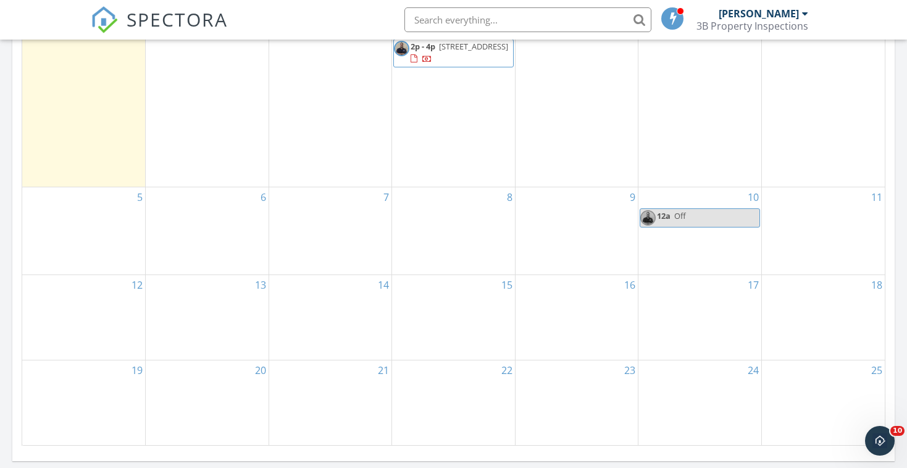
scroll to position [694, 0]
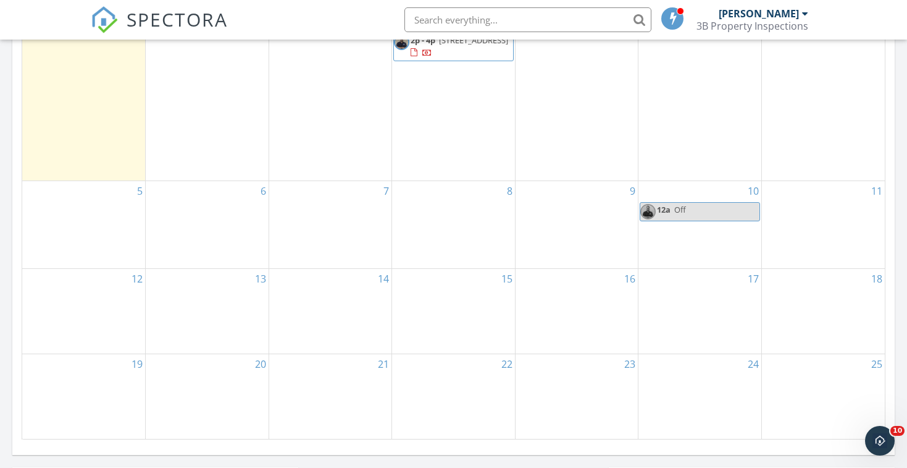
click at [696, 292] on div "17" at bounding box center [700, 311] width 123 height 85
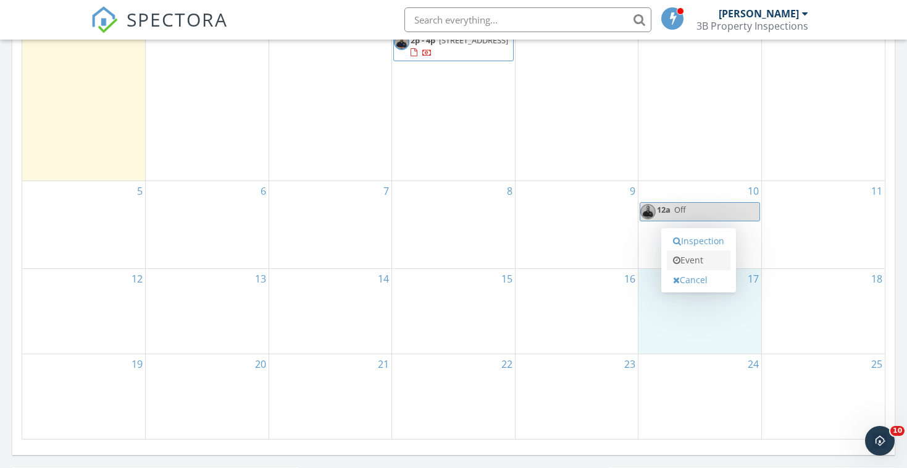
click at [694, 266] on link "Event" at bounding box center [699, 260] width 64 height 20
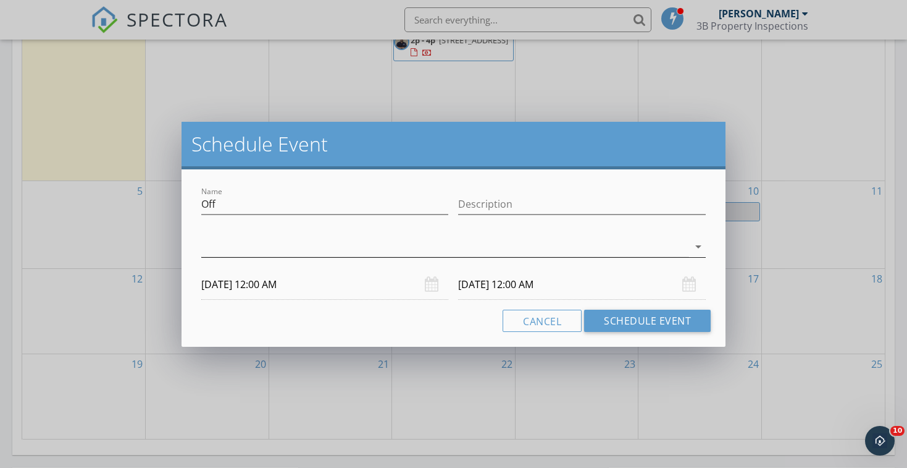
click at [382, 251] on div at bounding box center [444, 247] width 487 height 20
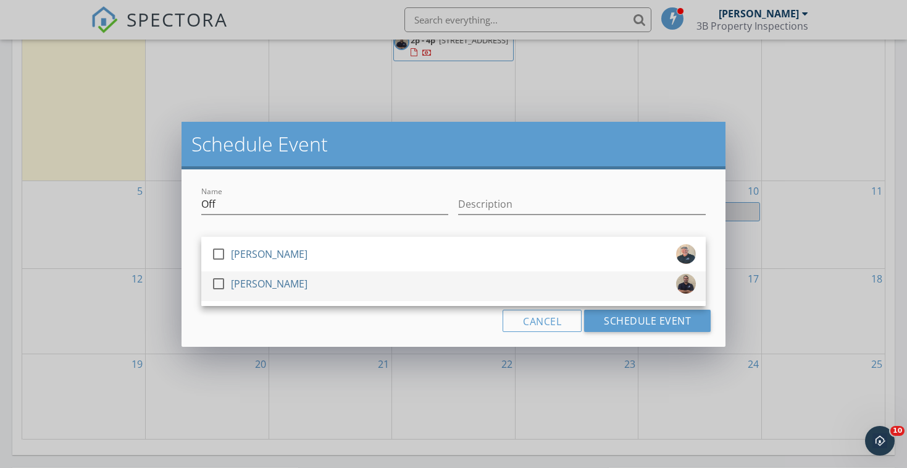
click at [253, 285] on div "[PERSON_NAME]" at bounding box center [269, 284] width 77 height 20
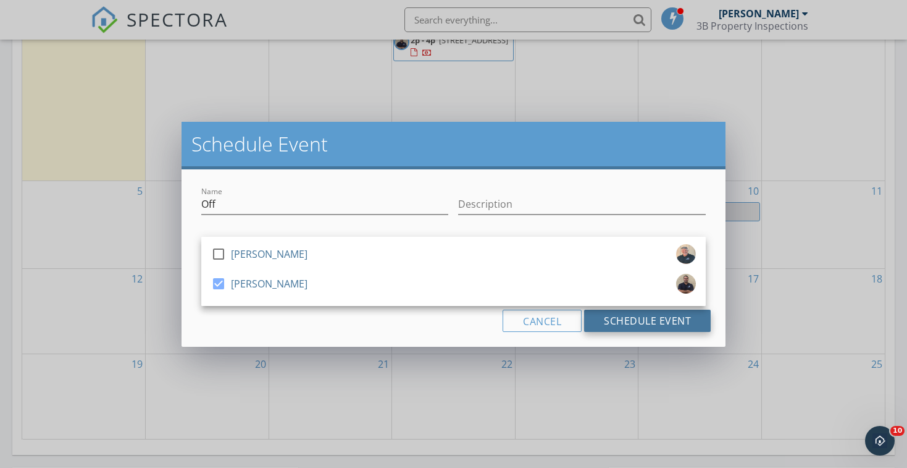
click at [619, 327] on button "Schedule Event" at bounding box center [647, 320] width 127 height 22
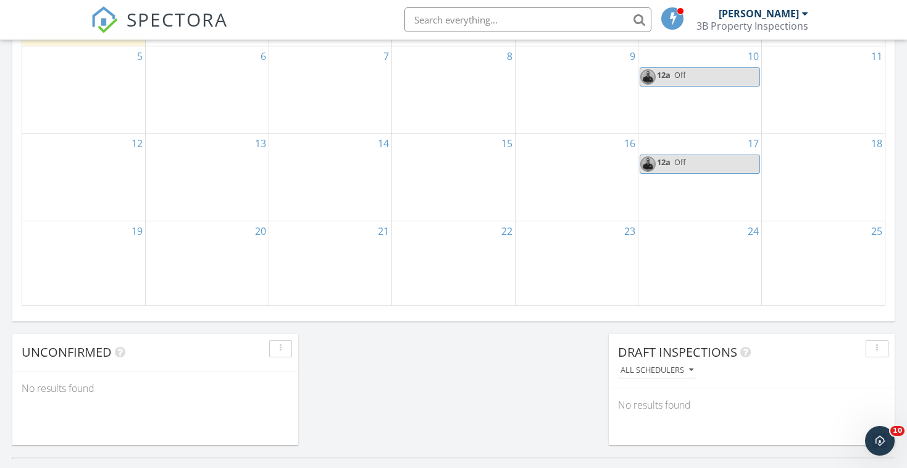
scroll to position [849, 0]
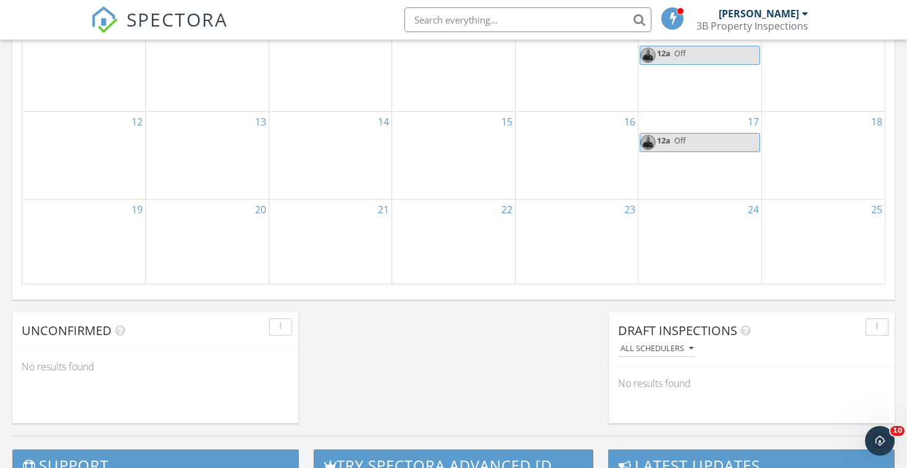
click at [738, 253] on div "24" at bounding box center [700, 242] width 123 height 84
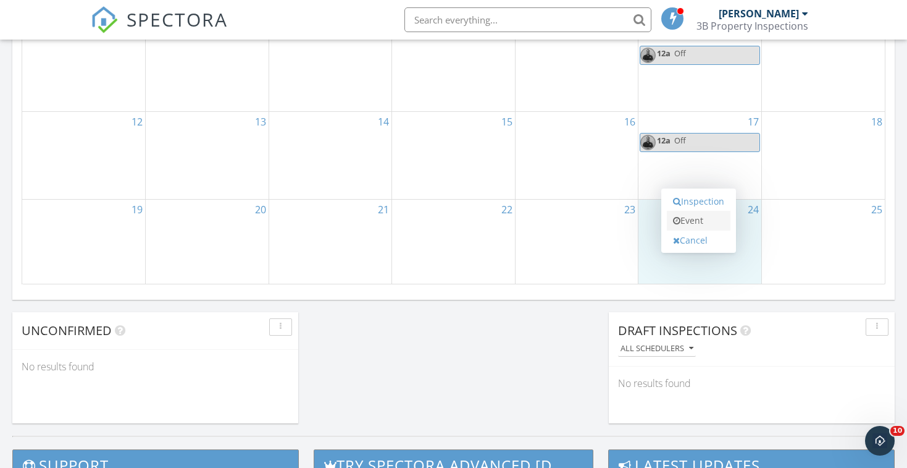
click at [698, 223] on link "Event" at bounding box center [699, 221] width 64 height 20
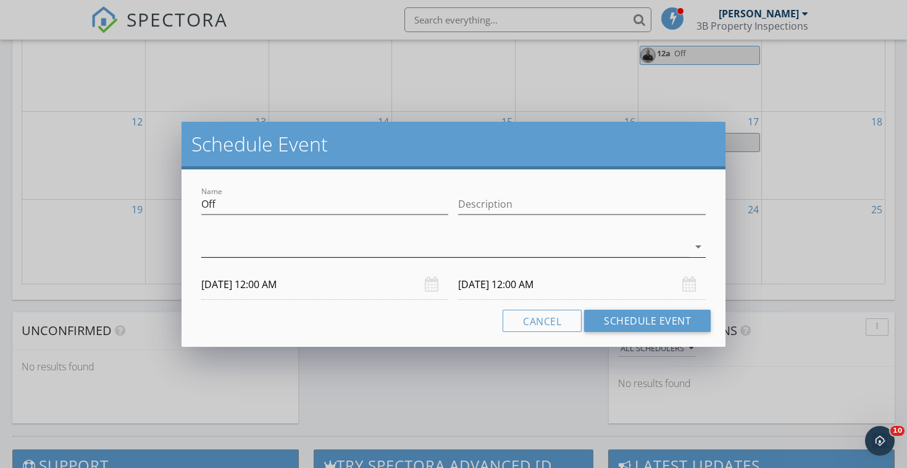
click at [391, 246] on div at bounding box center [444, 247] width 487 height 20
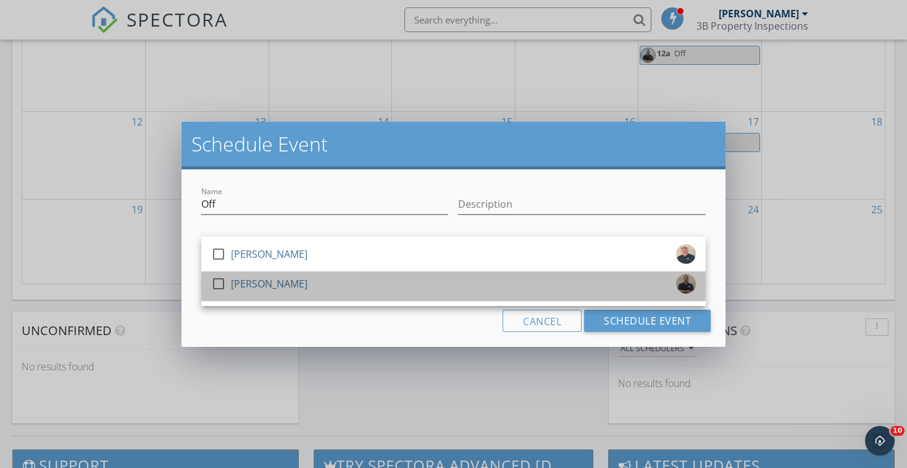
click at [292, 287] on div "[PERSON_NAME]" at bounding box center [269, 284] width 77 height 20
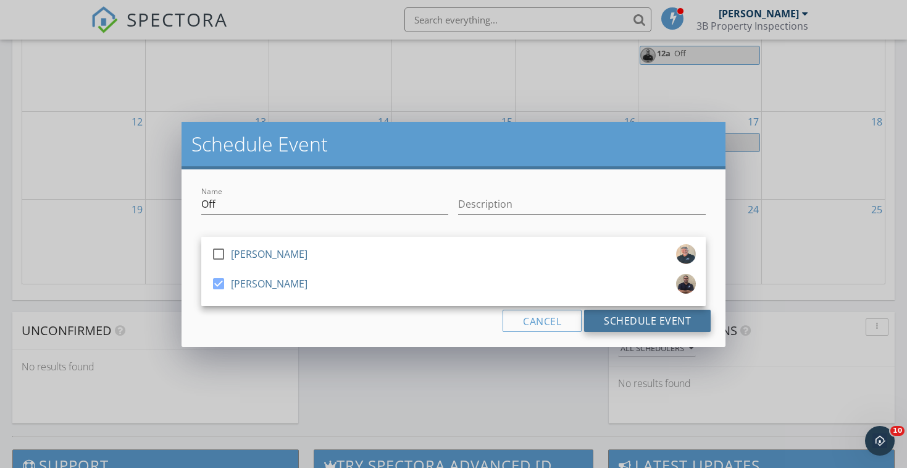
click at [641, 310] on button "Schedule Event" at bounding box center [647, 320] width 127 height 22
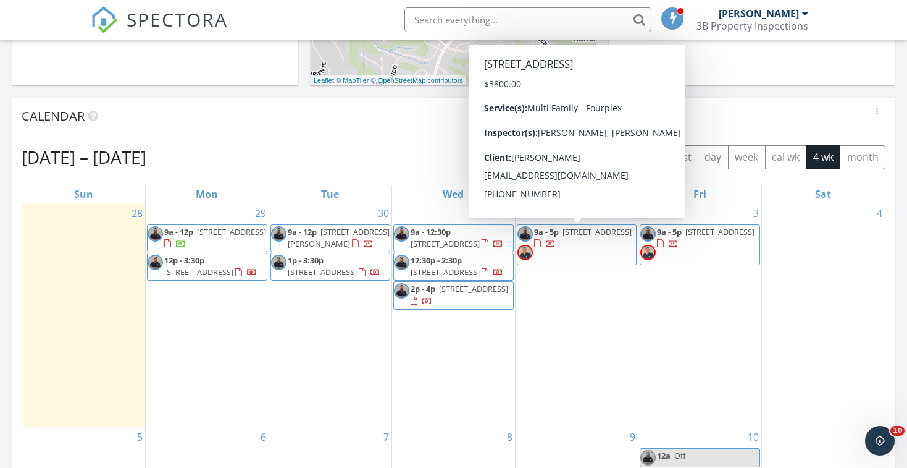
scroll to position [446, 0]
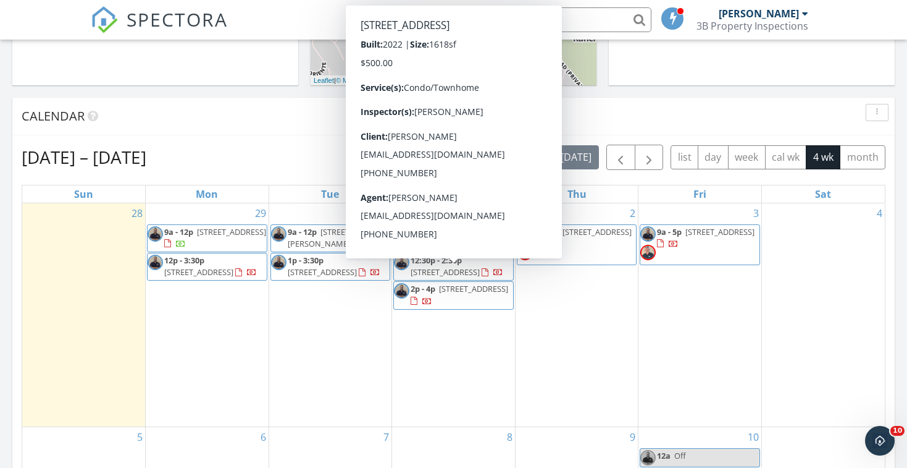
click at [793, 92] on div "[DATE] [PERSON_NAME] No results found New Inspection New Quote Map + − Leaflet …" at bounding box center [453, 277] width 907 height 1124
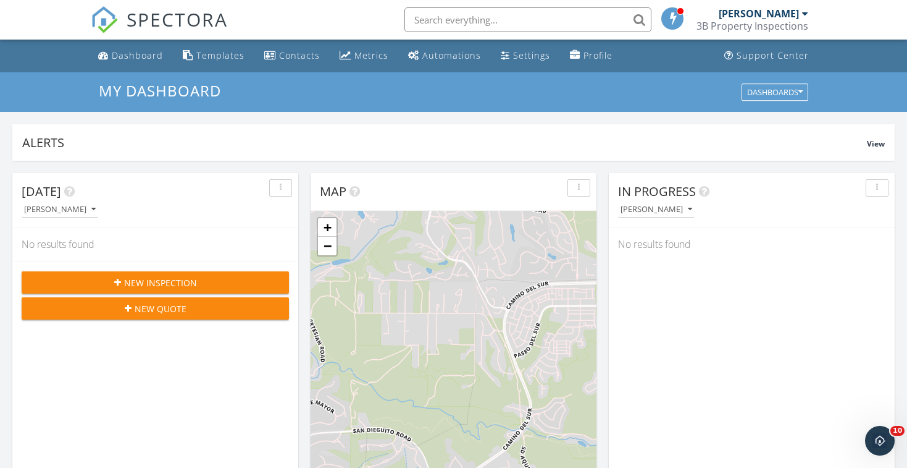
scroll to position [0, 0]
